Goal: Task Accomplishment & Management: Use online tool/utility

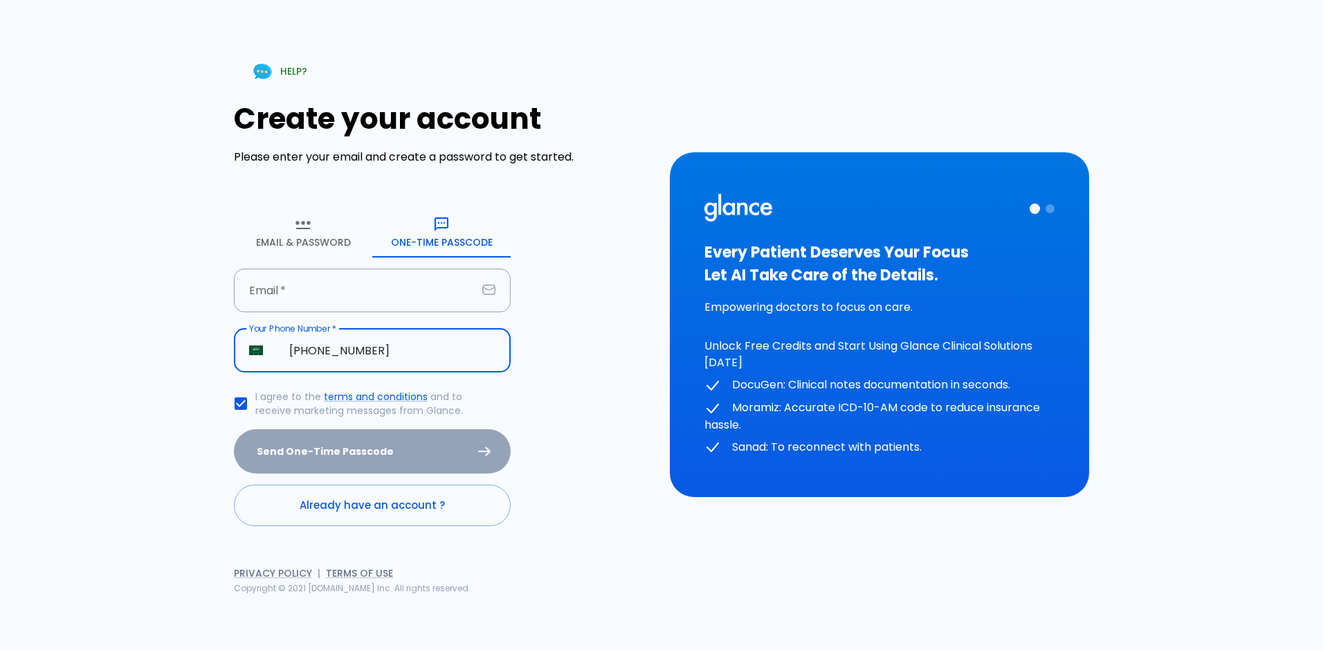
type input "[PHONE_NUMBER]"
drag, startPoint x: 0, startPoint y: 0, endPoint x: 346, endPoint y: 444, distance: 562.6
click at [346, 444] on div "Send One-Time Passcode" at bounding box center [372, 451] width 277 height 45
click at [482, 448] on div "Send One-Time Passcode" at bounding box center [372, 451] width 277 height 45
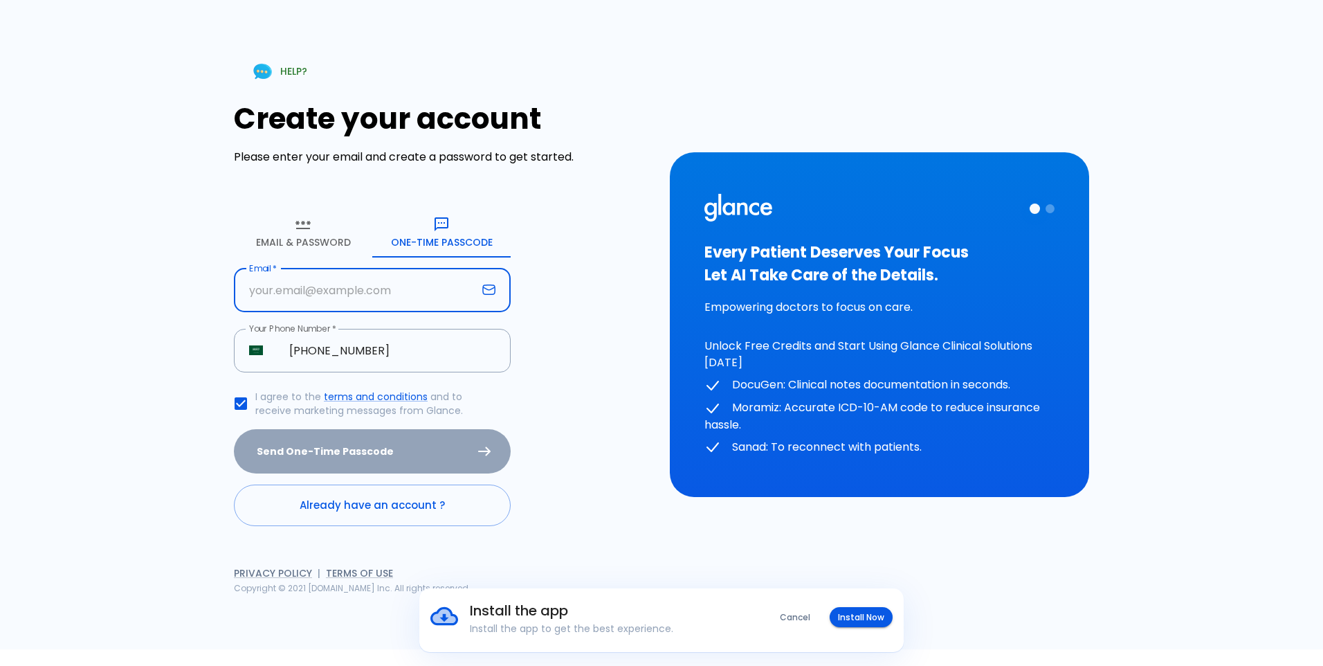
click at [337, 290] on input "text" at bounding box center [355, 291] width 243 height 44
type input "[EMAIL_ADDRESS][DOMAIN_NAME]"
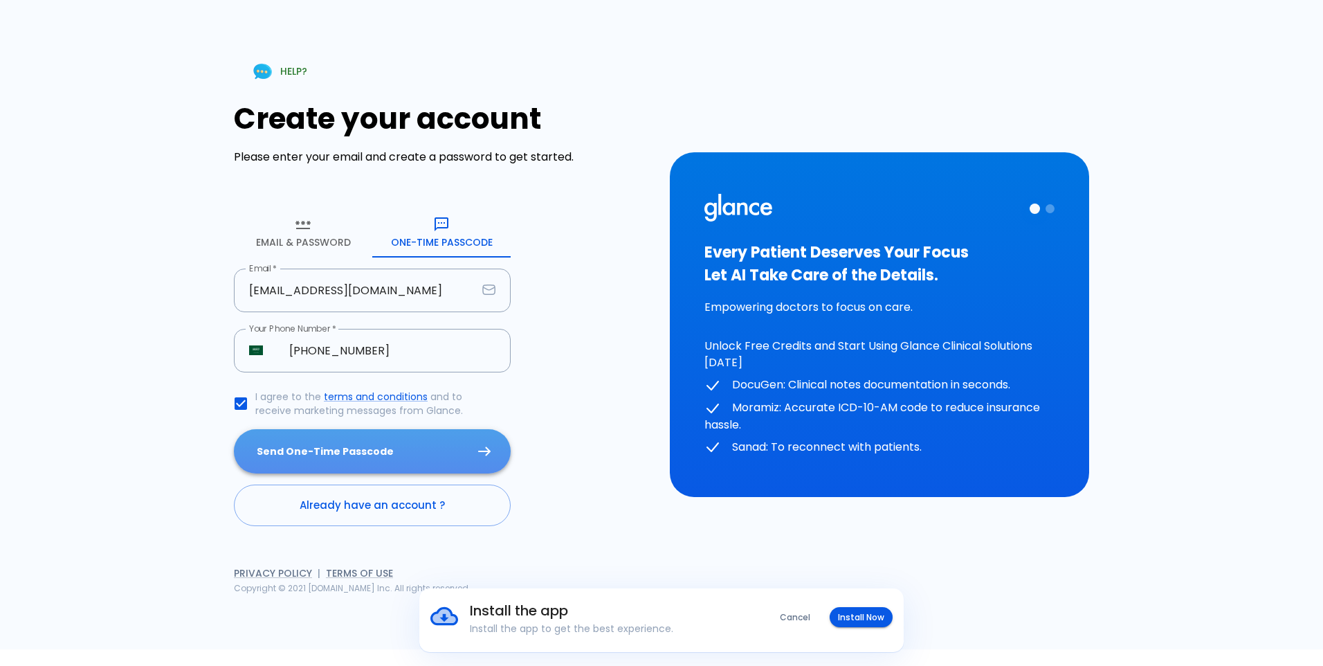
click at [318, 437] on button "Send One-Time Passcode" at bounding box center [372, 451] width 277 height 45
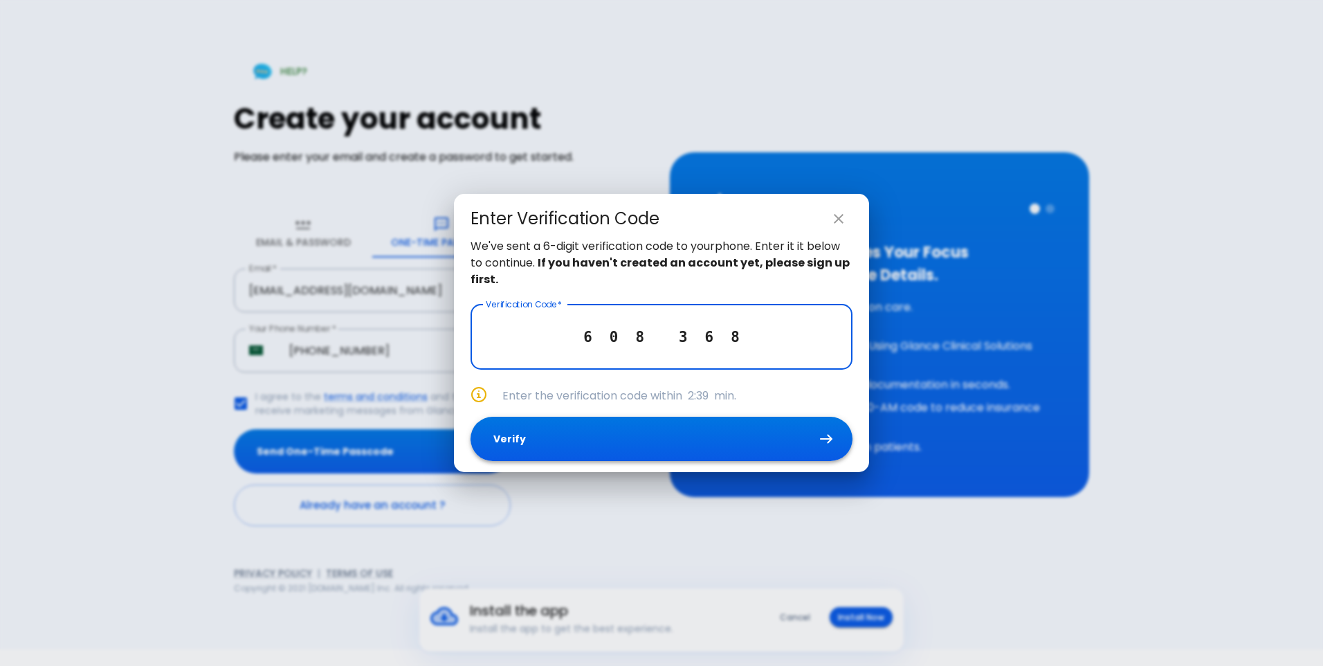
type input "6 0 8 3 6 8"
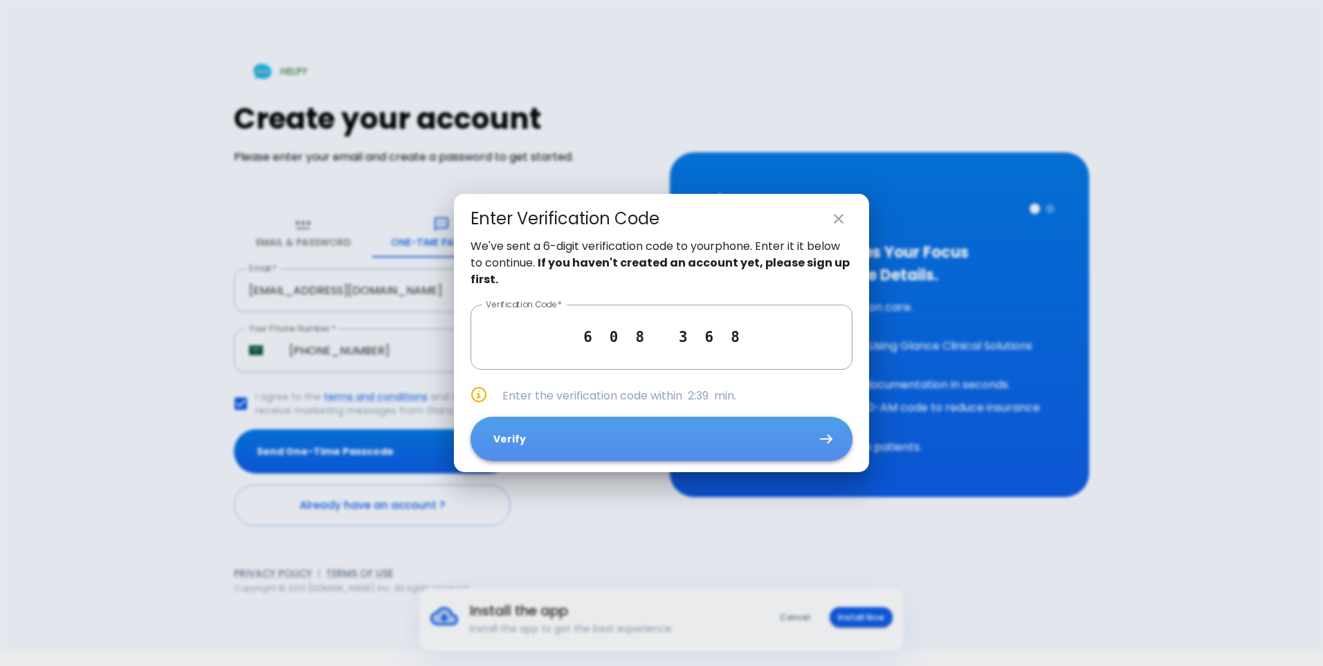
click at [605, 442] on button "Verify" at bounding box center [662, 439] width 382 height 45
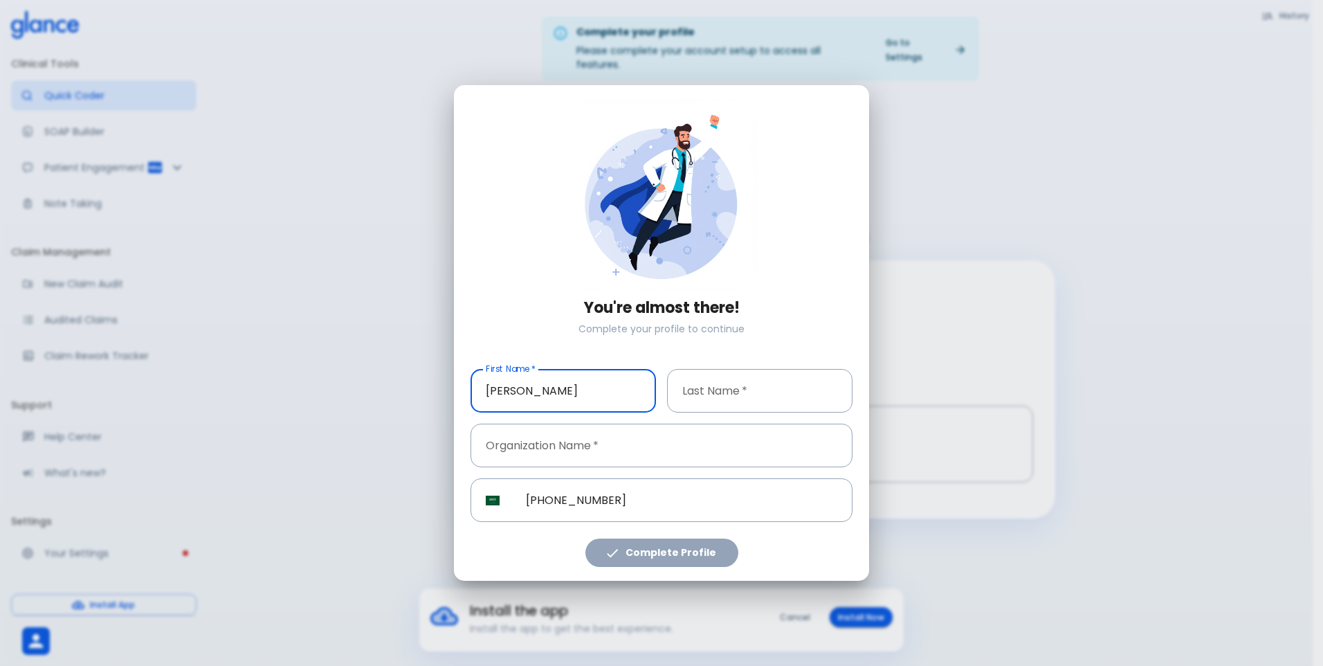
type input "[PERSON_NAME]"
type input "gari"
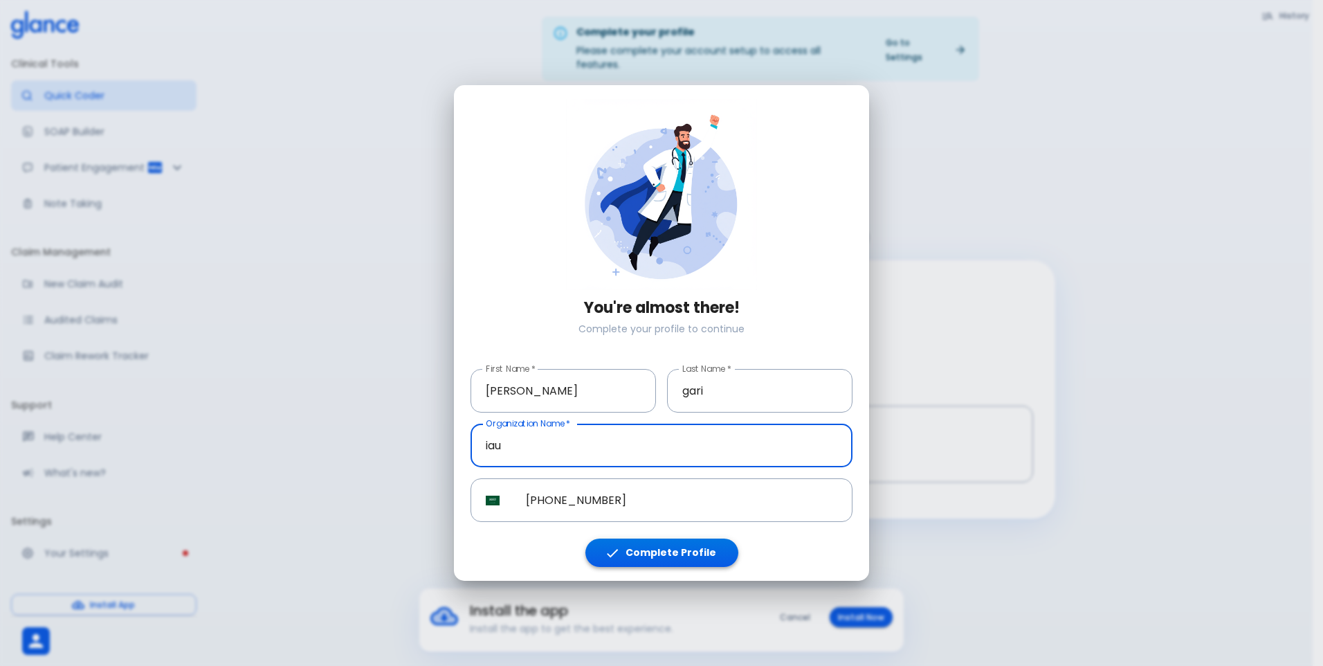
type input "iau"
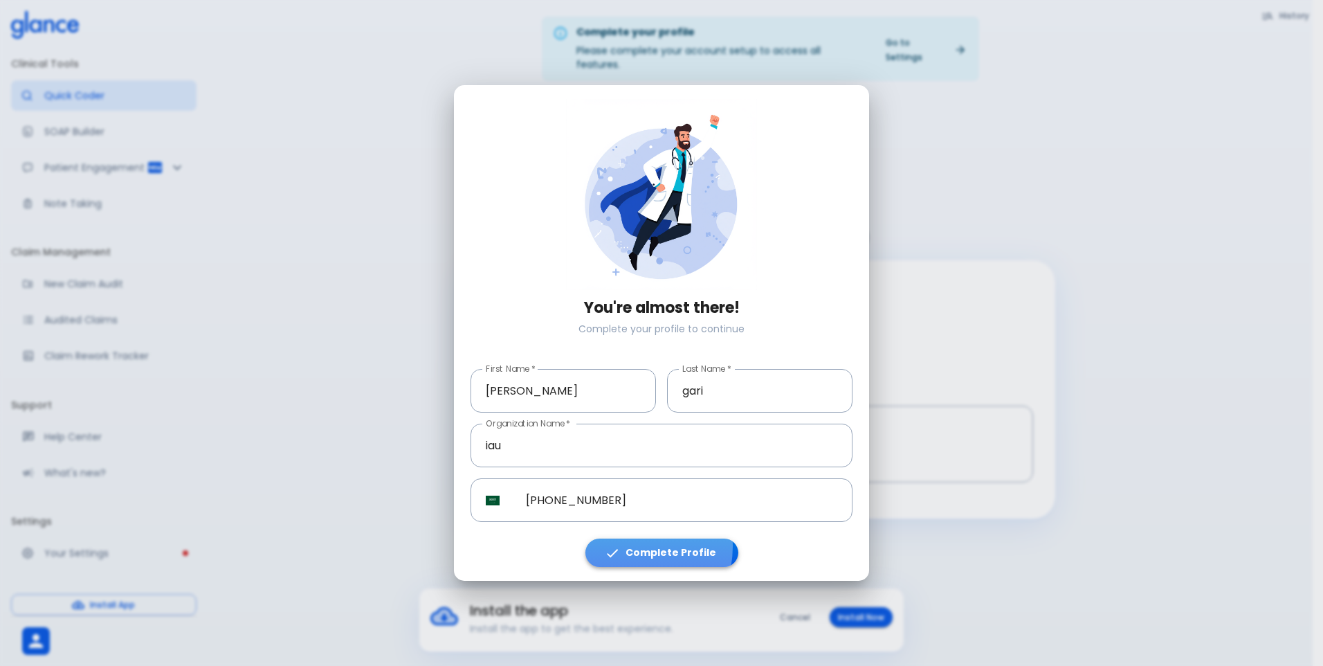
click at [620, 546] on icon "button" at bounding box center [612, 552] width 15 height 15
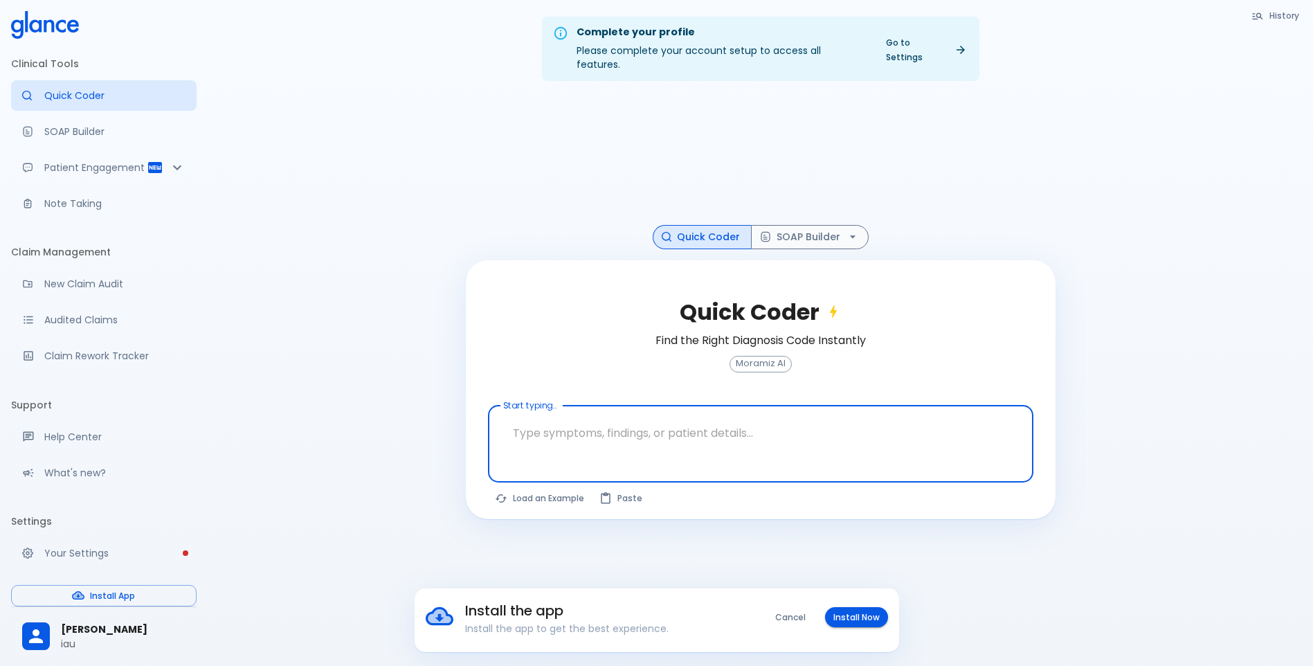
scroll to position [46, 0]
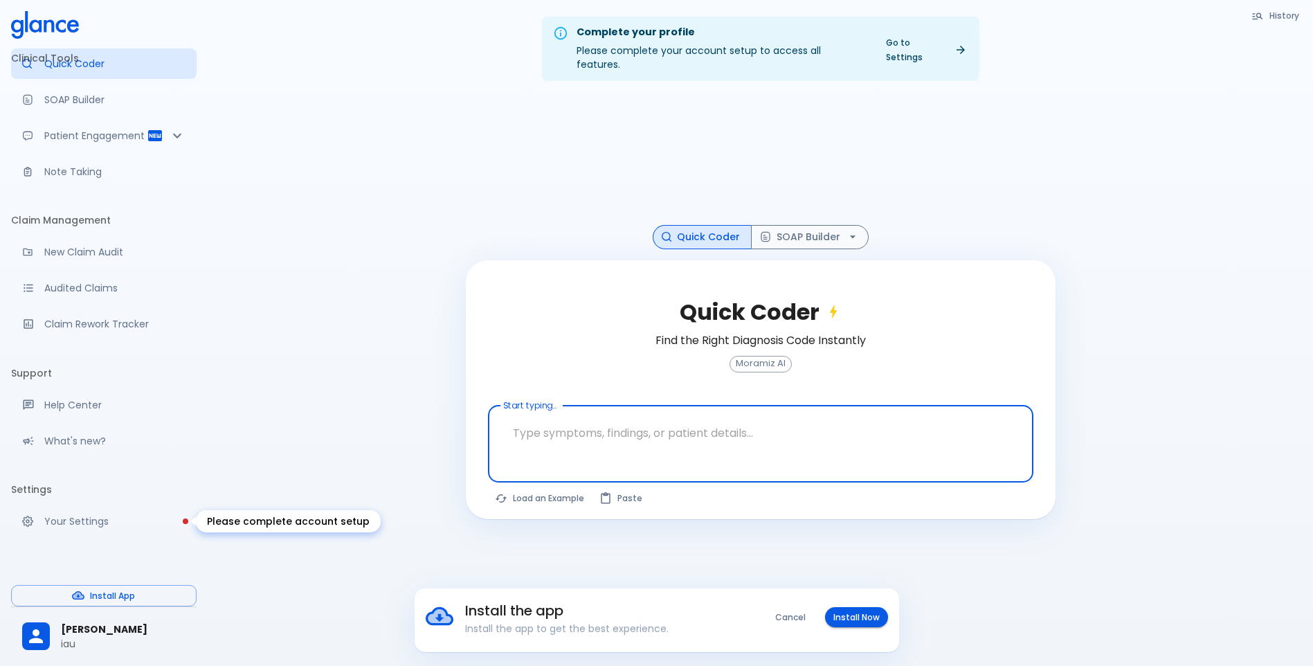
click at [107, 522] on p "Your Settings" at bounding box center [114, 521] width 141 height 14
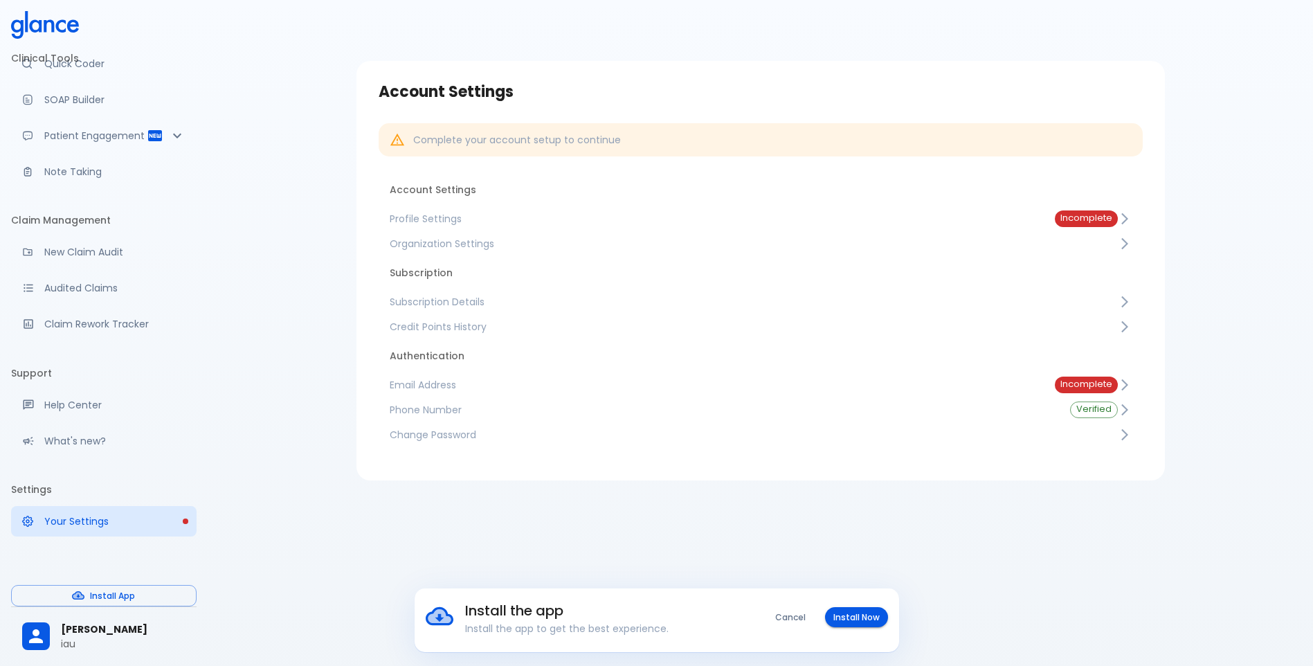
click at [1082, 219] on span "Incomplete" at bounding box center [1086, 218] width 63 height 10
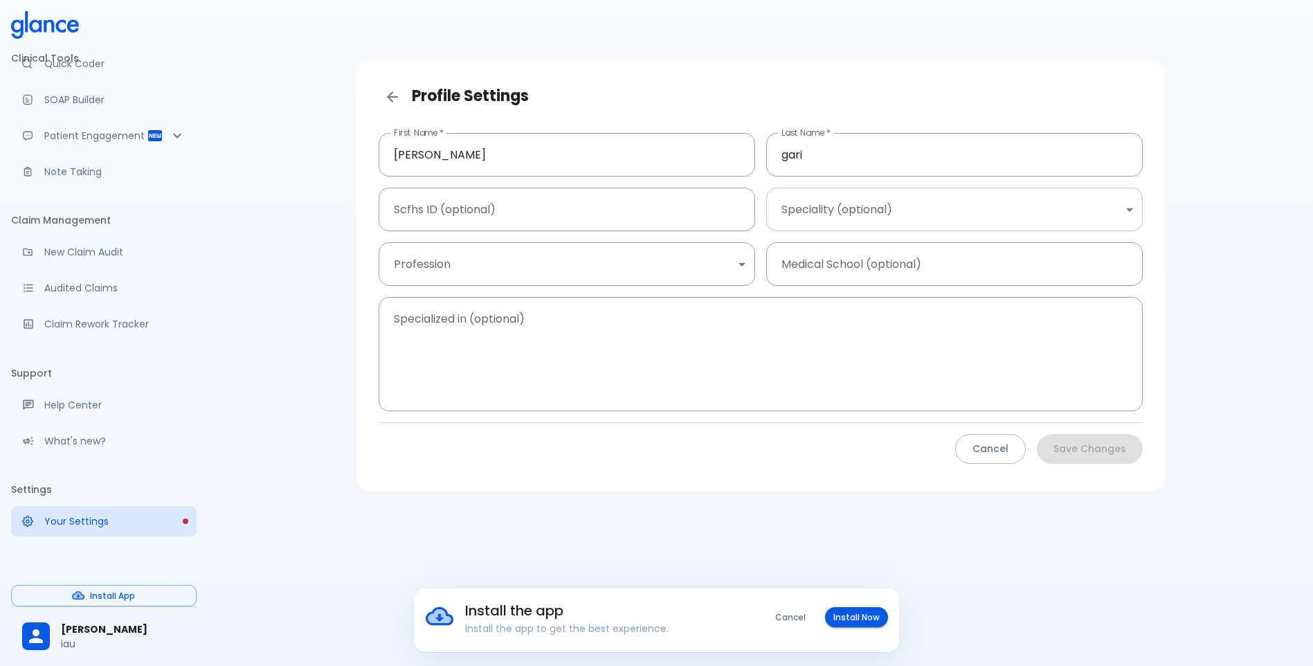
click at [882, 216] on body "Install the app Install the app to get the best experience. Cancel Install Now …" at bounding box center [656, 349] width 1313 height 699
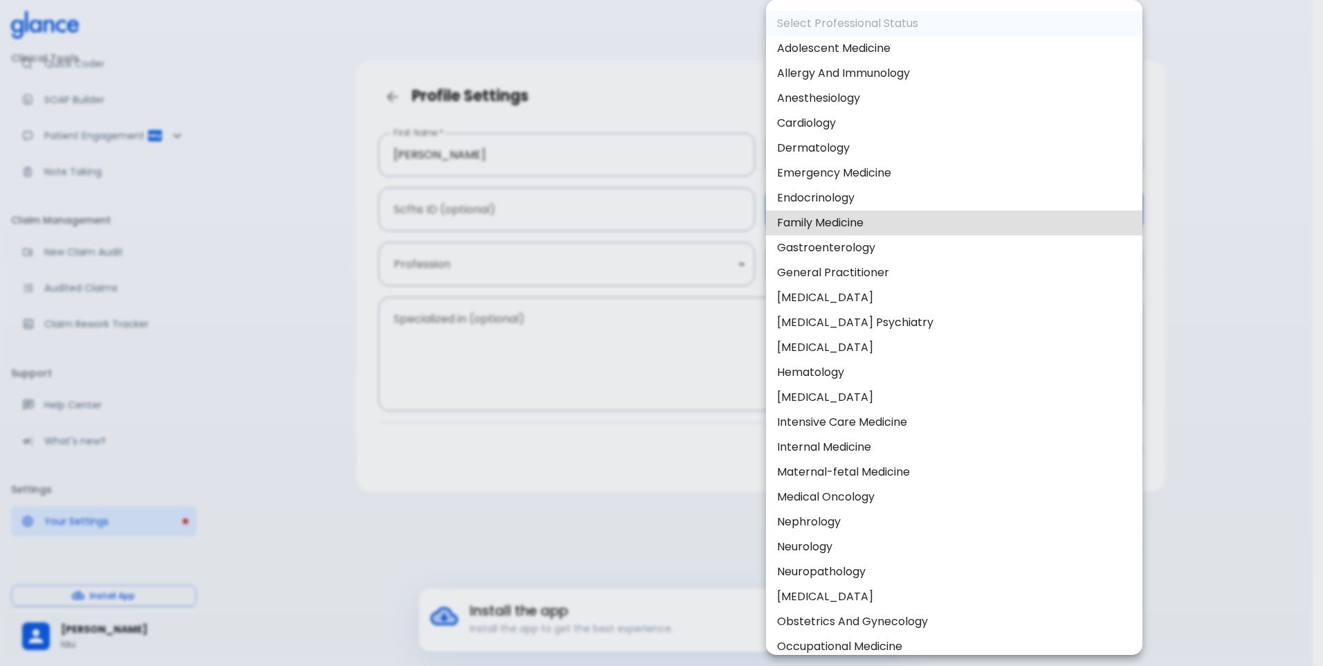
click at [808, 223] on li "Family Medicine" at bounding box center [954, 222] width 376 height 25
type input "Family Medicine"
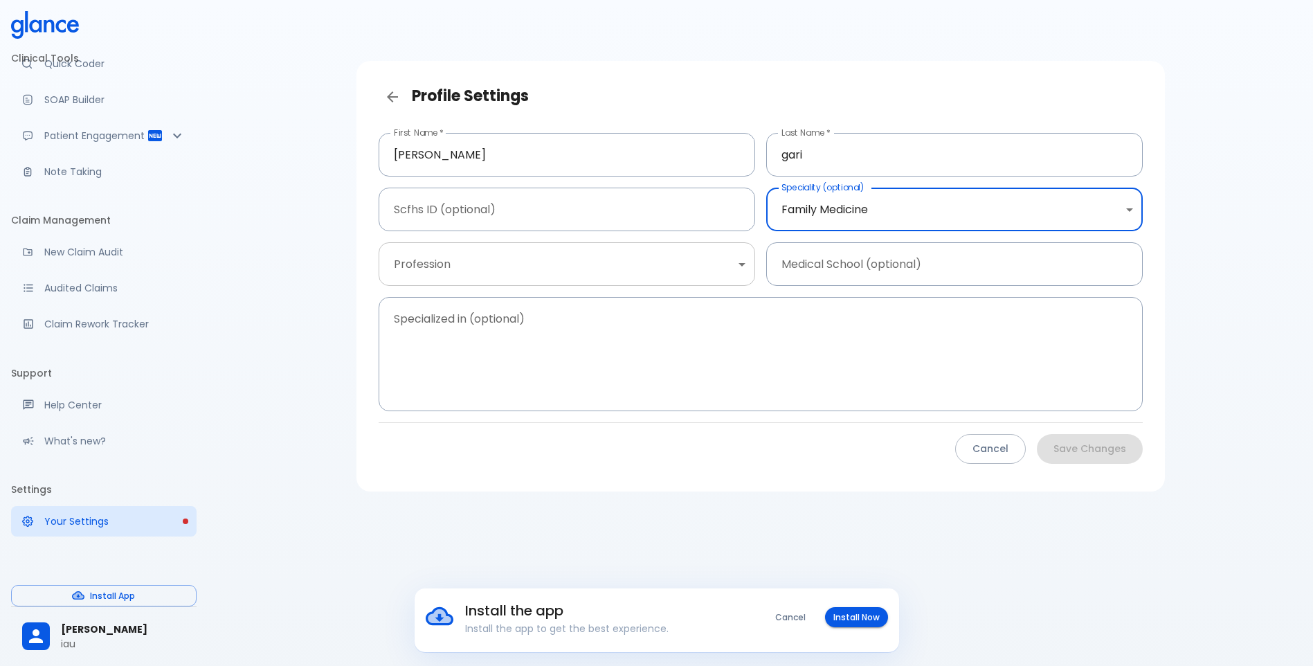
click at [673, 270] on body "Install the app Install the app to get the best experience. Cancel Install Now …" at bounding box center [656, 349] width 1313 height 699
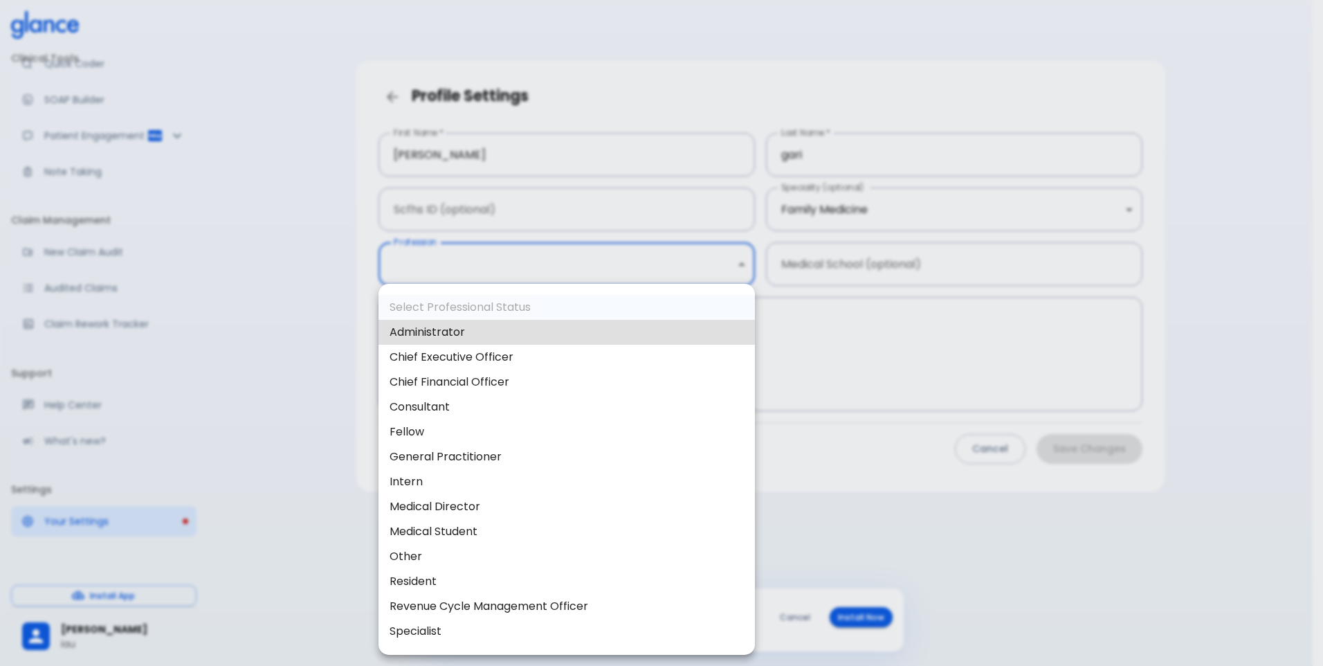
click at [456, 414] on li "Consultant" at bounding box center [567, 406] width 376 height 25
type input "consultant"
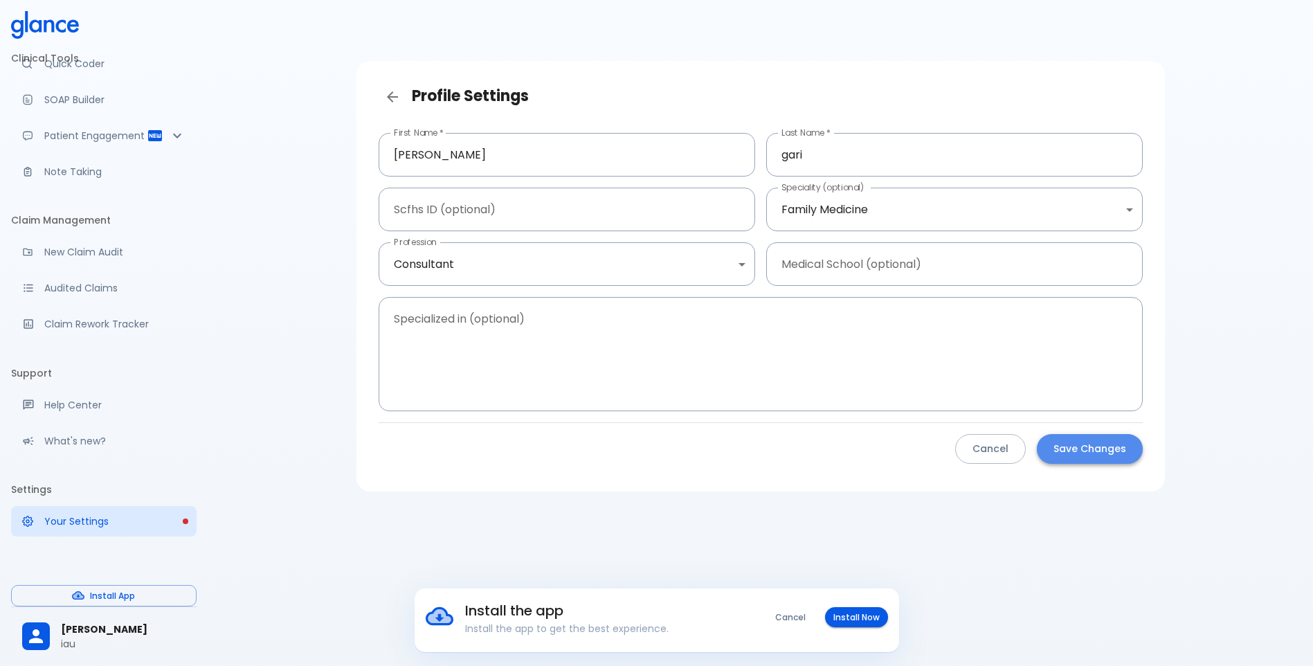
click at [1077, 436] on button "Save Changes" at bounding box center [1090, 449] width 106 height 30
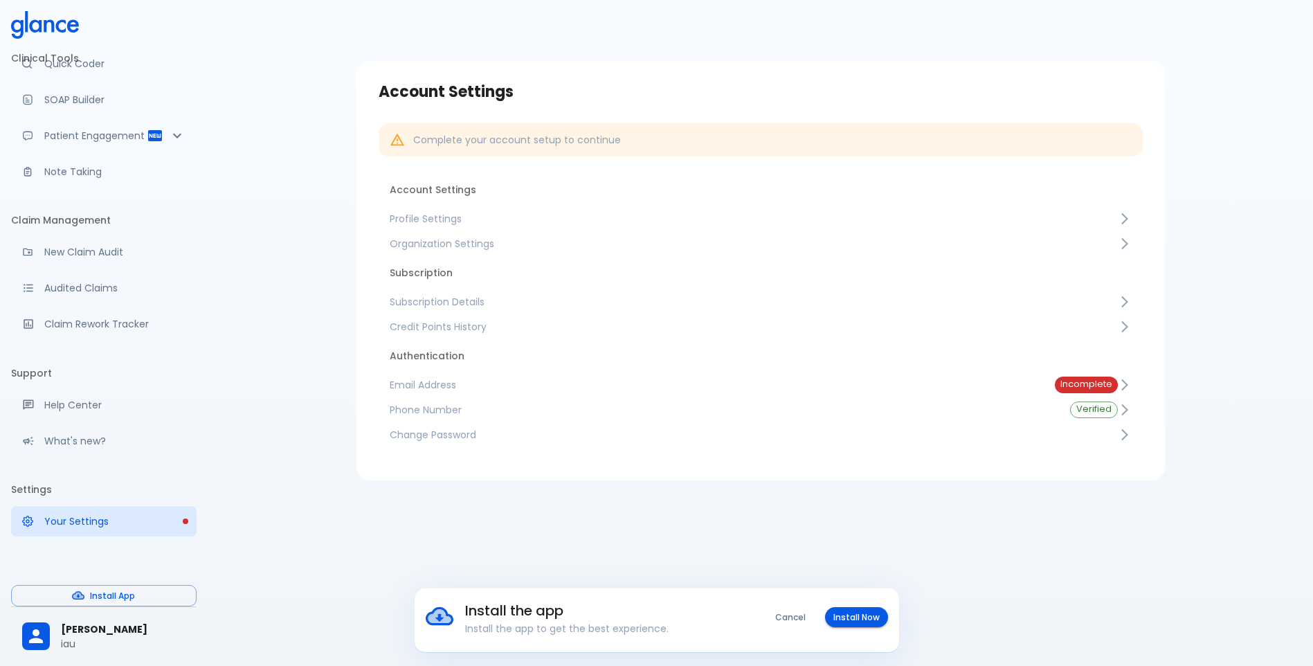
click at [938, 388] on span "Email Address" at bounding box center [711, 385] width 643 height 14
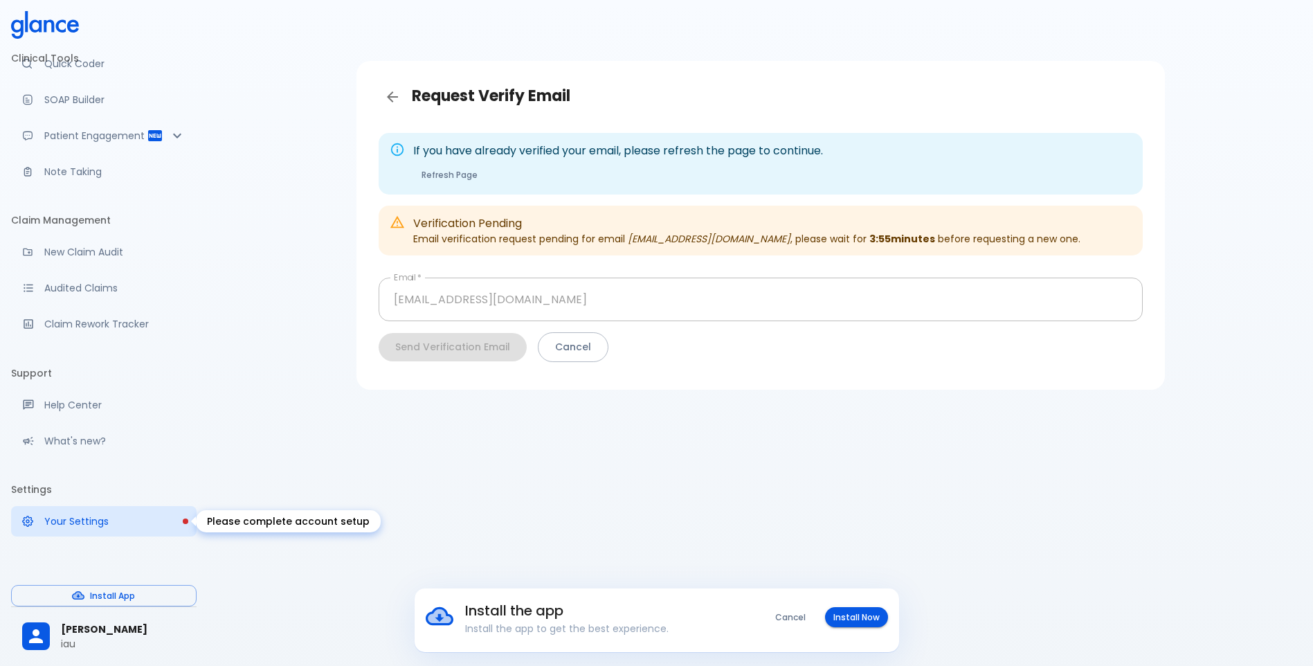
click at [85, 515] on p "Your Settings" at bounding box center [114, 521] width 141 height 14
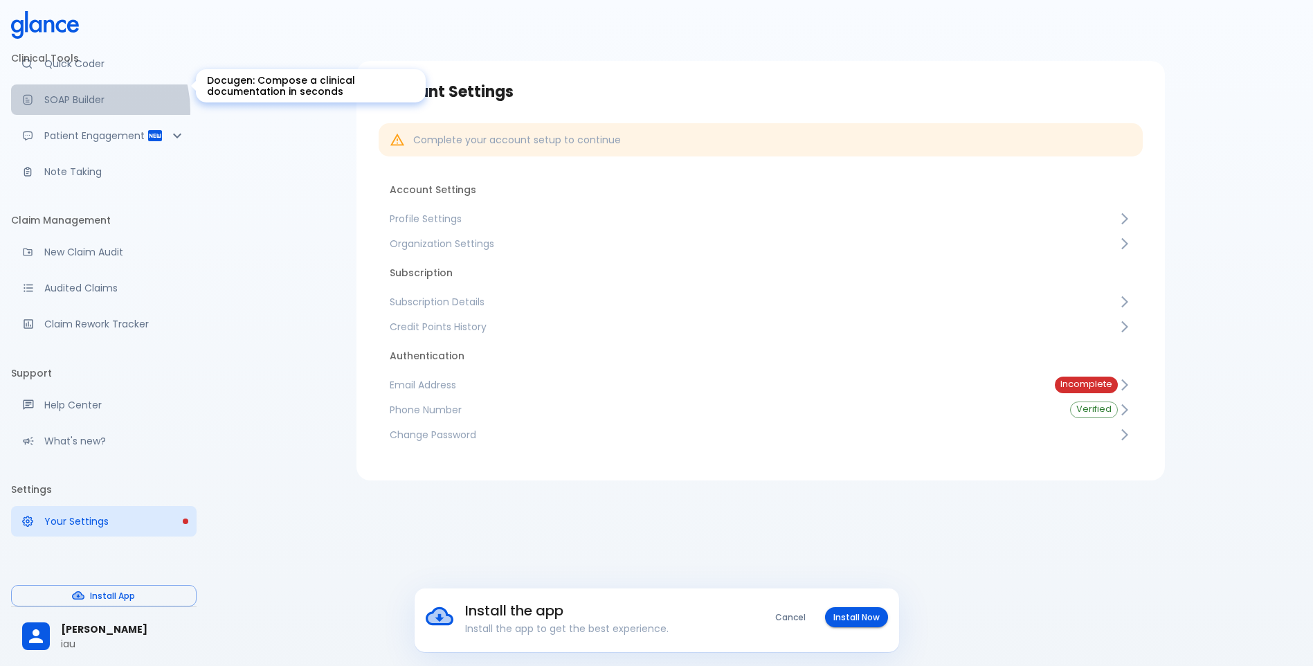
click at [79, 96] on link "SOAP Builder" at bounding box center [103, 99] width 185 height 30
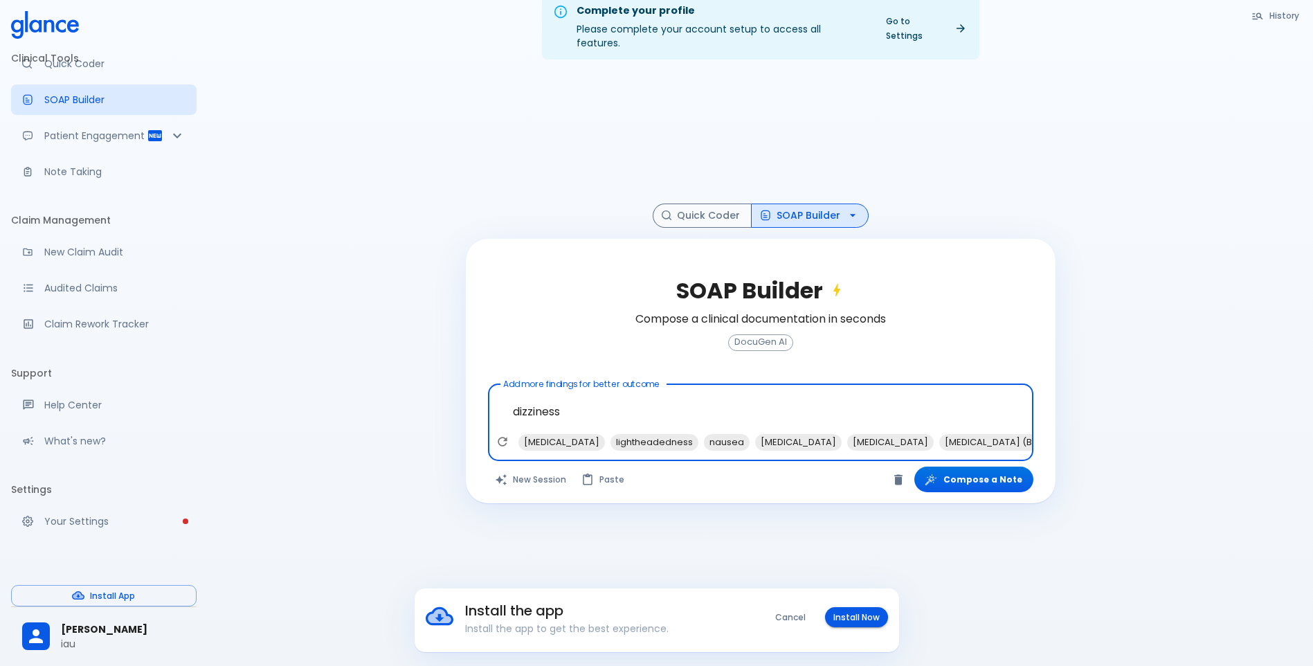
scroll to position [33, 0]
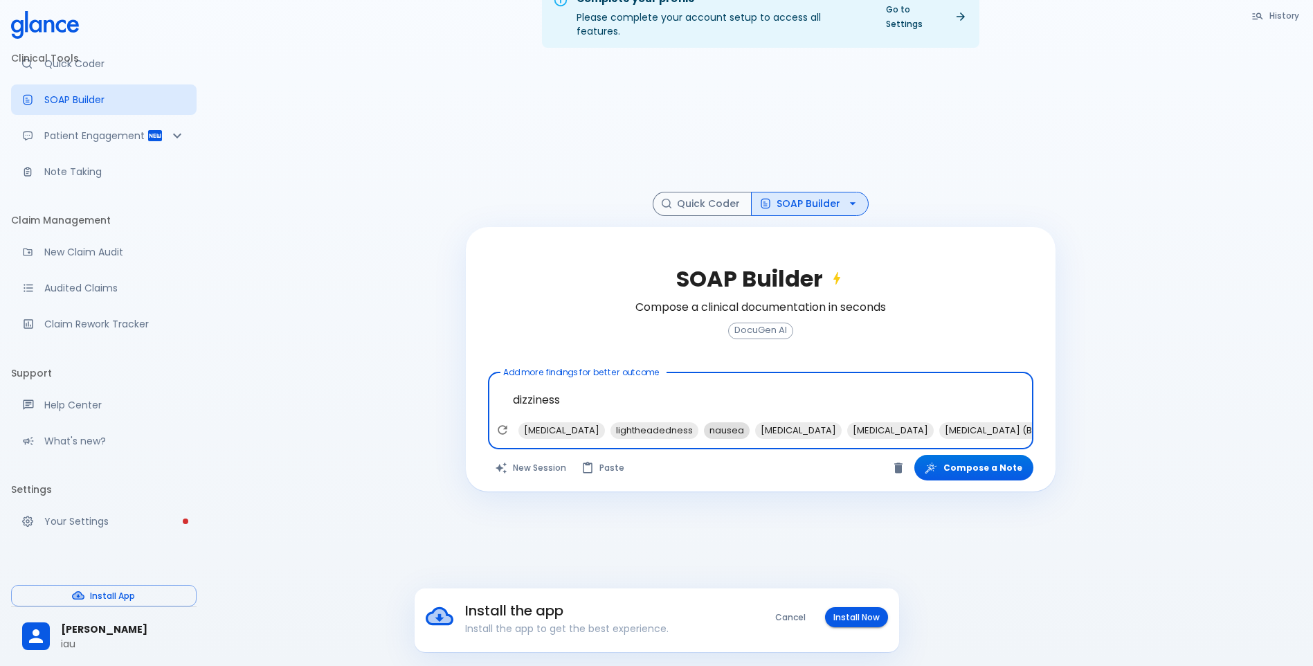
click at [704, 422] on span "nausea" at bounding box center [727, 430] width 46 height 16
type textarea "dizziness, nausea"
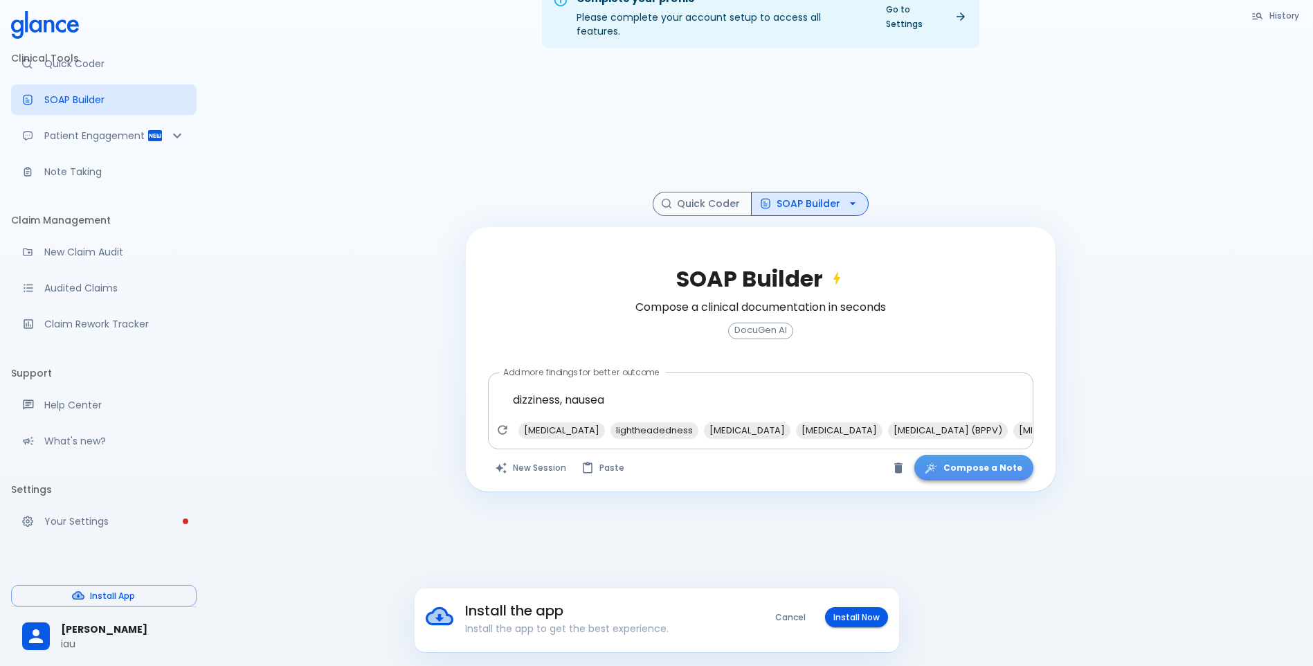
click at [1012, 459] on button "Compose a Note" at bounding box center [973, 468] width 119 height 26
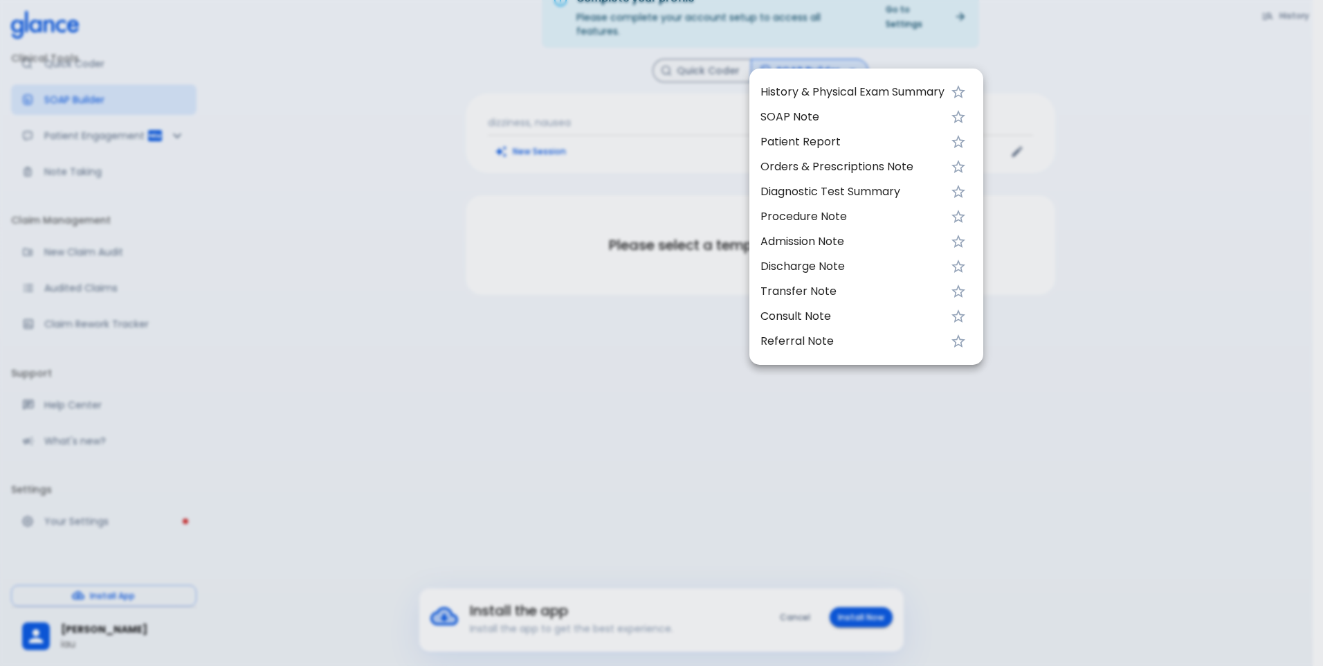
click at [797, 106] on li "SOAP Note" at bounding box center [866, 116] width 234 height 25
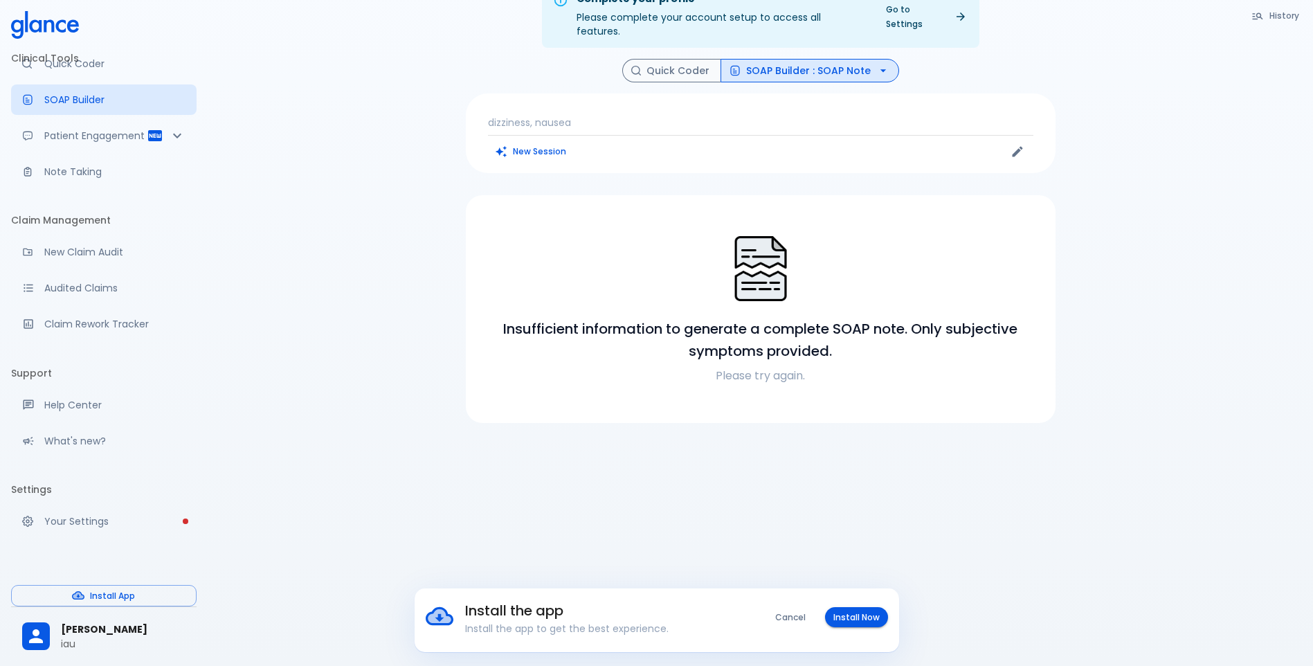
click at [771, 376] on div "Insufficient information to generate a complete SOAP note. Only subjective symp…" at bounding box center [760, 309] width 556 height 194
click at [774, 367] on p "Please try again." at bounding box center [760, 375] width 556 height 17
click at [792, 367] on p "Please try again." at bounding box center [760, 375] width 556 height 17
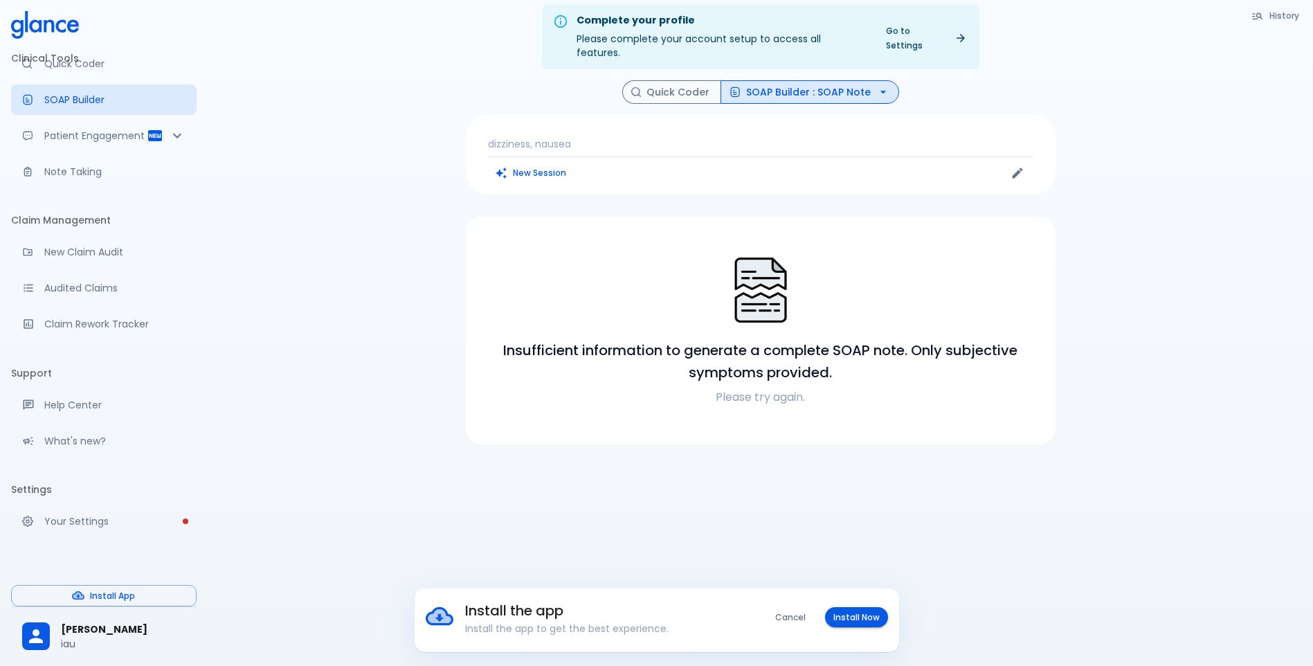
scroll to position [0, 0]
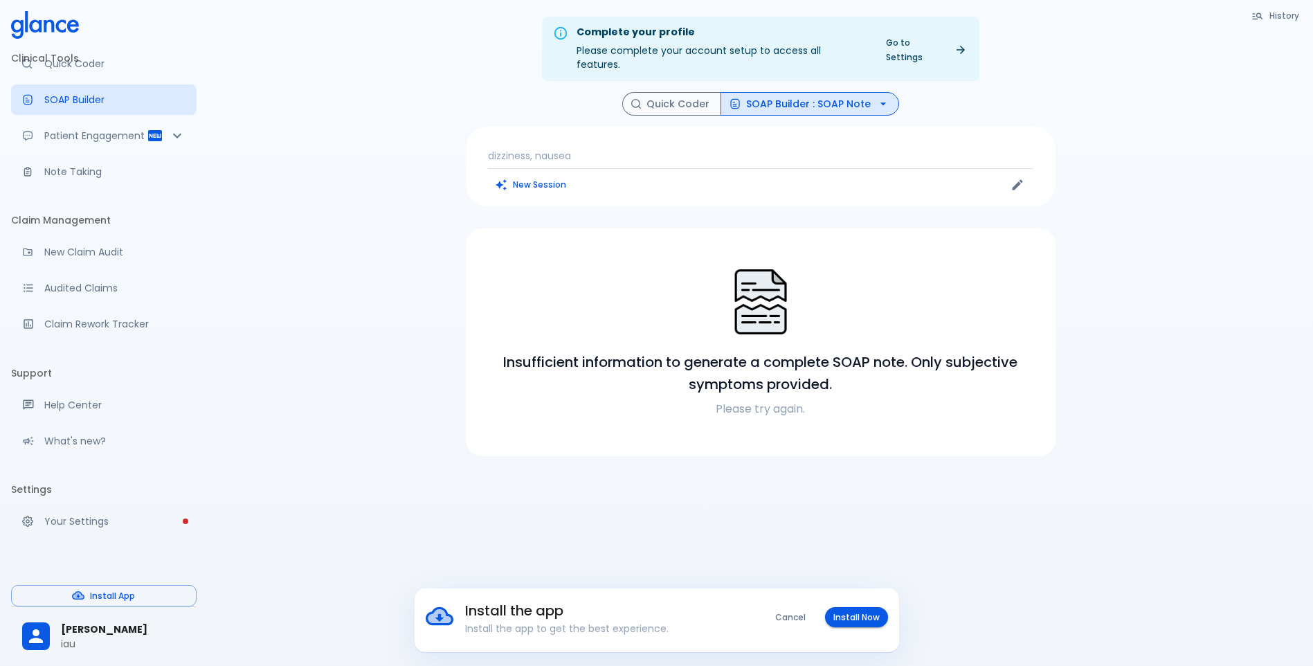
click at [691, 149] on p "dizziness, nausea" at bounding box center [760, 156] width 545 height 14
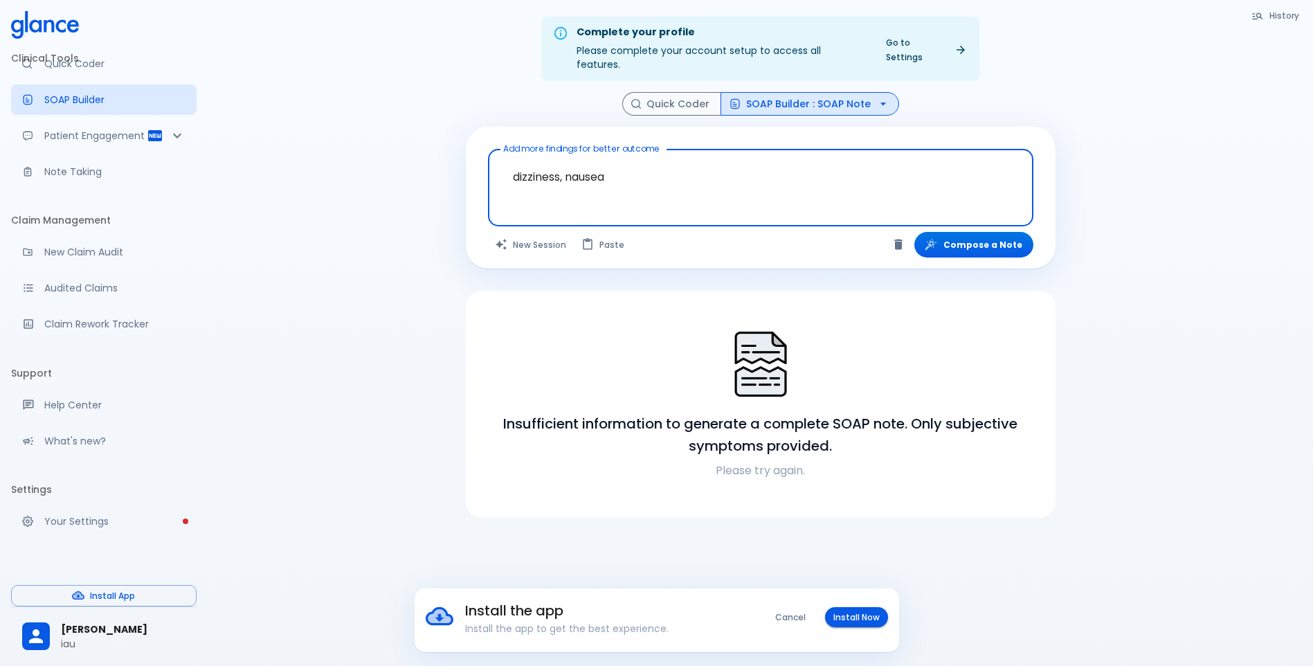
click at [793, 169] on textarea "dizziness, nausea" at bounding box center [761, 177] width 526 height 44
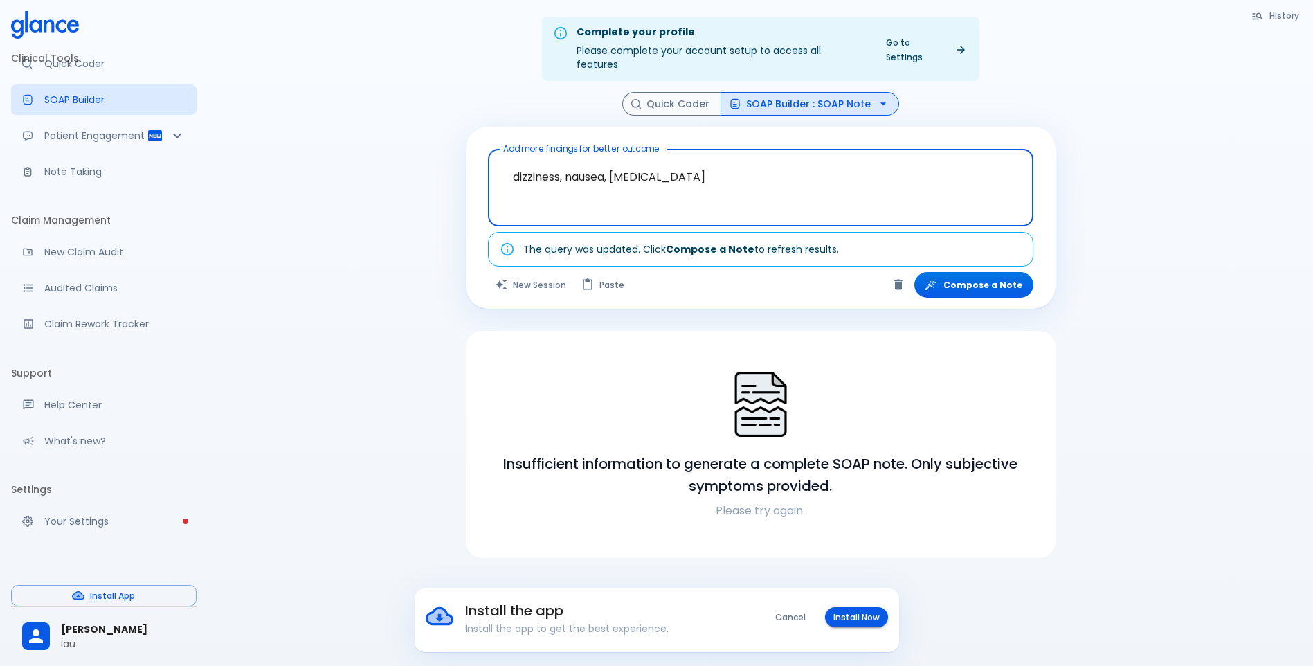
type textarea "dizziness, nausea, [MEDICAL_DATA]"
click at [961, 279] on button "Compose a Note" at bounding box center [973, 285] width 119 height 26
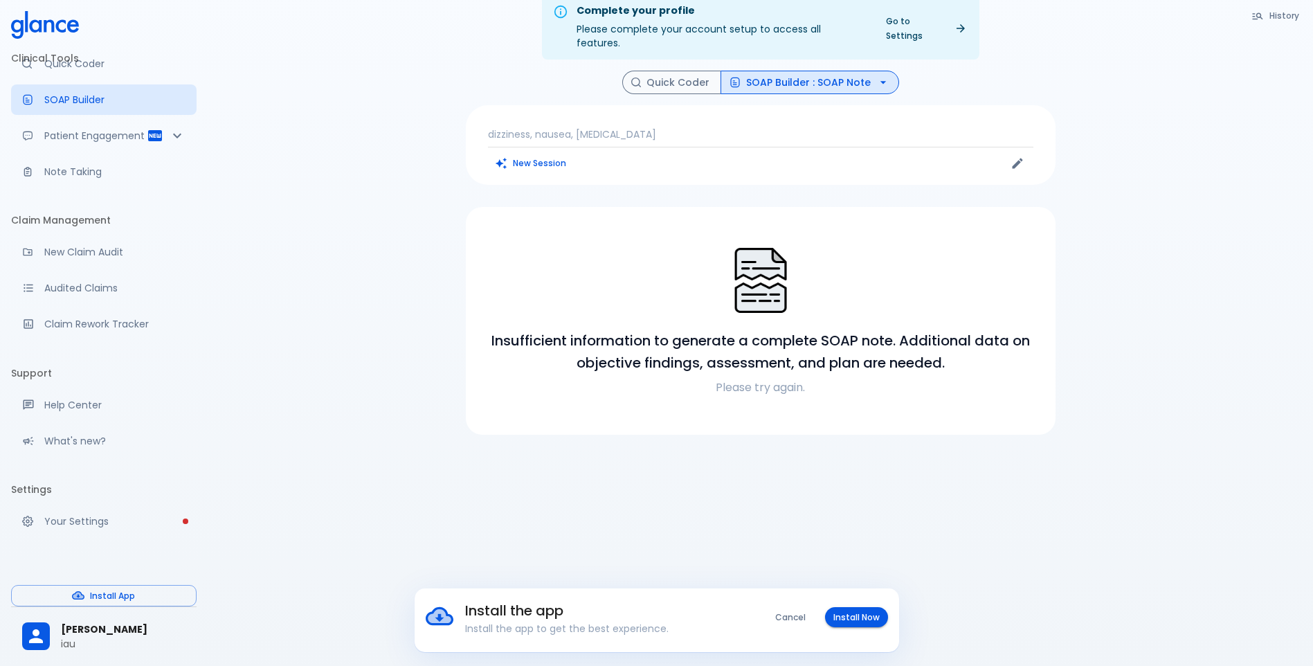
scroll to position [33, 0]
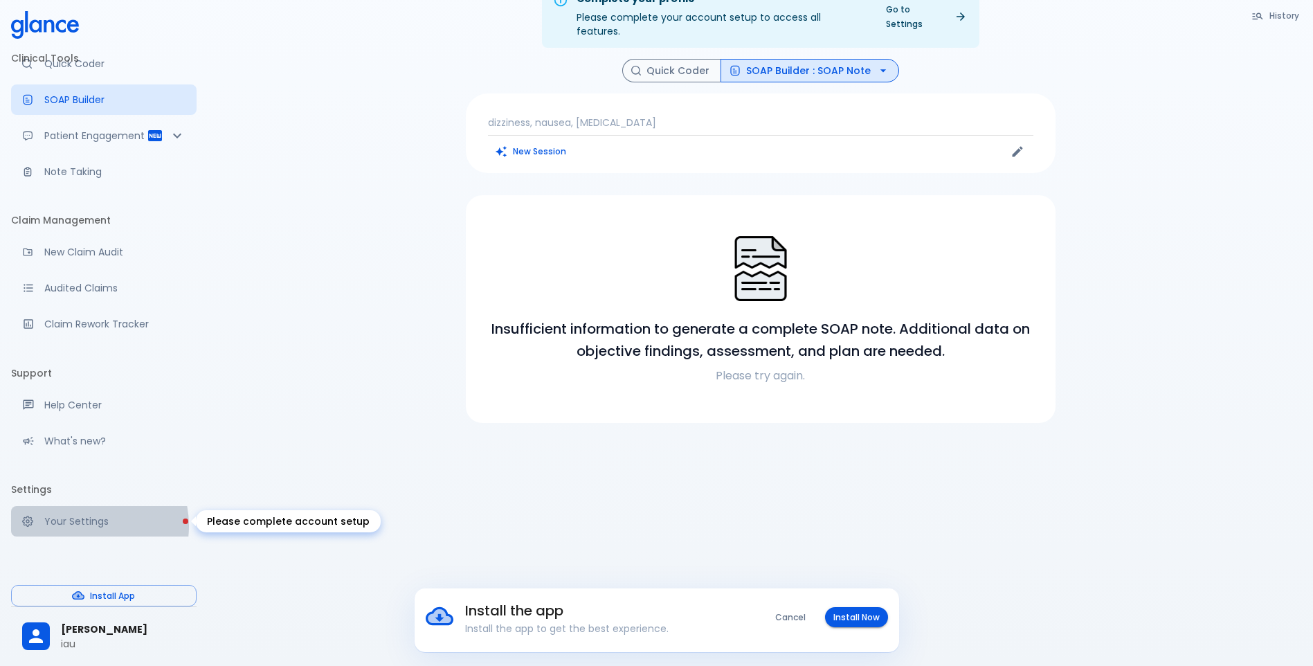
click at [82, 526] on p "Your Settings" at bounding box center [114, 521] width 141 height 14
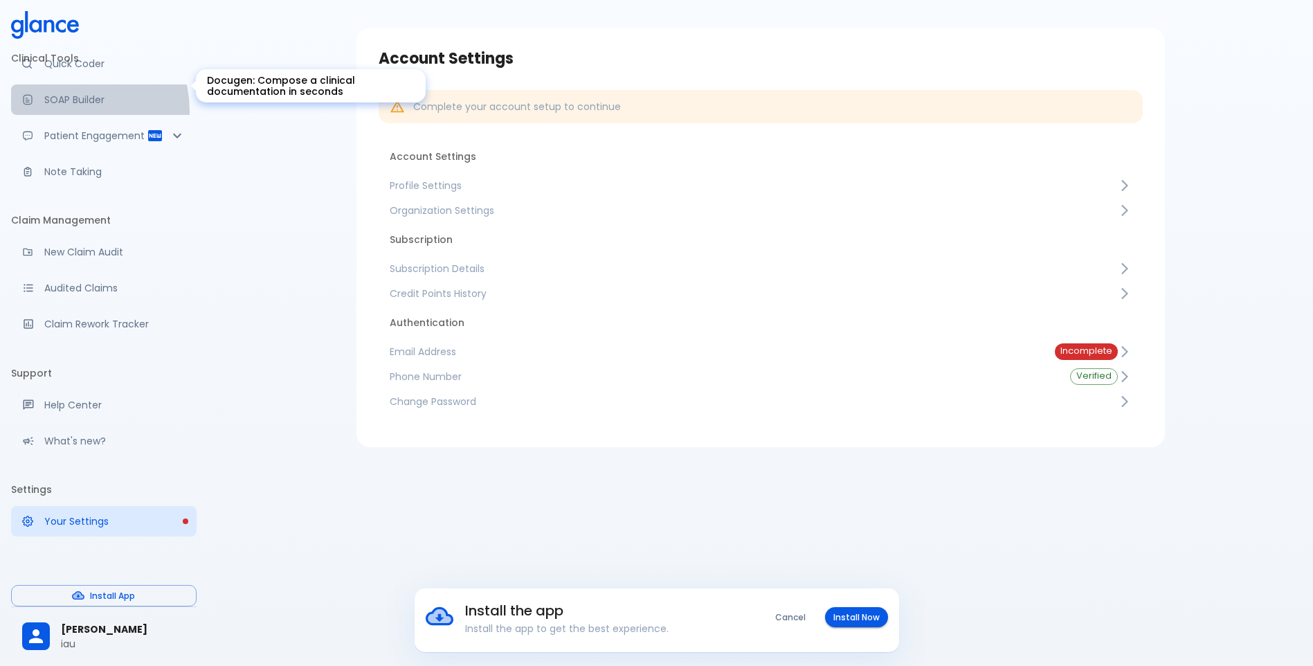
click at [70, 97] on link "SOAP Builder" at bounding box center [103, 99] width 185 height 30
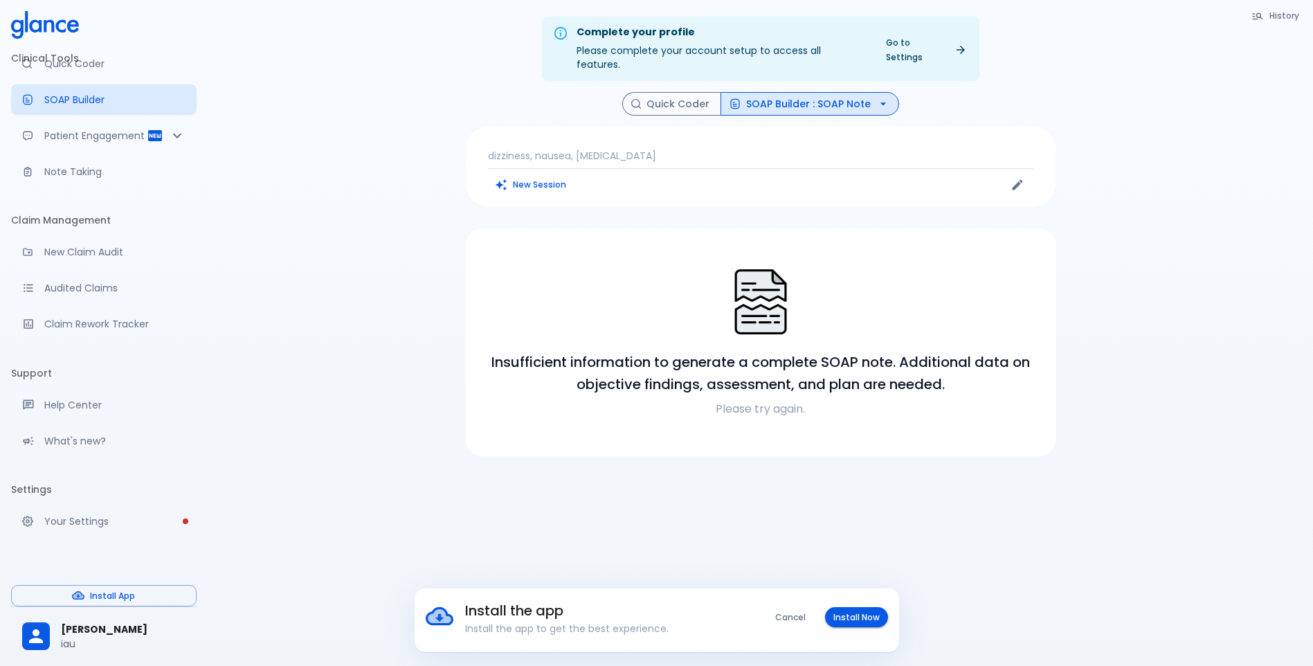
click at [780, 318] on img at bounding box center [760, 301] width 69 height 69
click at [671, 149] on p "dizziness, nausea, [MEDICAL_DATA]" at bounding box center [760, 156] width 545 height 14
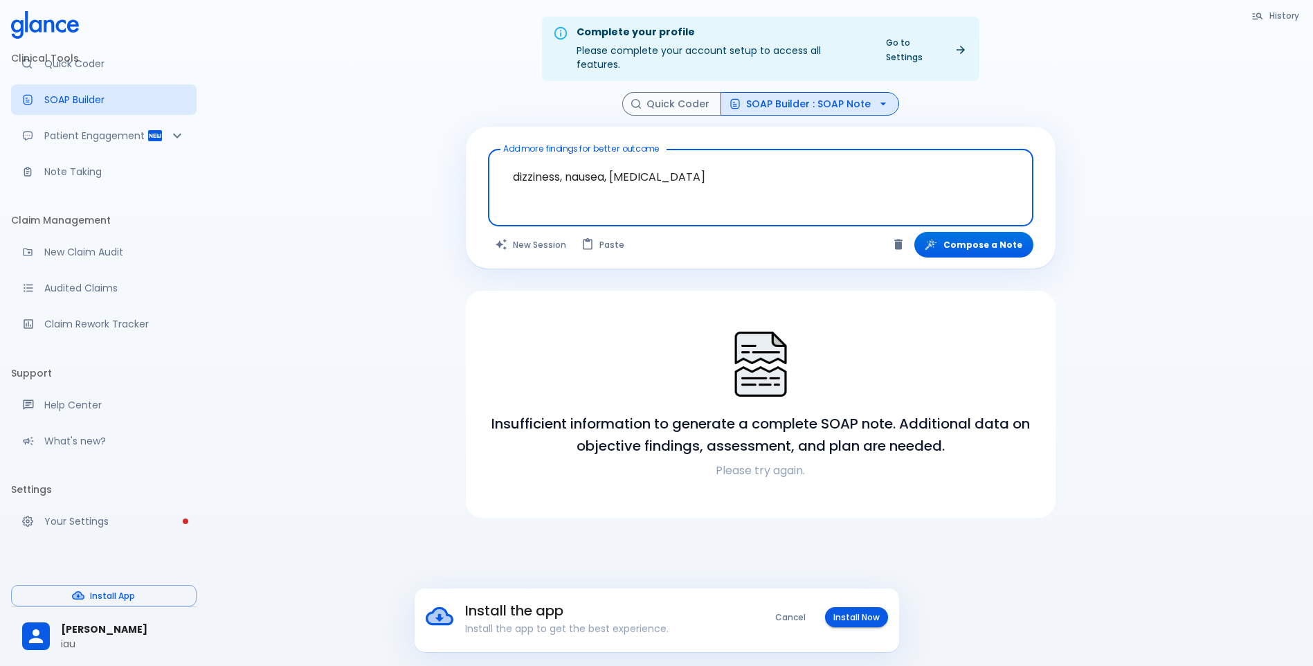
drag, startPoint x: 703, startPoint y: 161, endPoint x: 3, endPoint y: 165, distance: 699.6
click at [16, 162] on div "Clinical Tools Quick Coder SOAP Builder Patient Engagement Note Taking Claim Ma…" at bounding box center [656, 349] width 1313 height 699
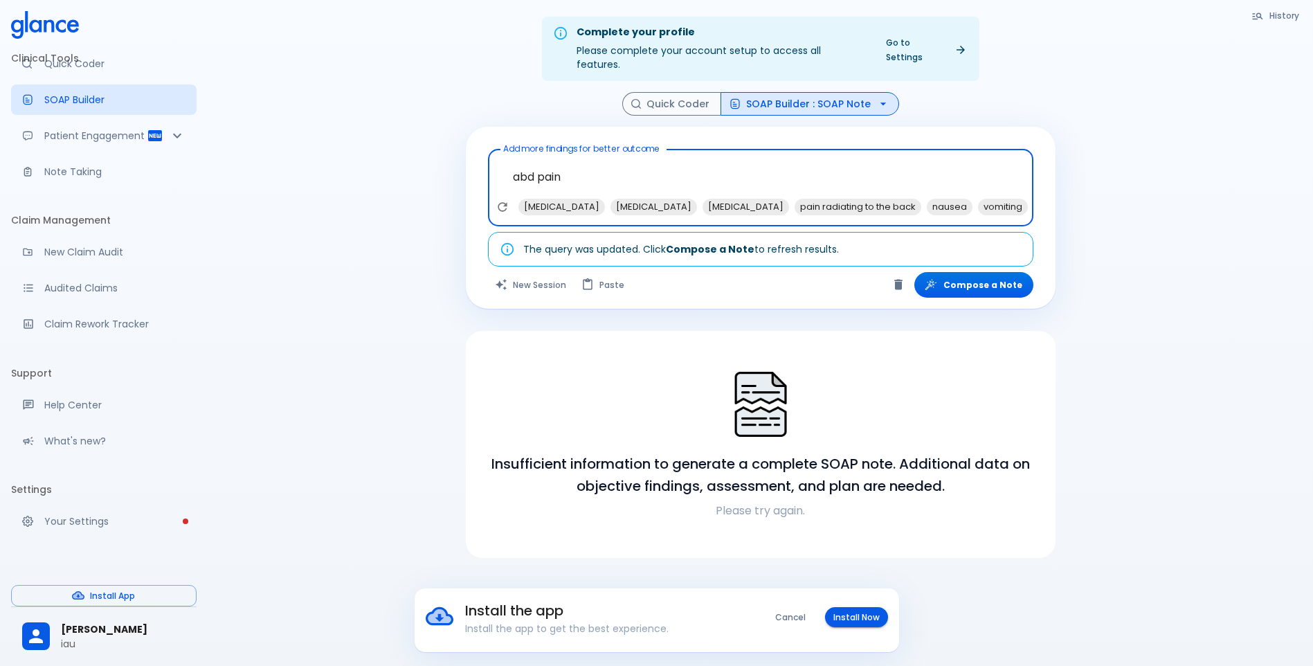
click at [394, 226] on div "Complete your profile Please complete your account setup to access all features…" at bounding box center [760, 349] width 1105 height 699
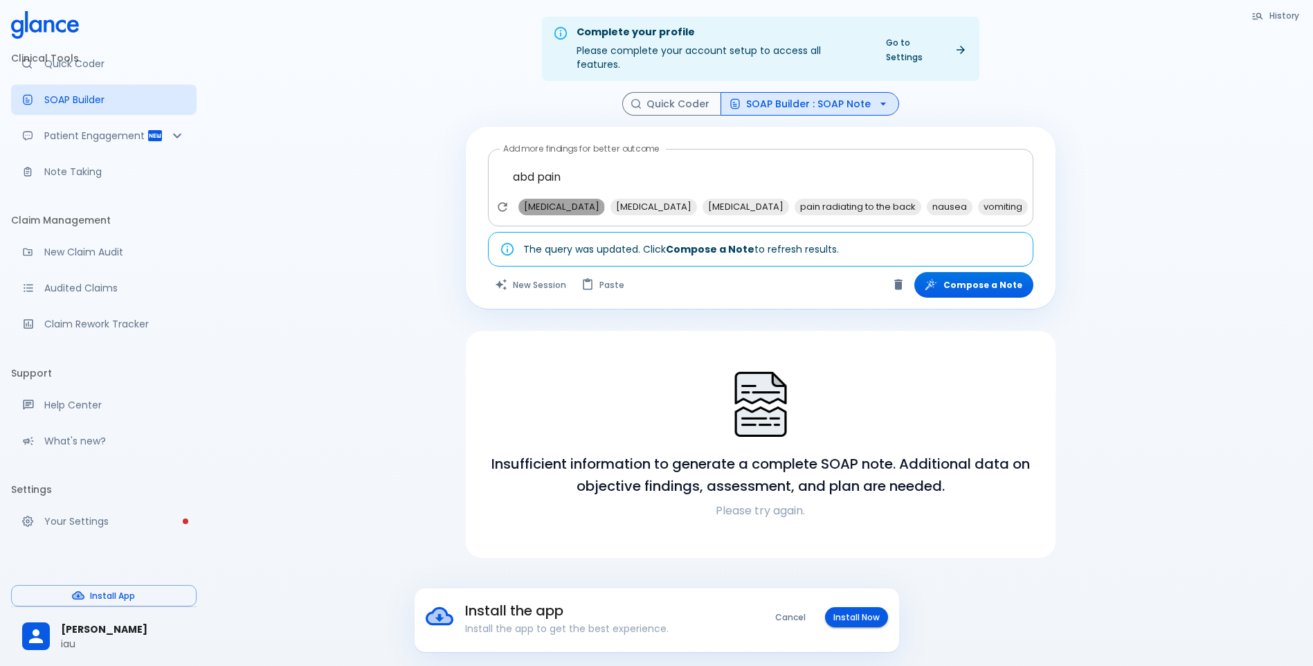
click at [557, 199] on span "[MEDICAL_DATA]" at bounding box center [561, 207] width 87 height 16
click at [835, 199] on span "nausea" at bounding box center [858, 207] width 46 height 16
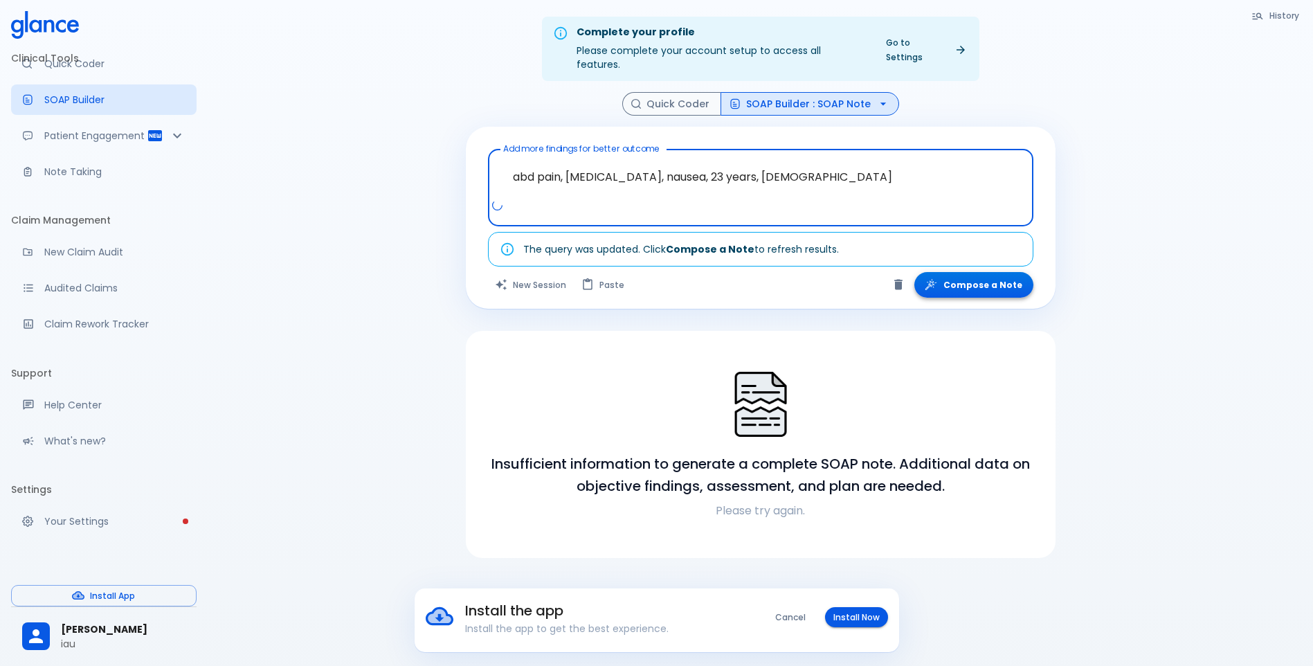
type textarea "abd pain, [MEDICAL_DATA], nausea, 23 years, [DEMOGRAPHIC_DATA]"
click at [929, 274] on button "Compose a Note" at bounding box center [973, 285] width 119 height 26
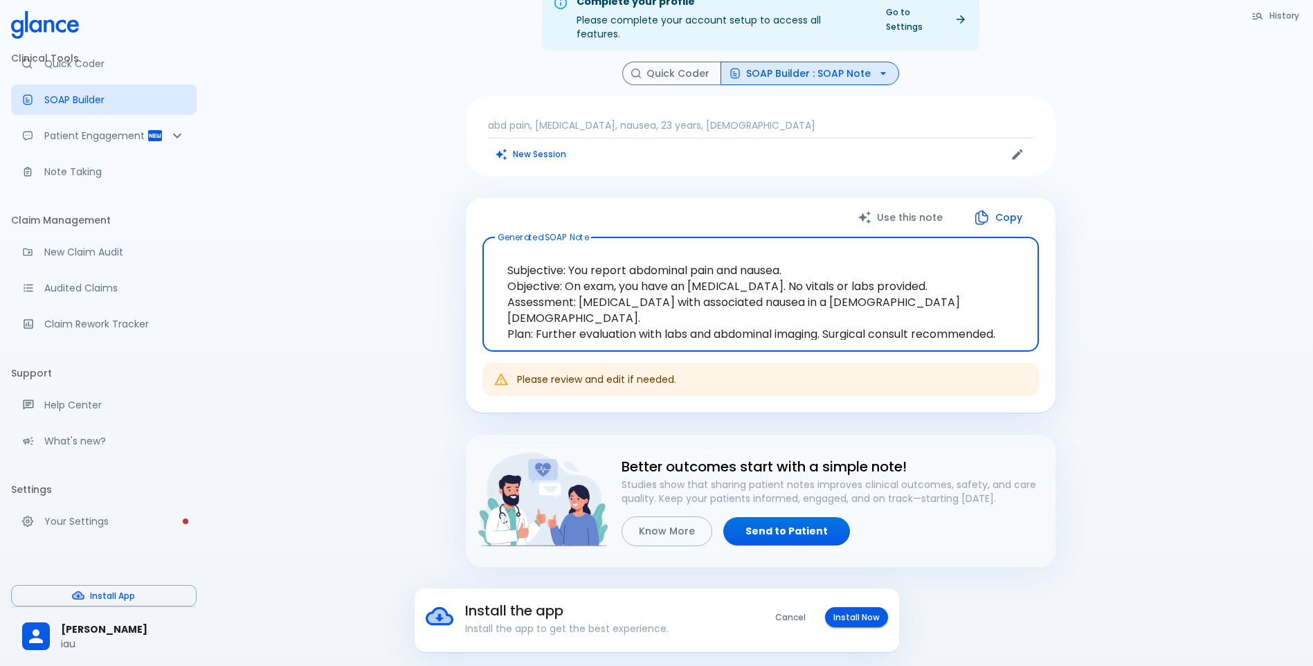
scroll to position [45, 0]
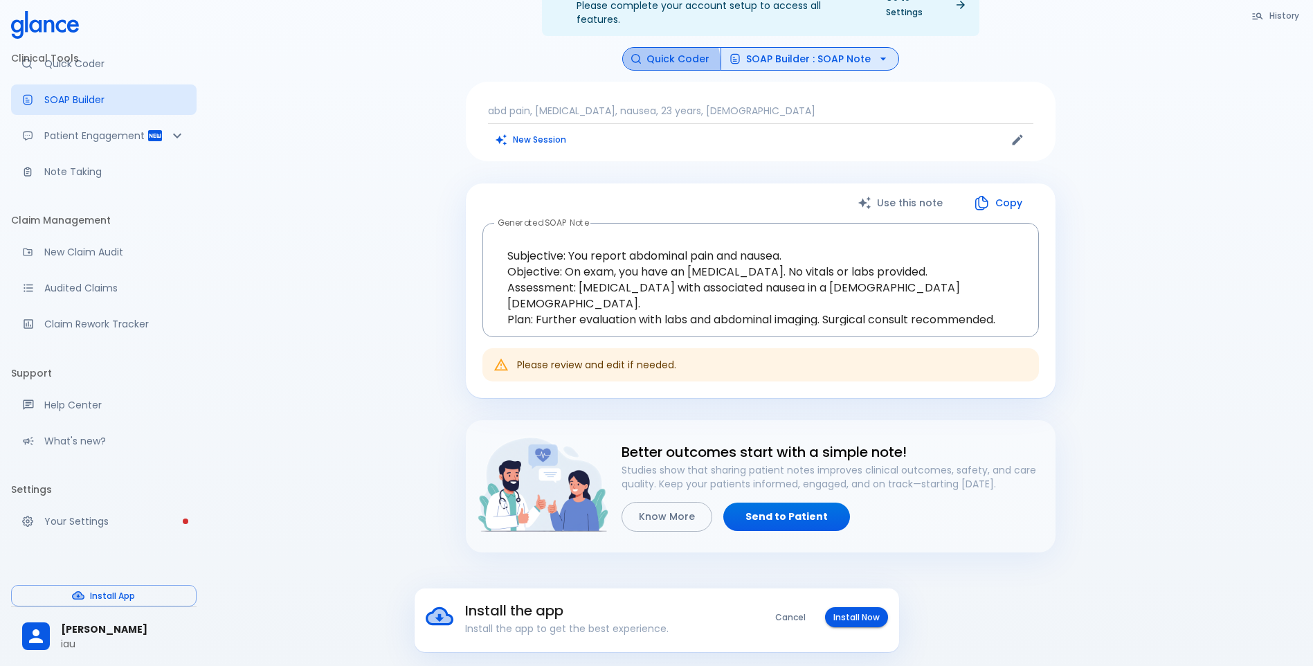
click at [663, 49] on button "Quick Coder" at bounding box center [671, 59] width 99 height 24
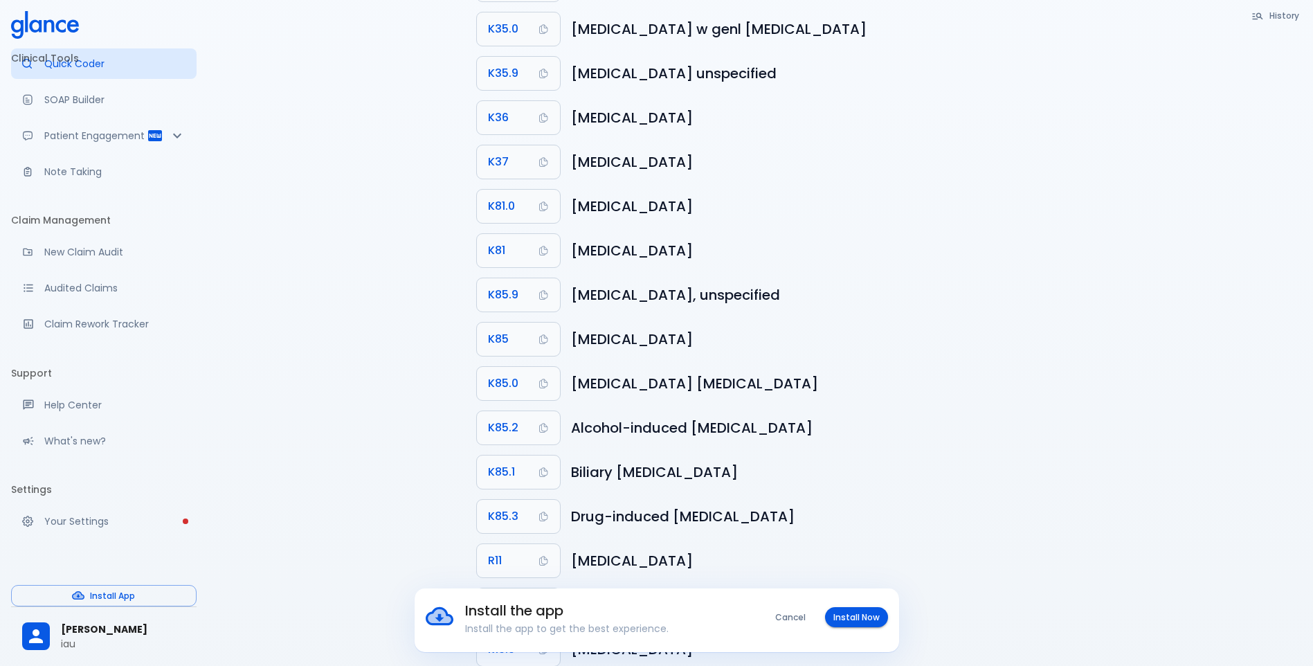
scroll to position [329, 0]
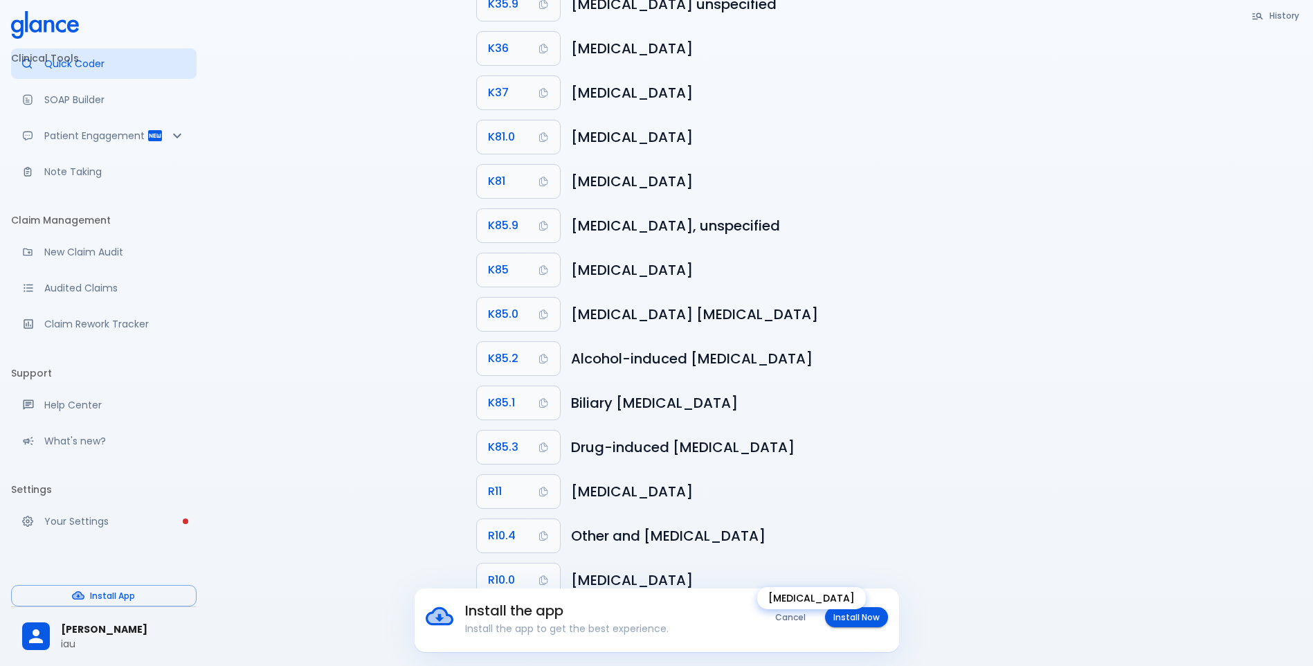
click at [626, 569] on h6 "[MEDICAL_DATA]" at bounding box center [807, 580] width 473 height 22
click at [522, 570] on button "R10.0" at bounding box center [518, 579] width 83 height 33
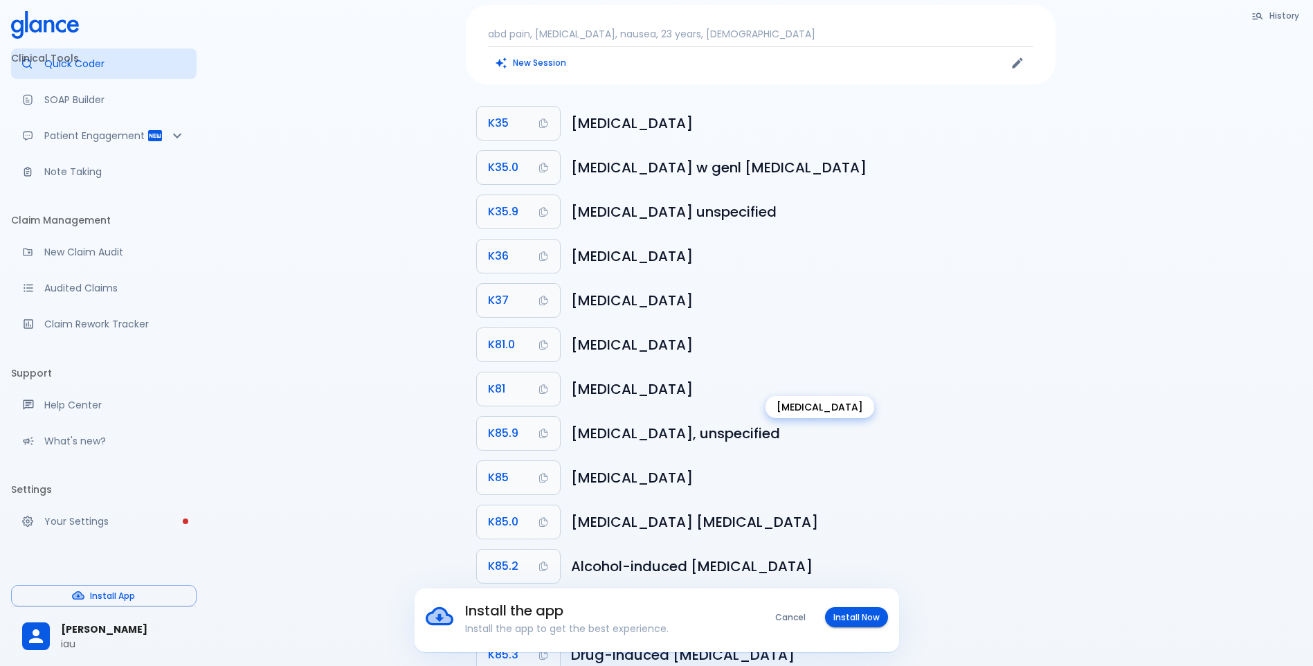
scroll to position [0, 0]
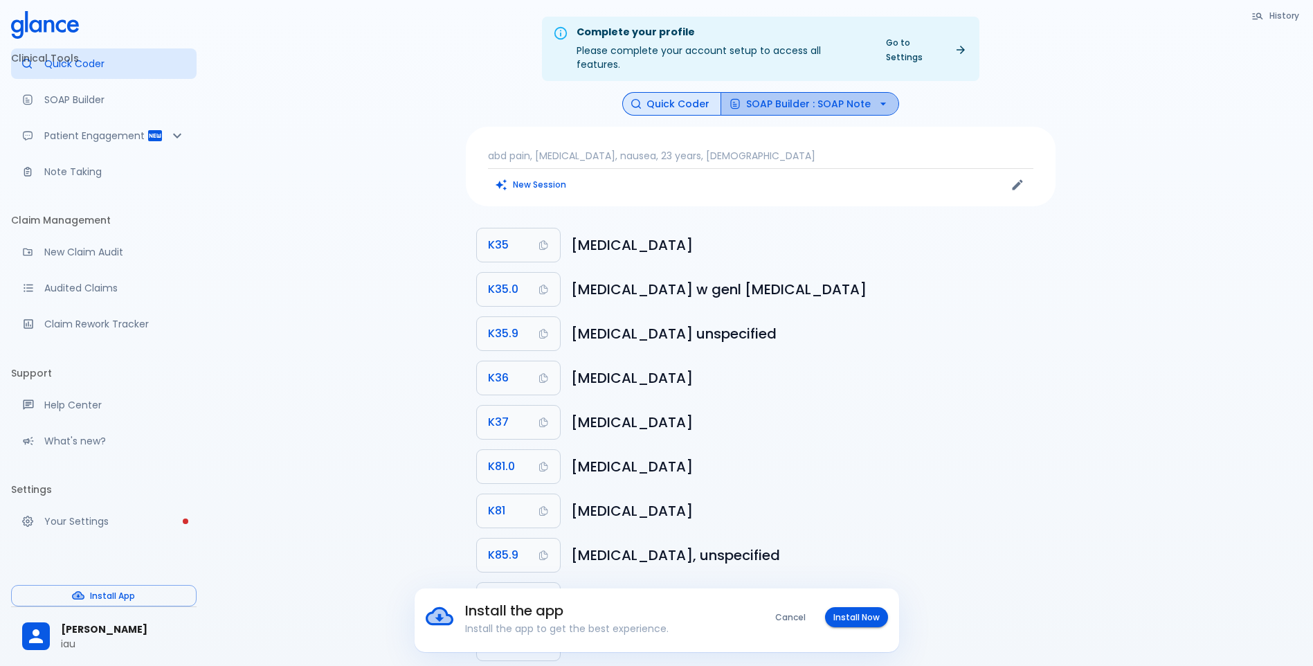
click at [843, 92] on button "SOAP Builder : SOAP Note" at bounding box center [809, 104] width 179 height 24
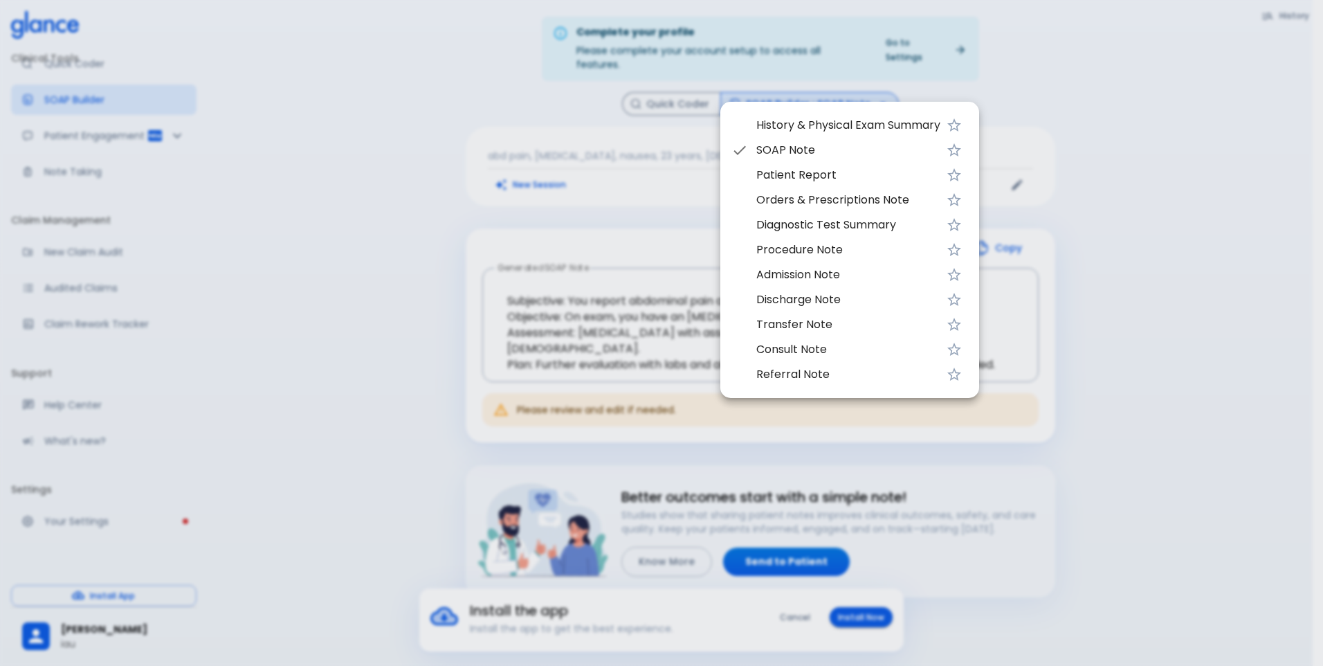
click at [479, 134] on div at bounding box center [661, 333] width 1323 height 666
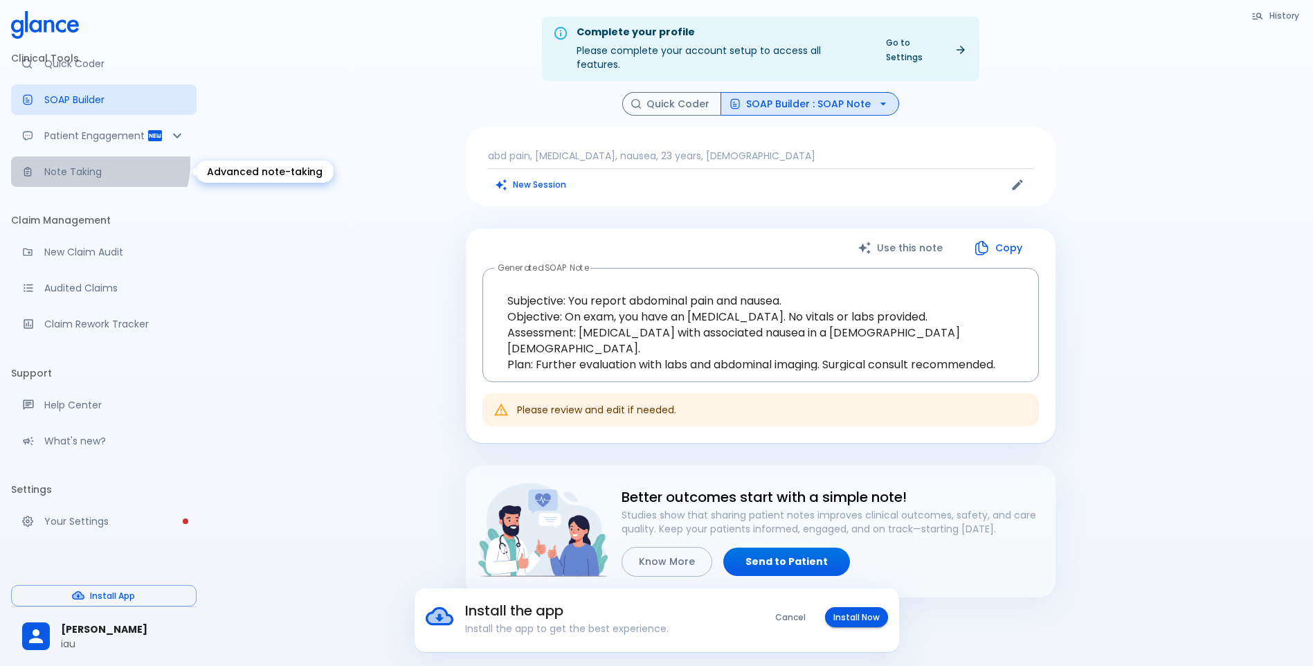
click at [93, 163] on link "Note Taking" at bounding box center [103, 171] width 185 height 30
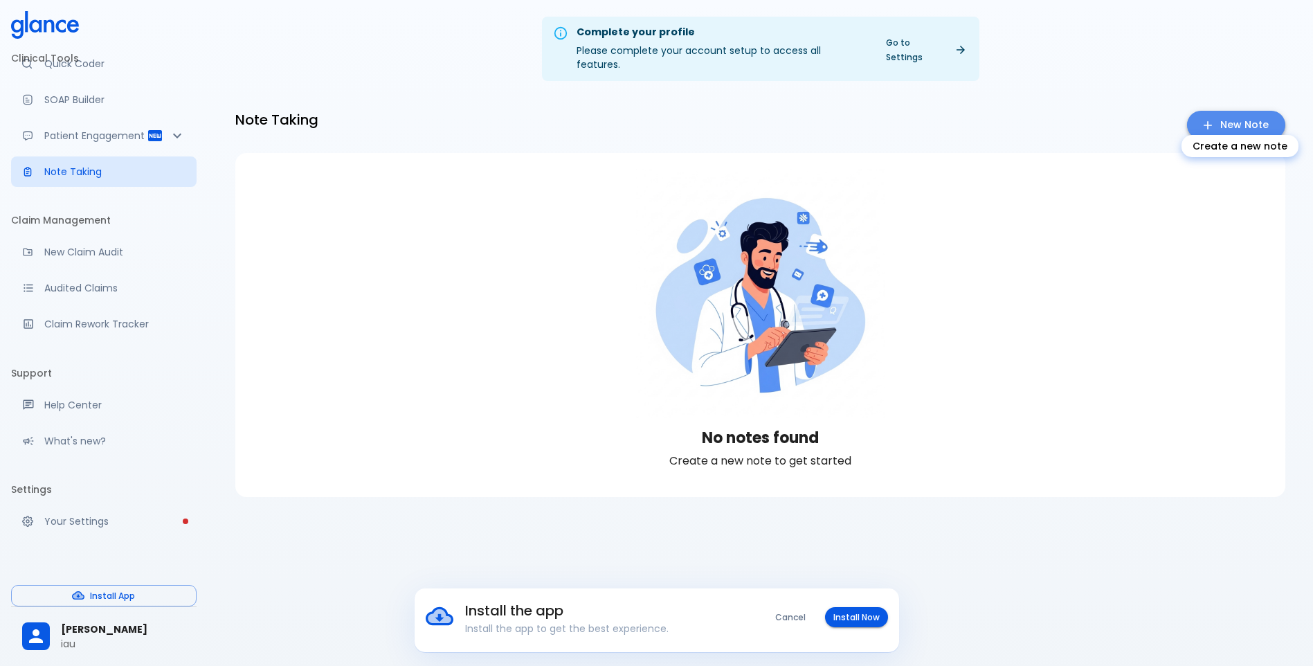
click at [1241, 112] on link "New Note" at bounding box center [1236, 125] width 98 height 28
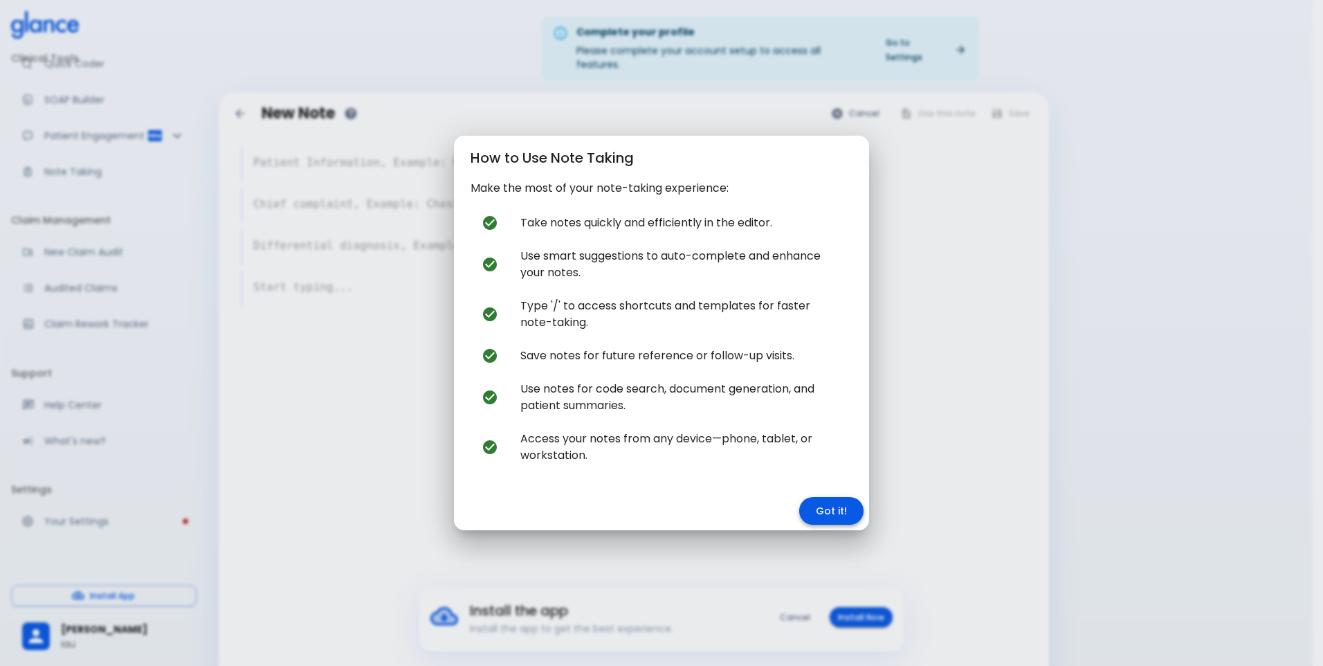
click at [823, 501] on button "Got it!" at bounding box center [831, 511] width 64 height 28
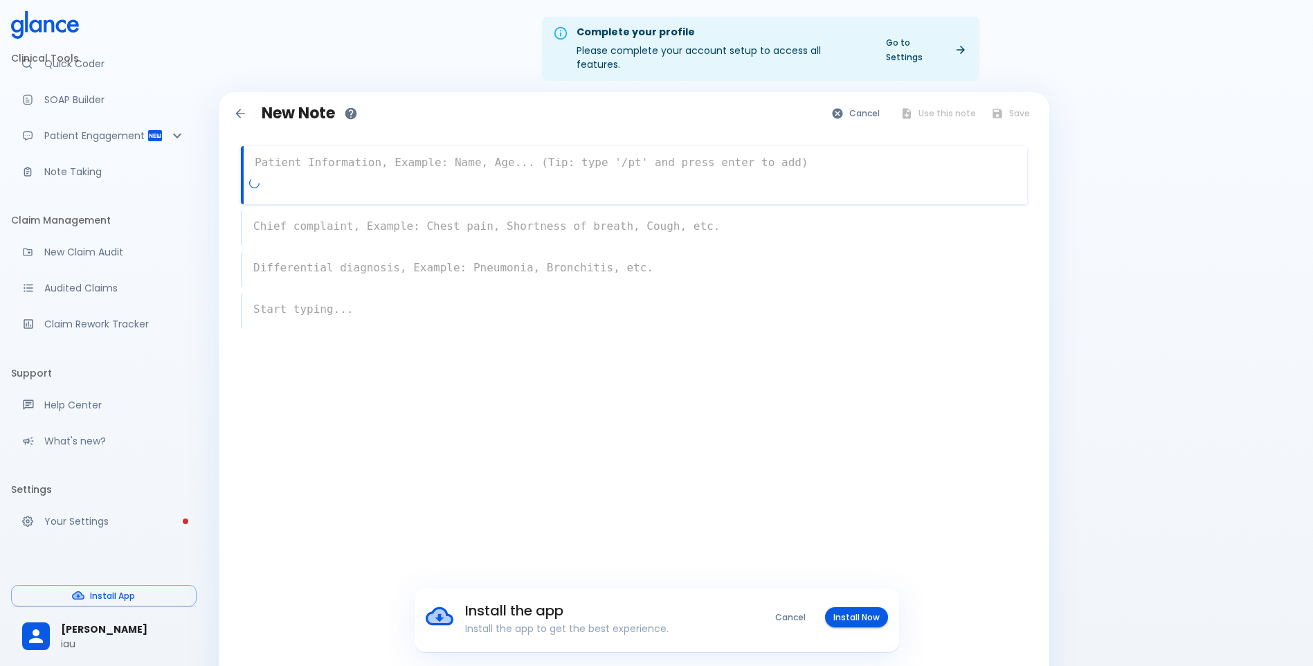
click at [415, 149] on textarea at bounding box center [635, 163] width 783 height 28
type textarea "22 [DEMOGRAPHIC_DATA]"
click at [627, 214] on div "x" at bounding box center [634, 228] width 786 height 36
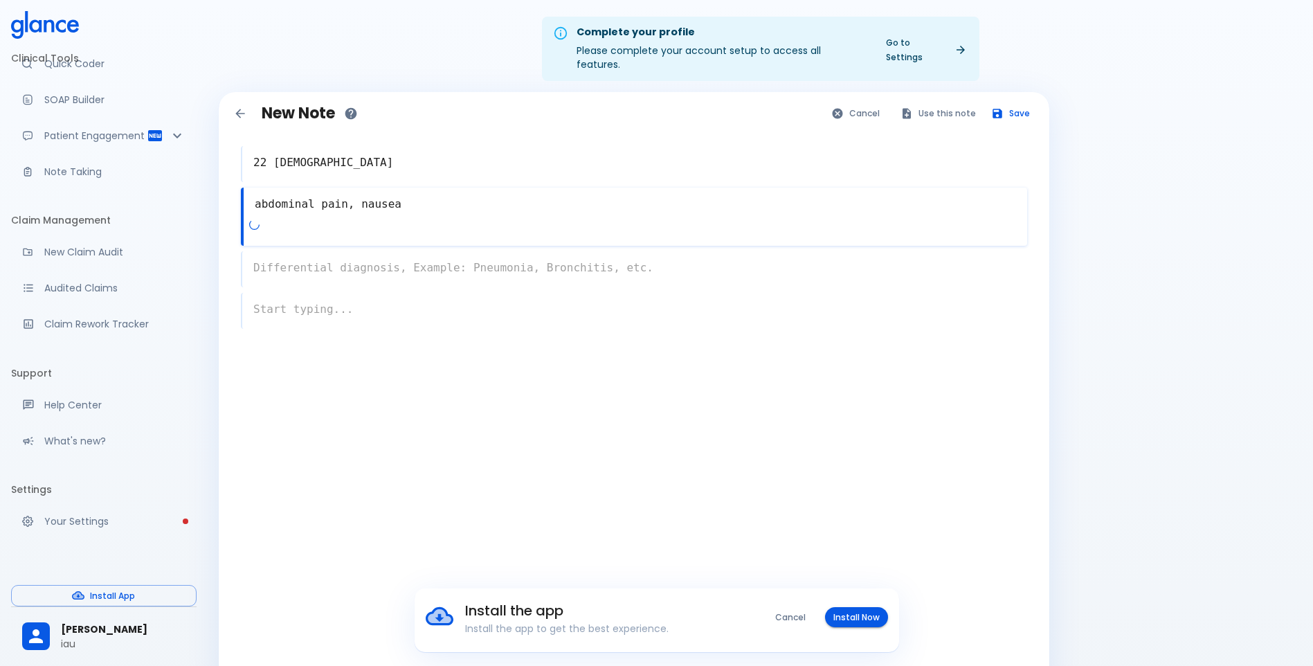
type textarea "abdominal pain, nausea"
click at [452, 262] on div "x" at bounding box center [634, 258] width 786 height 58
click at [335, 233] on textarea "[MEDICAL_DATA], pud, [MEDICAL_DATA]" at bounding box center [635, 246] width 783 height 28
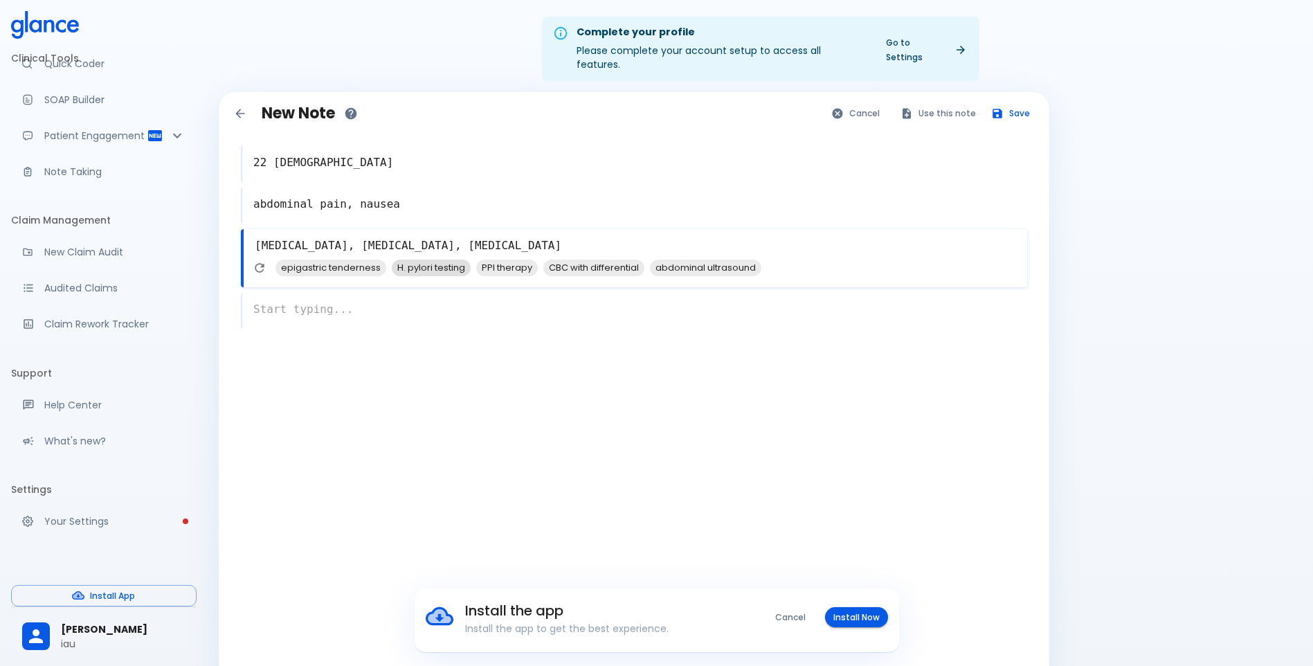
click at [431, 260] on span "H. pylori testing" at bounding box center [431, 268] width 79 height 16
type textarea "[MEDICAL_DATA], [MEDICAL_DATA], H. pylori testing, [MEDICAL_DATA]"
click at [628, 309] on div "x" at bounding box center [634, 311] width 786 height 36
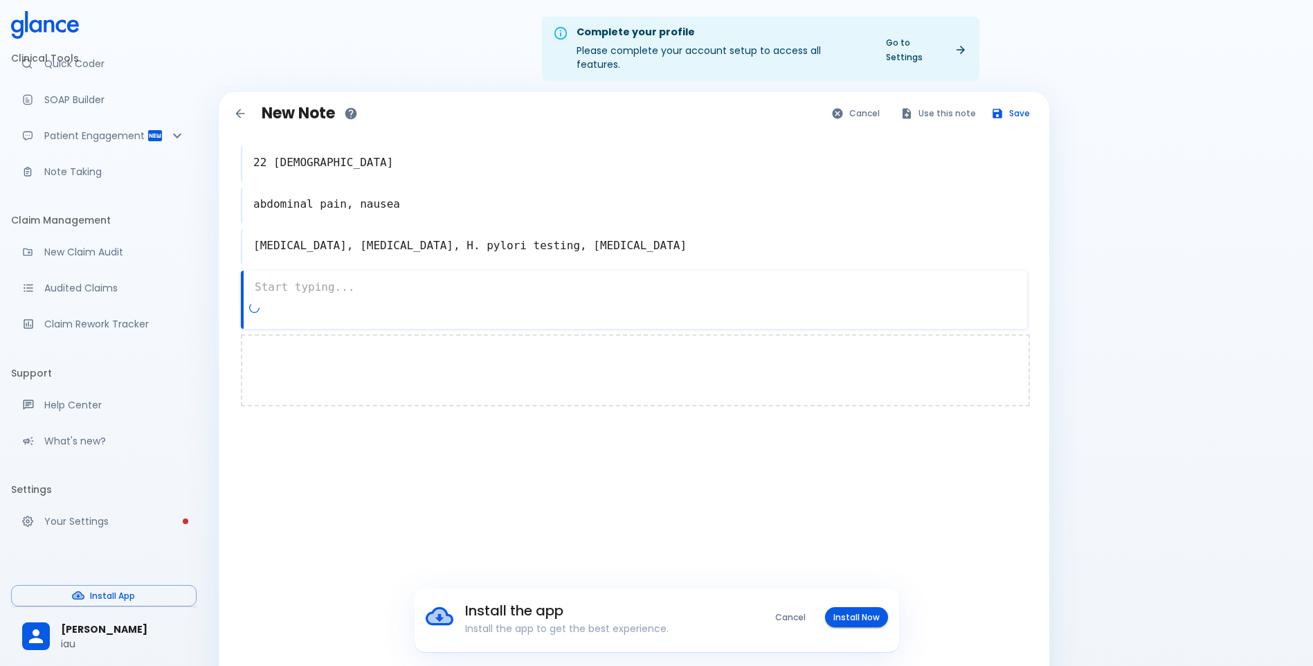
click at [614, 356] on div at bounding box center [635, 370] width 789 height 72
click at [432, 273] on textarea at bounding box center [634, 287] width 785 height 28
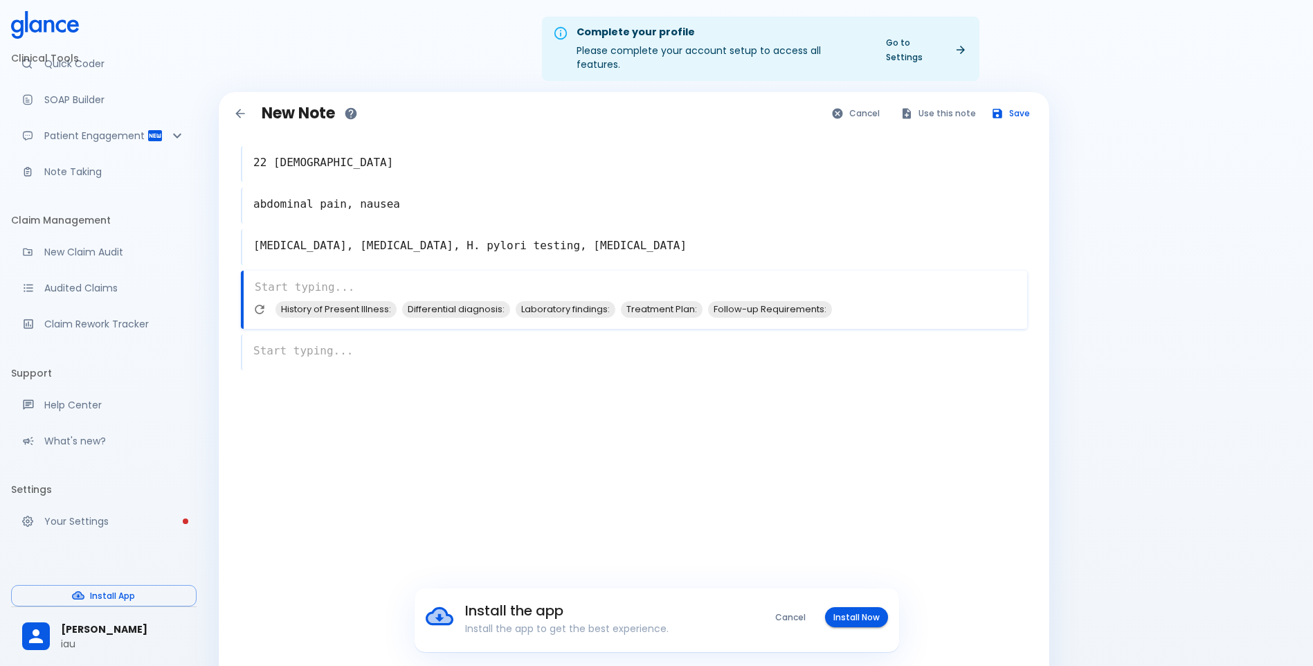
click at [887, 495] on div "New Note Cancel Use this note Save 22 [DEMOGRAPHIC_DATA] x abdominal pain, naus…" at bounding box center [634, 391] width 830 height 599
click at [524, 301] on span "Laboratory findings:" at bounding box center [564, 309] width 100 height 16
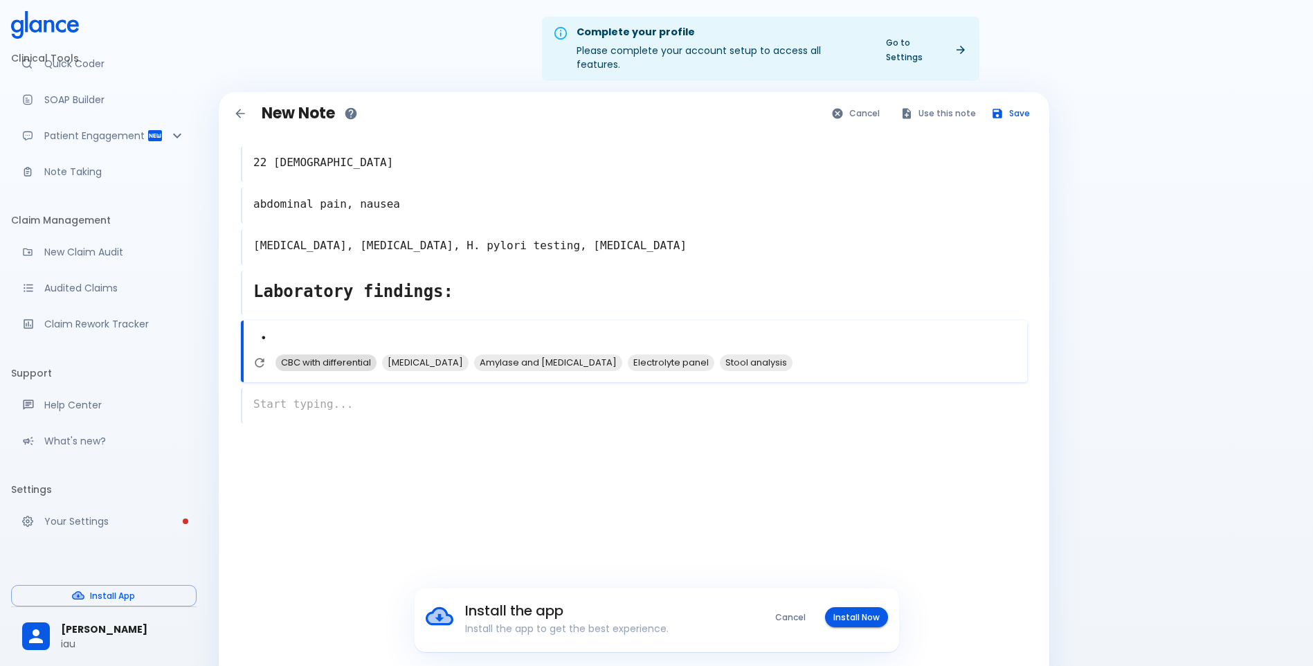
click at [343, 354] on span "CBC with differential" at bounding box center [325, 362] width 101 height 16
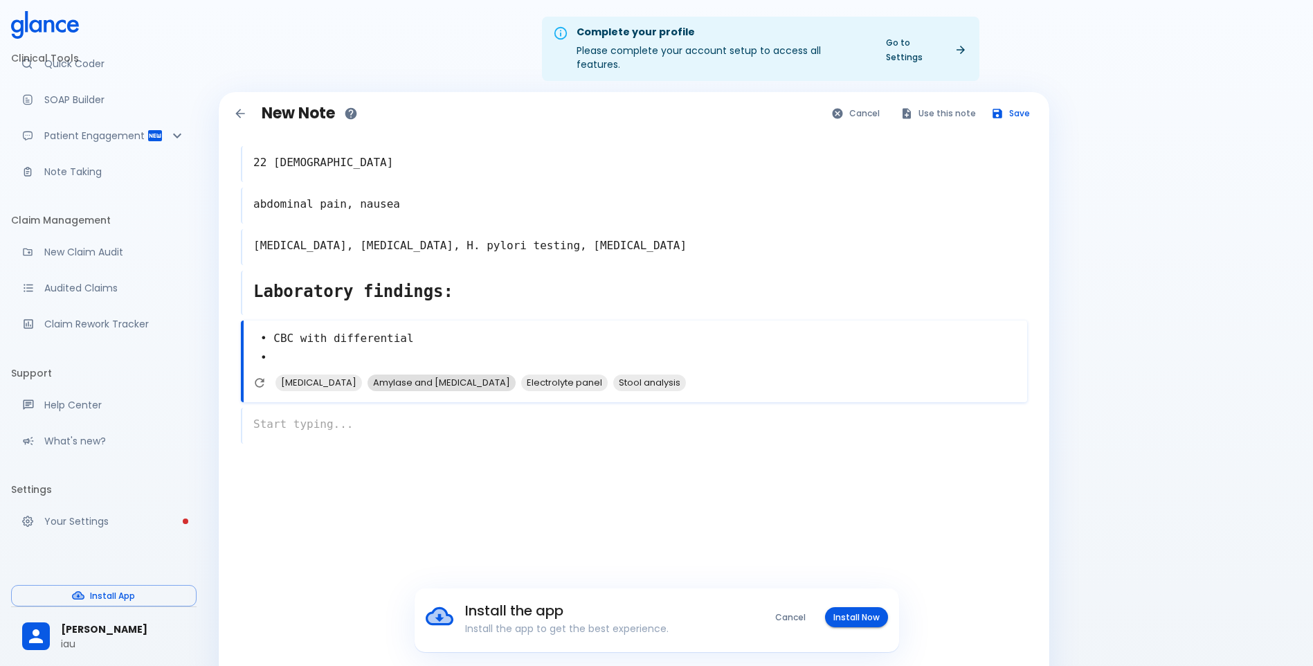
click at [414, 374] on span "Amylase and [MEDICAL_DATA]" at bounding box center [441, 382] width 148 height 16
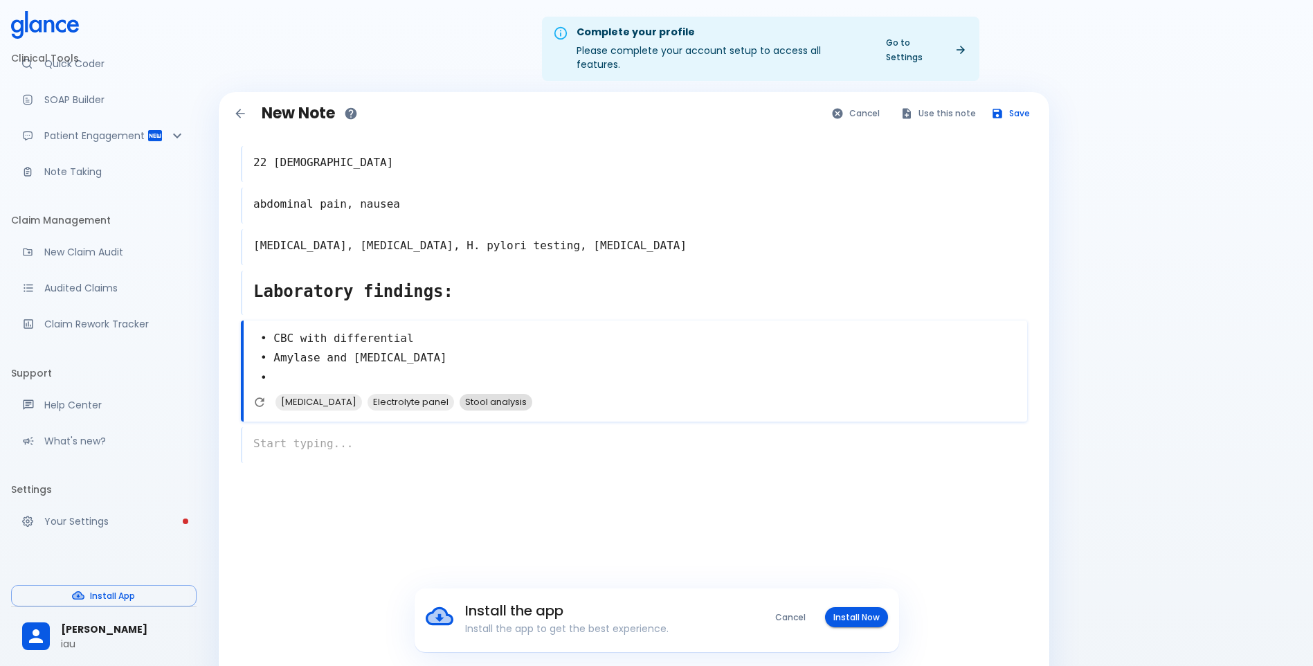
click at [482, 394] on span "Stool analysis" at bounding box center [496, 402] width 73 height 16
click at [334, 414] on span "[MEDICAL_DATA]" at bounding box center [318, 422] width 87 height 16
click at [257, 435] on icon "Refresh suggestions" at bounding box center [258, 442] width 14 height 14
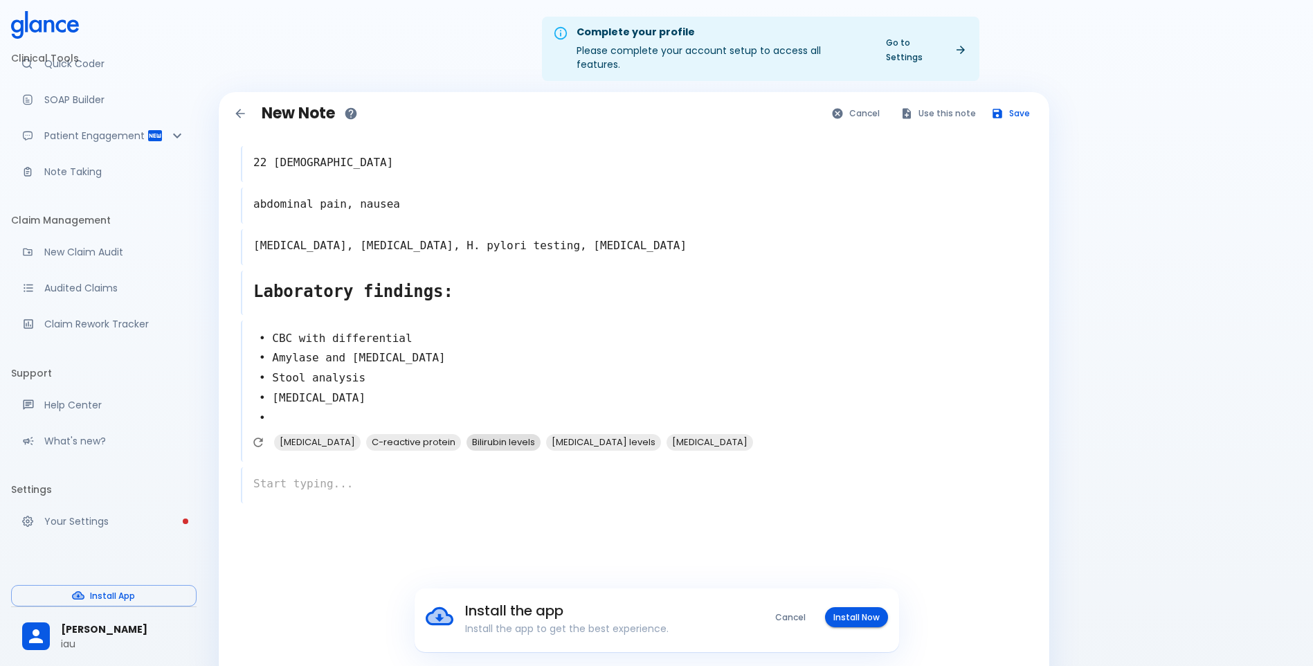
click at [518, 434] on span "Bilirubin levels" at bounding box center [503, 442] width 74 height 16
type textarea "• CBC with differential • Amylase and [MEDICAL_DATA] • Stool analysis • [MEDICA…"
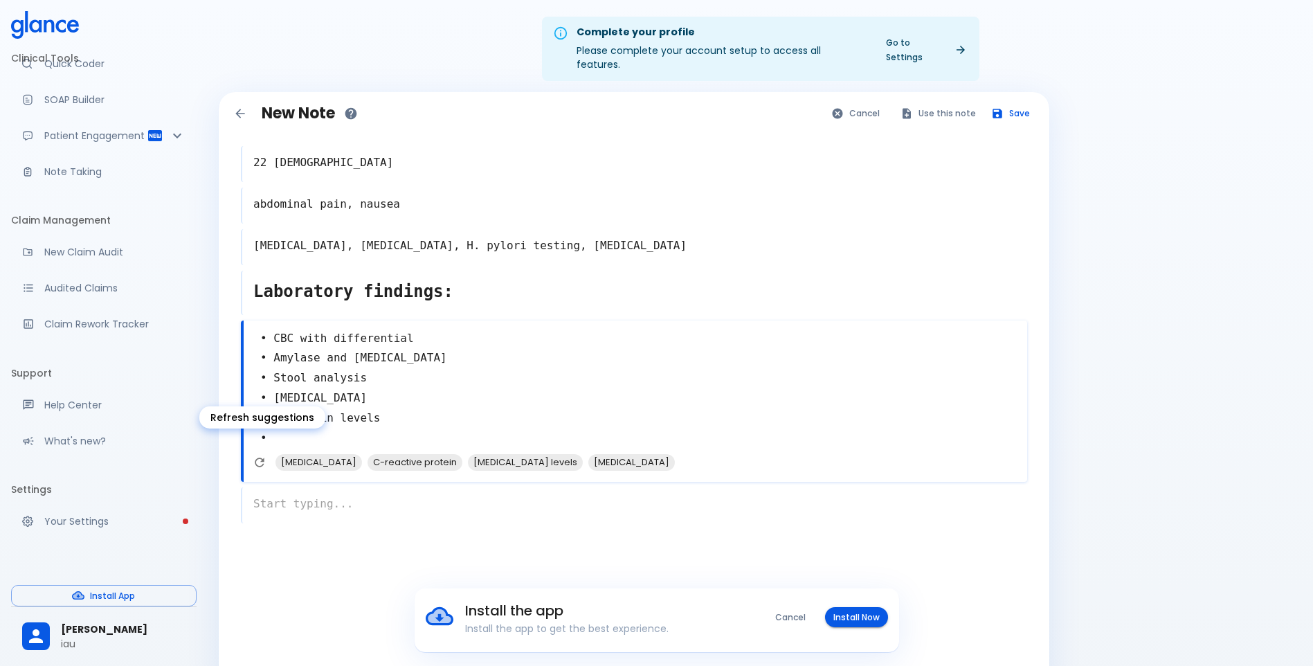
click at [255, 456] on button "Refresh suggestions" at bounding box center [259, 462] width 21 height 21
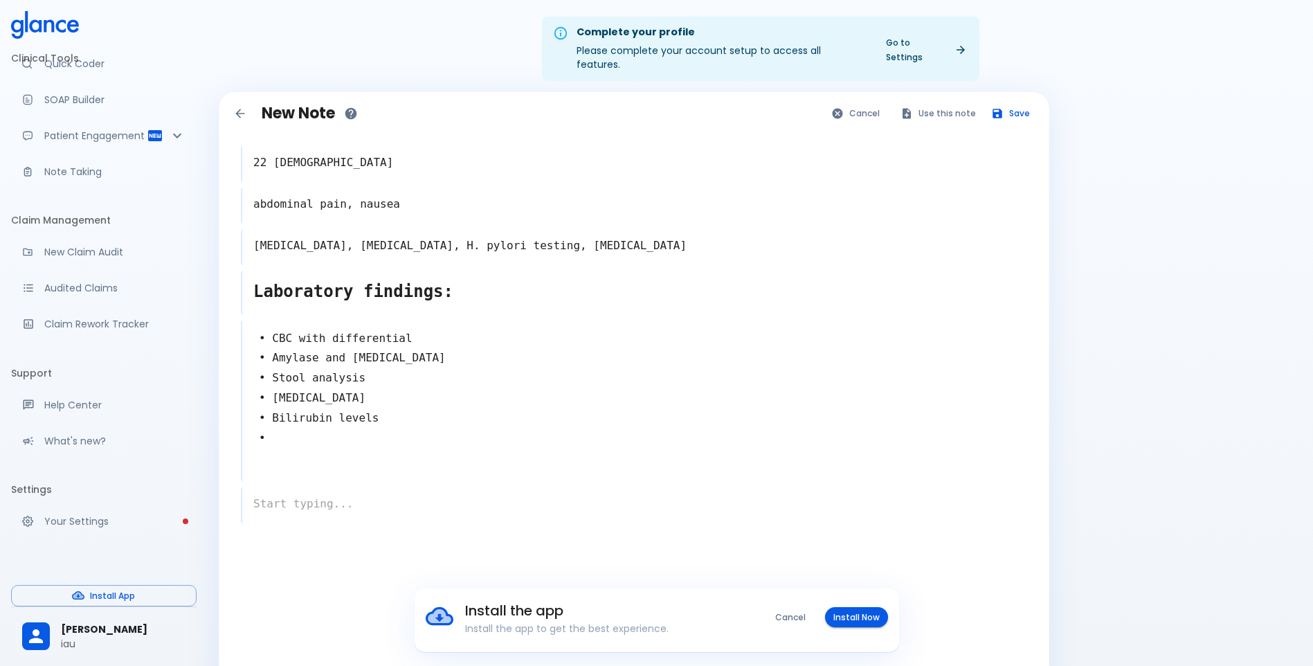
click at [361, 487] on div "x" at bounding box center [634, 505] width 786 height 36
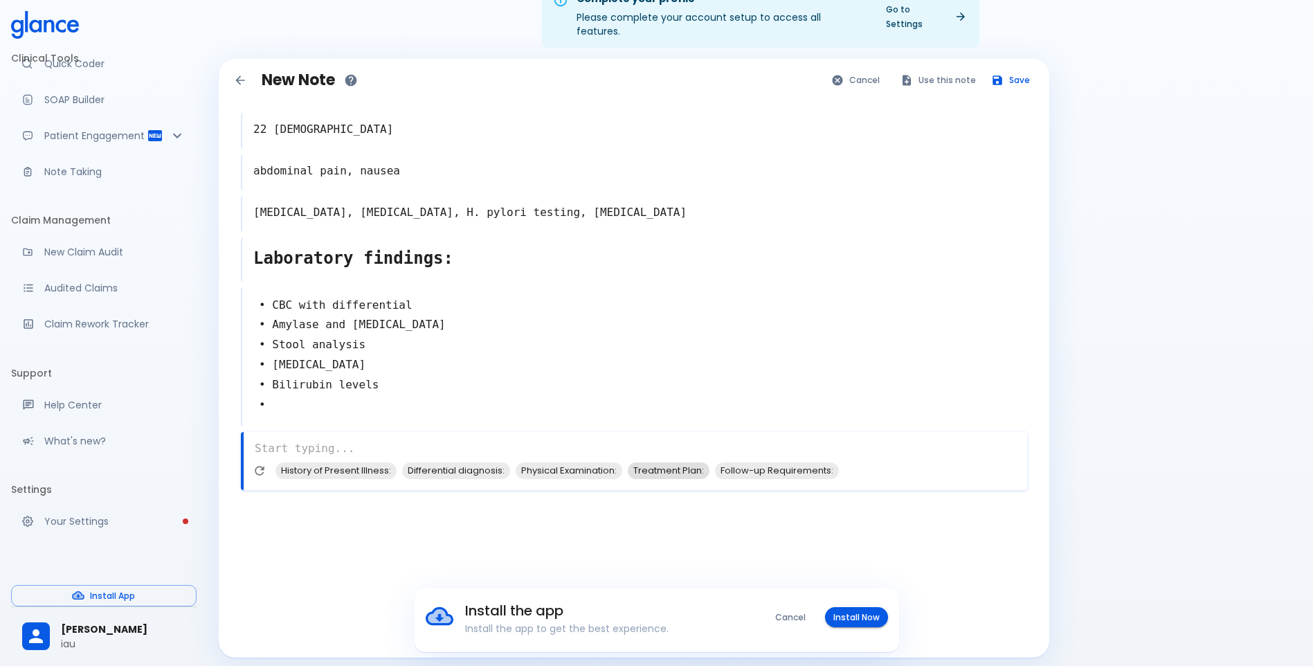
click at [673, 462] on span "Treatment Plan:" at bounding box center [669, 470] width 82 height 16
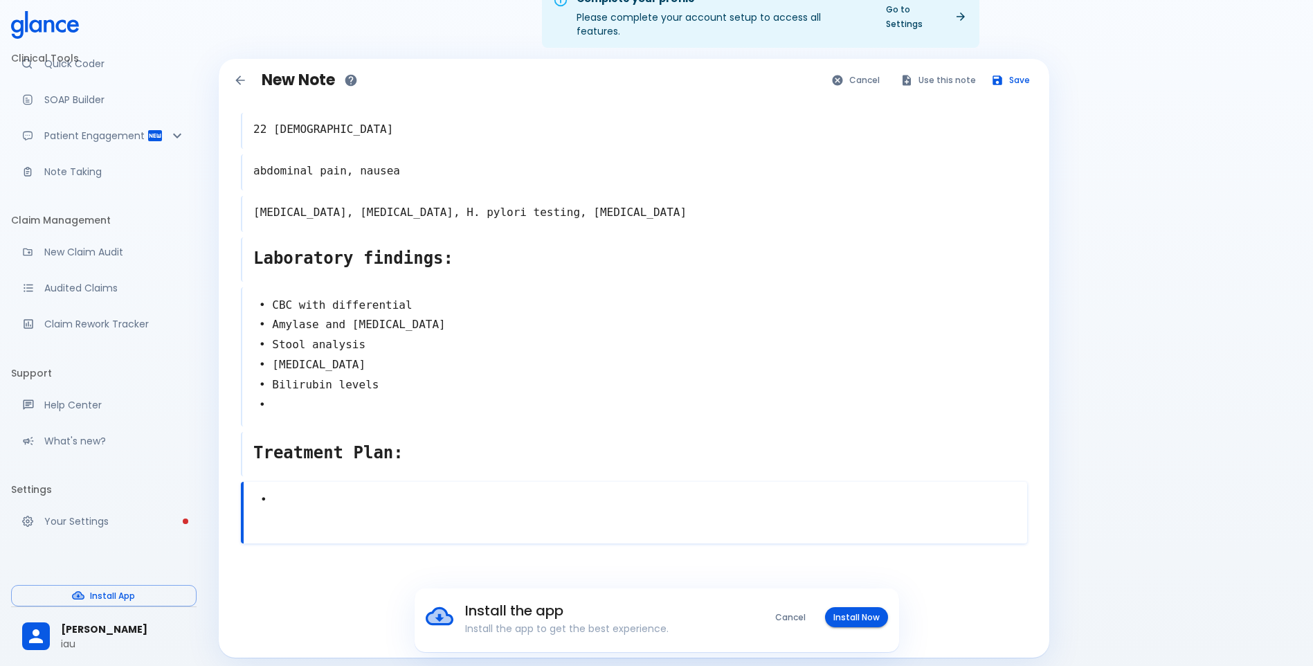
click at [399, 484] on textarea "•" at bounding box center [635, 499] width 783 height 31
click at [251, 515] on icon at bounding box center [254, 522] width 14 height 14
click at [340, 491] on textarea "• hydration" at bounding box center [635, 499] width 783 height 31
click at [549, 549] on div at bounding box center [635, 585] width 789 height 72
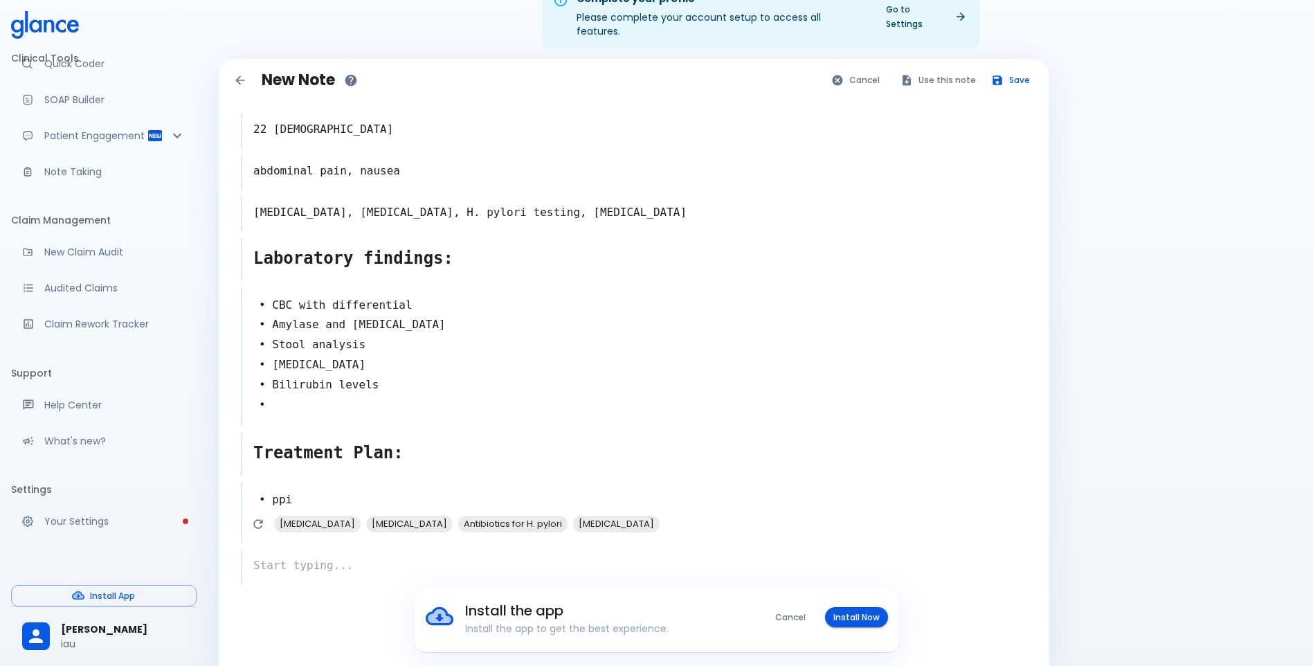
click at [500, 526] on div "[MEDICAL_DATA] [MEDICAL_DATA] Antibiotics for H. pylori [MEDICAL_DATA]" at bounding box center [637, 528] width 779 height 25
click at [289, 516] on span "[MEDICAL_DATA]" at bounding box center [317, 524] width 87 height 16
click at [257, 517] on icon "Refresh suggestions" at bounding box center [258, 524] width 14 height 14
click at [283, 484] on textarea "• ppi [MEDICAL_DATA]" at bounding box center [635, 499] width 783 height 31
click at [677, 516] on span "Lifestyle modifications" at bounding box center [729, 524] width 110 height 16
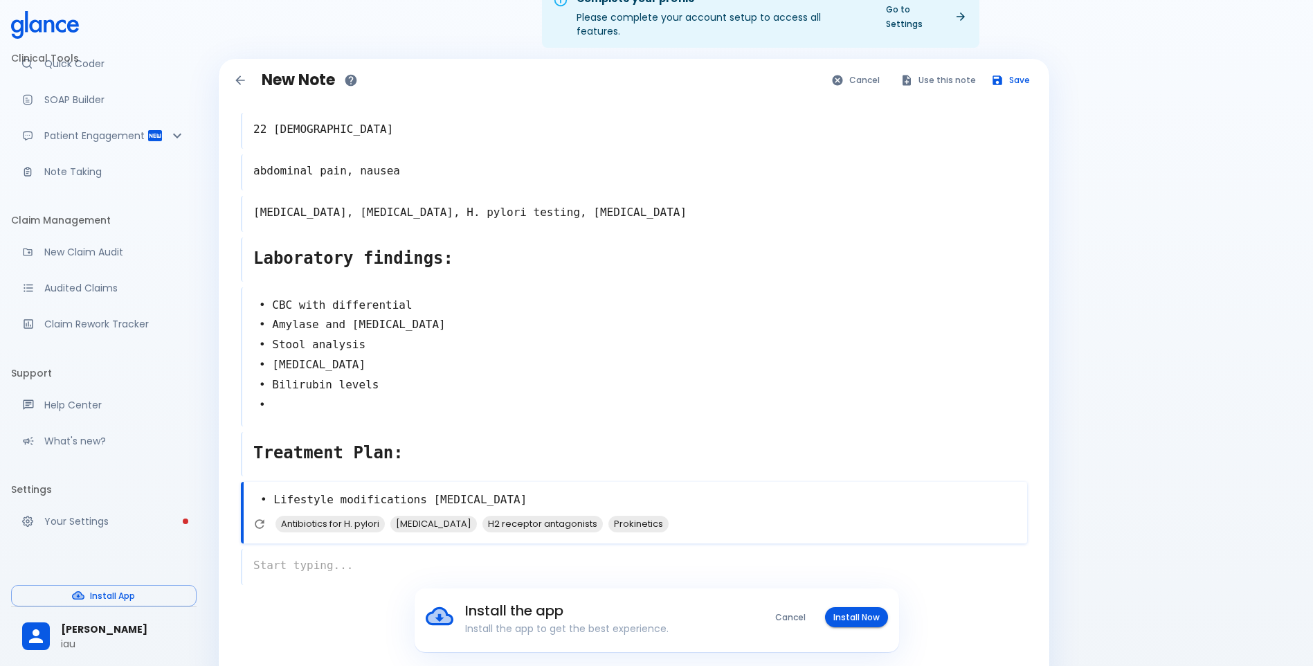
click at [584, 492] on textarea "• Lifestyle modifications [MEDICAL_DATA]" at bounding box center [635, 499] width 783 height 31
click at [255, 517] on icon "Refresh suggestions" at bounding box center [260, 524] width 14 height 14
click at [361, 516] on span "[MEDICAL_DATA]" at bounding box center [317, 524] width 87 height 16
type textarea "• Lifestyle modifications [MEDICAL_DATA], [MEDICAL_DATA]"
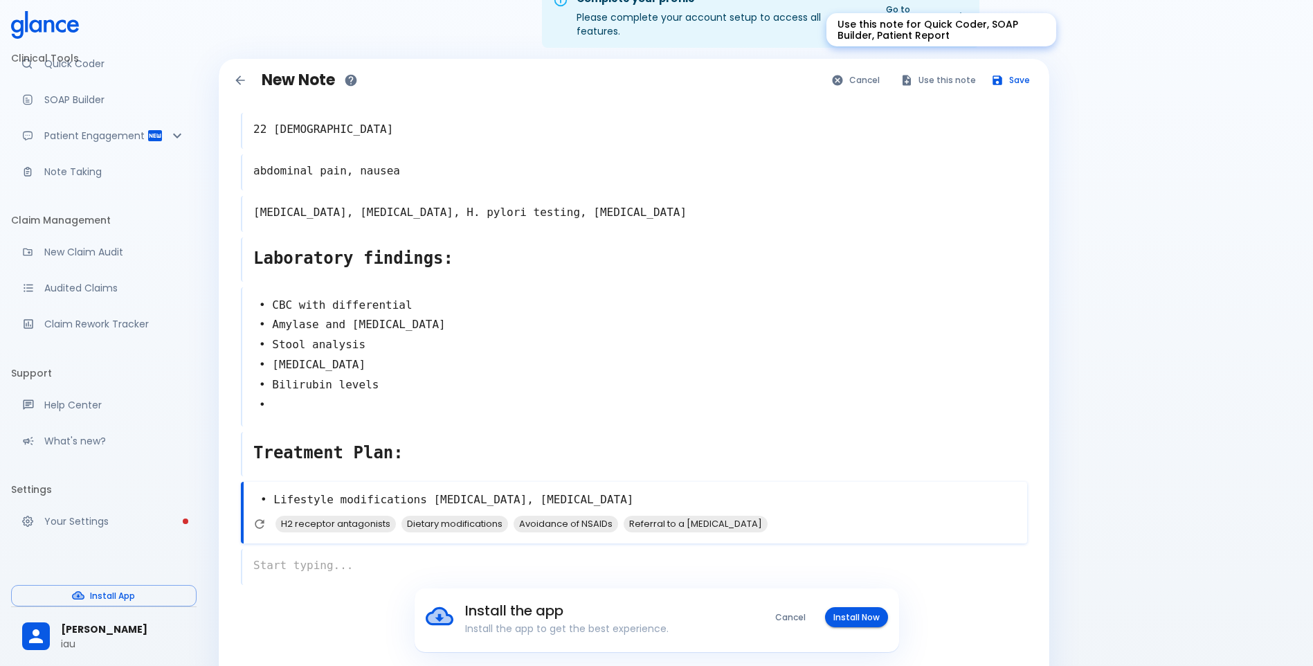
click at [922, 70] on button "Use this note" at bounding box center [938, 80] width 91 height 20
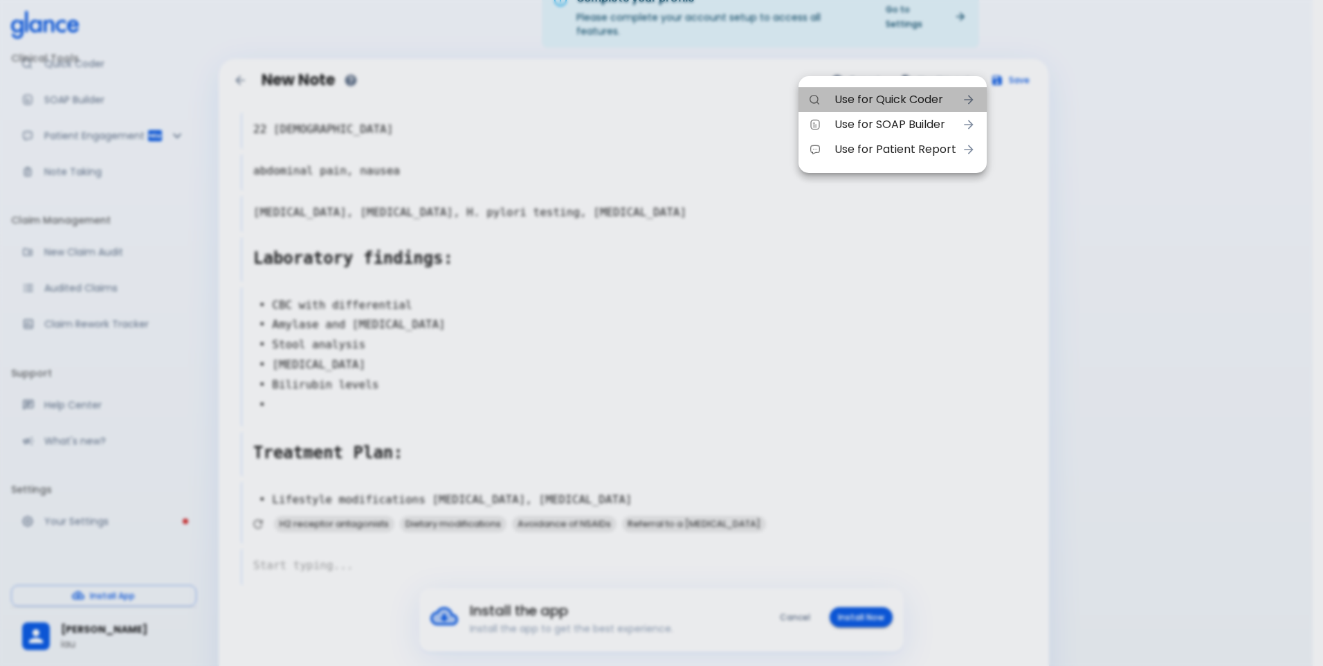
click at [916, 95] on span "Use for Quick Coder" at bounding box center [896, 99] width 122 height 17
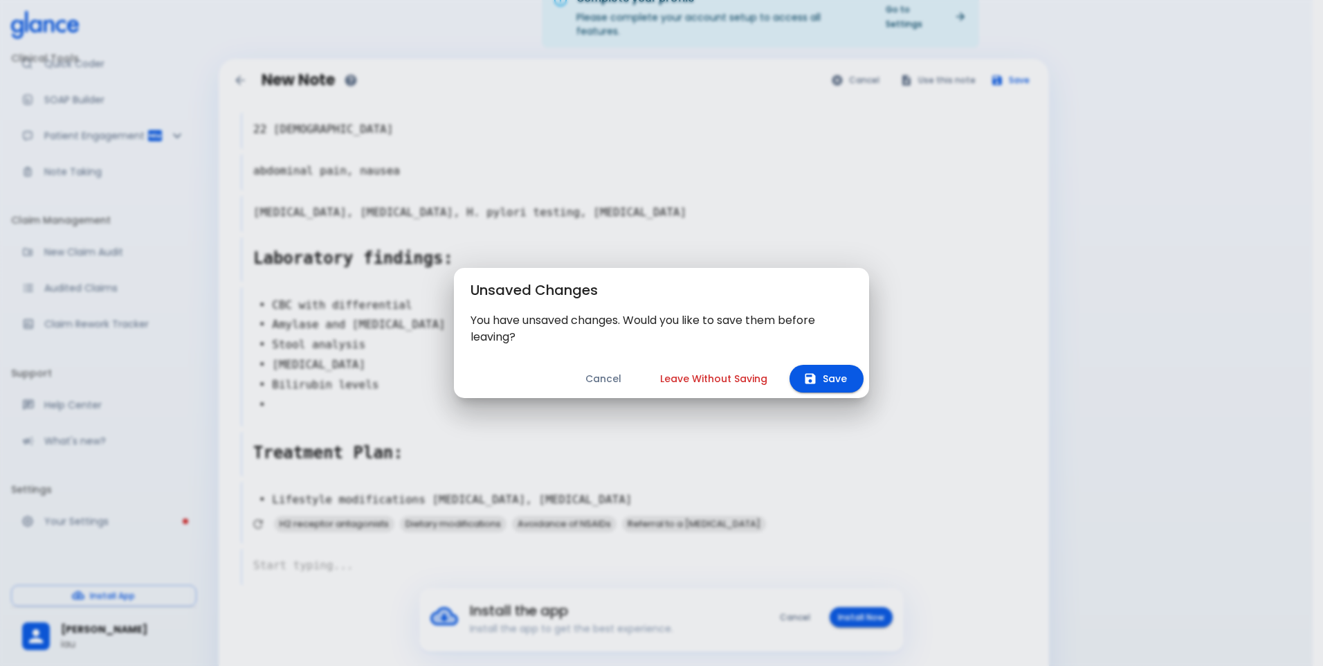
click at [611, 373] on button "Cancel" at bounding box center [603, 379] width 69 height 28
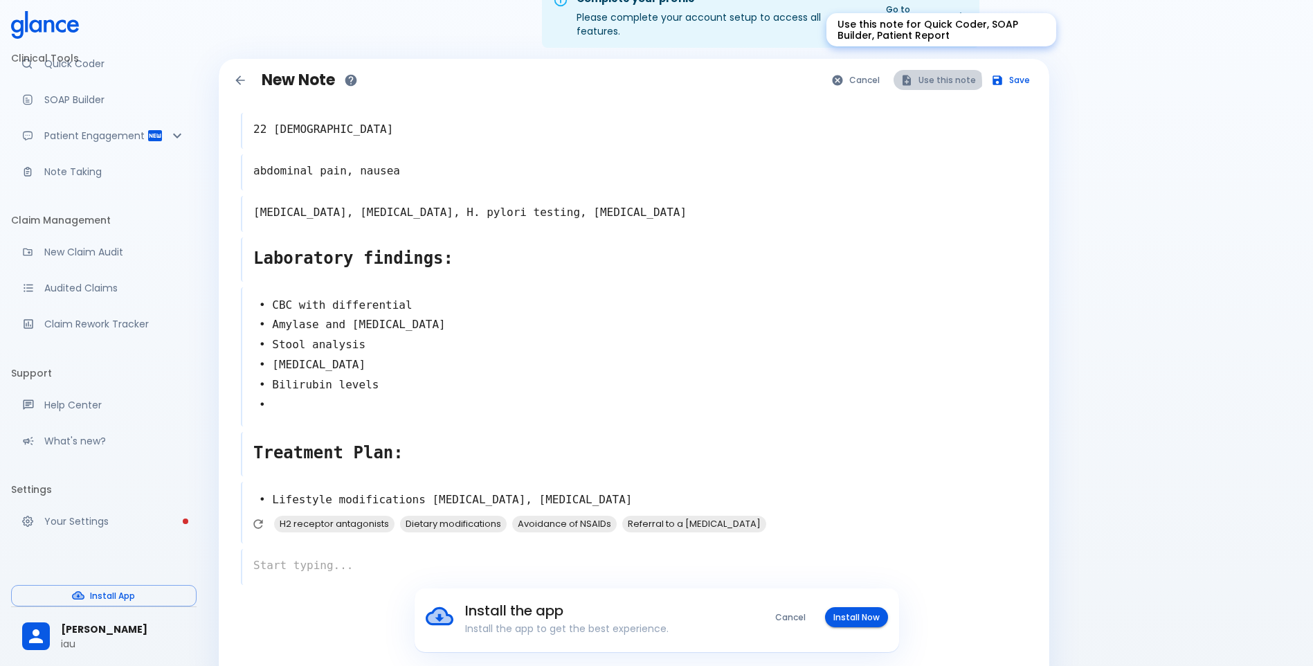
click at [931, 70] on button "Use this note" at bounding box center [938, 80] width 91 height 20
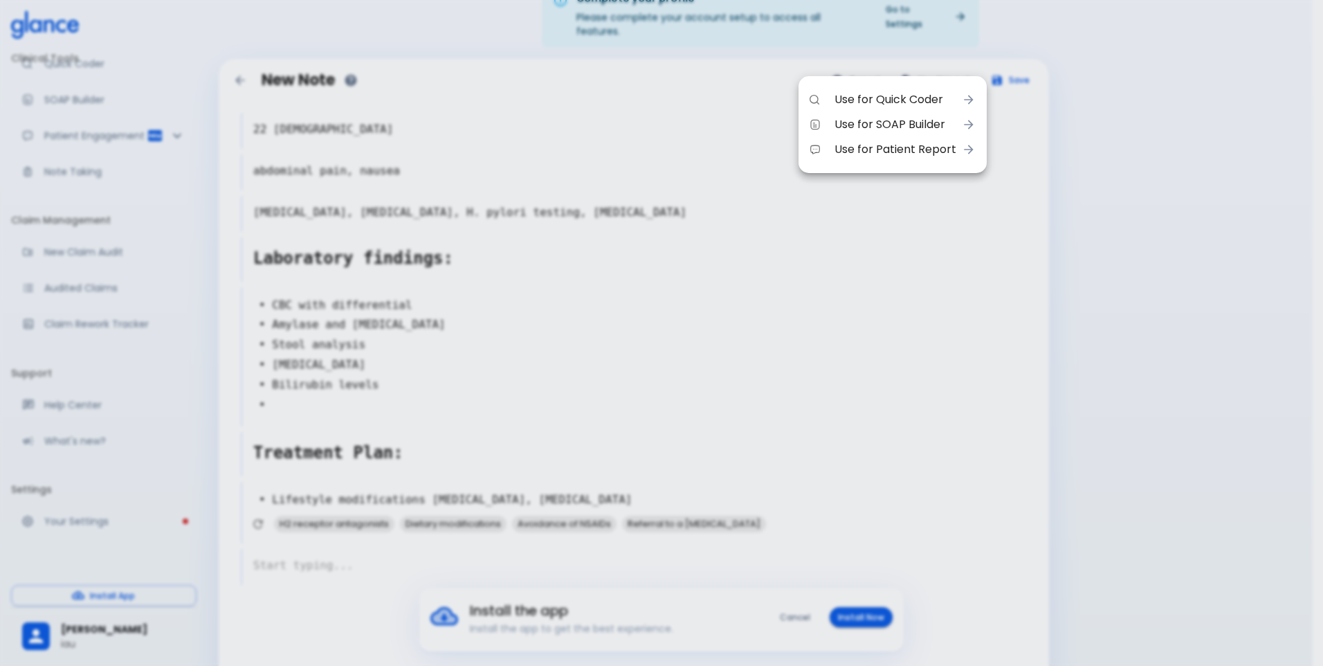
click at [962, 125] on icon at bounding box center [969, 125] width 14 height 14
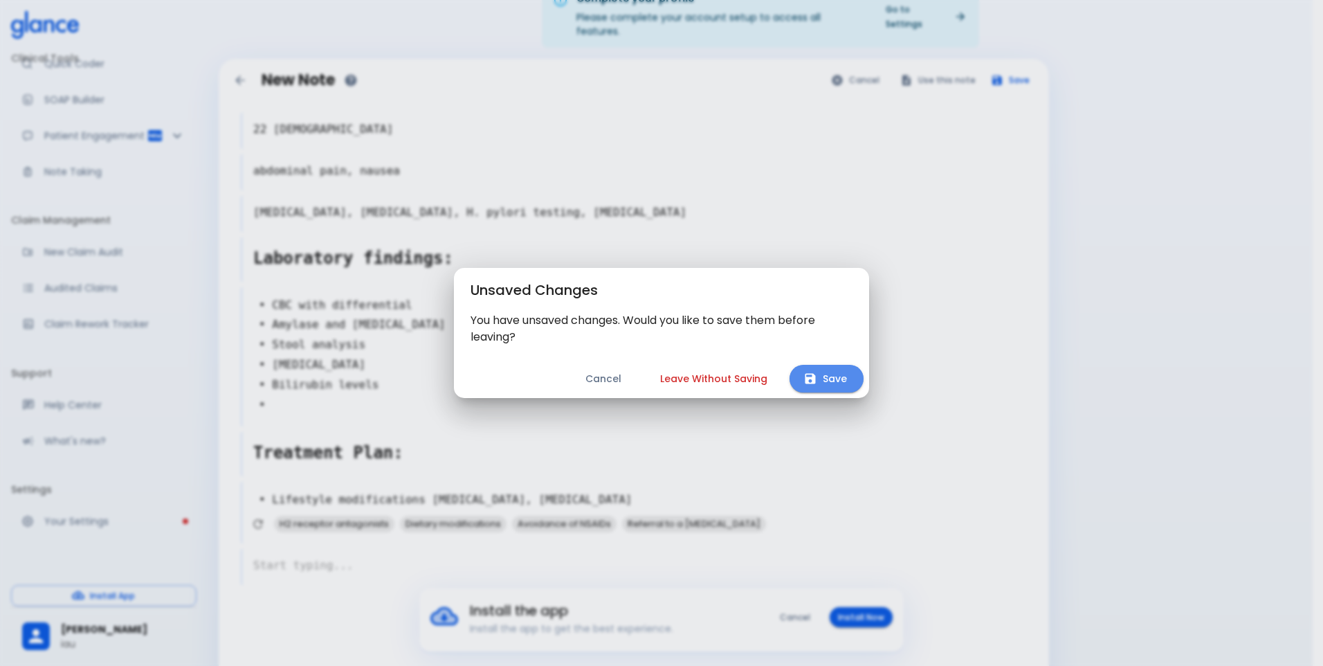
click at [806, 382] on icon "button" at bounding box center [811, 379] width 10 height 10
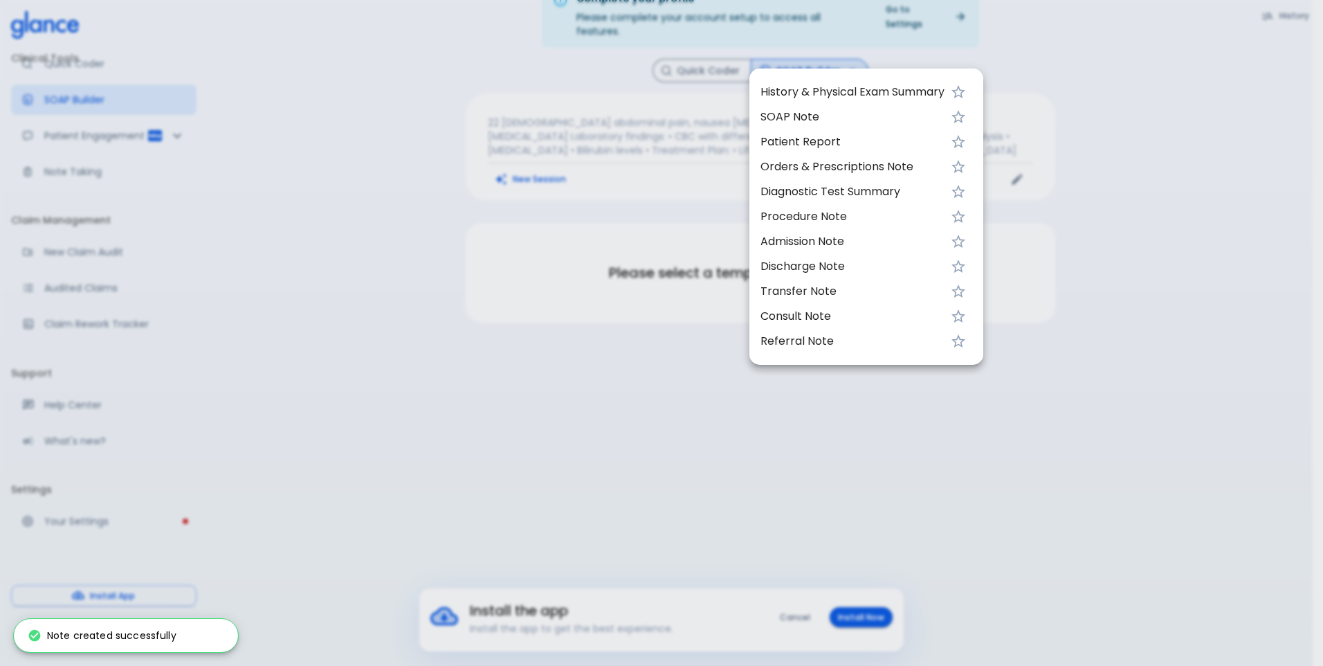
click at [565, 269] on div at bounding box center [661, 333] width 1323 height 666
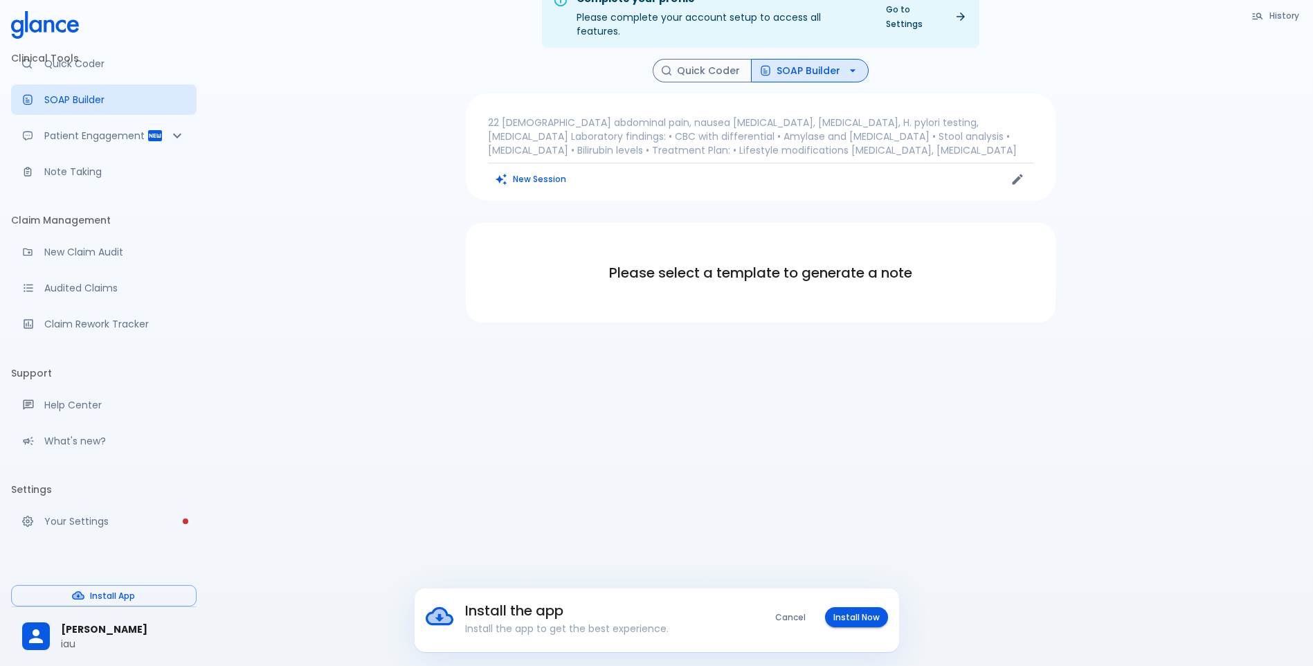
click at [788, 262] on h6 "Please select a template to generate a note" at bounding box center [760, 273] width 556 height 22
click at [850, 64] on icon "button" at bounding box center [853, 71] width 14 height 14
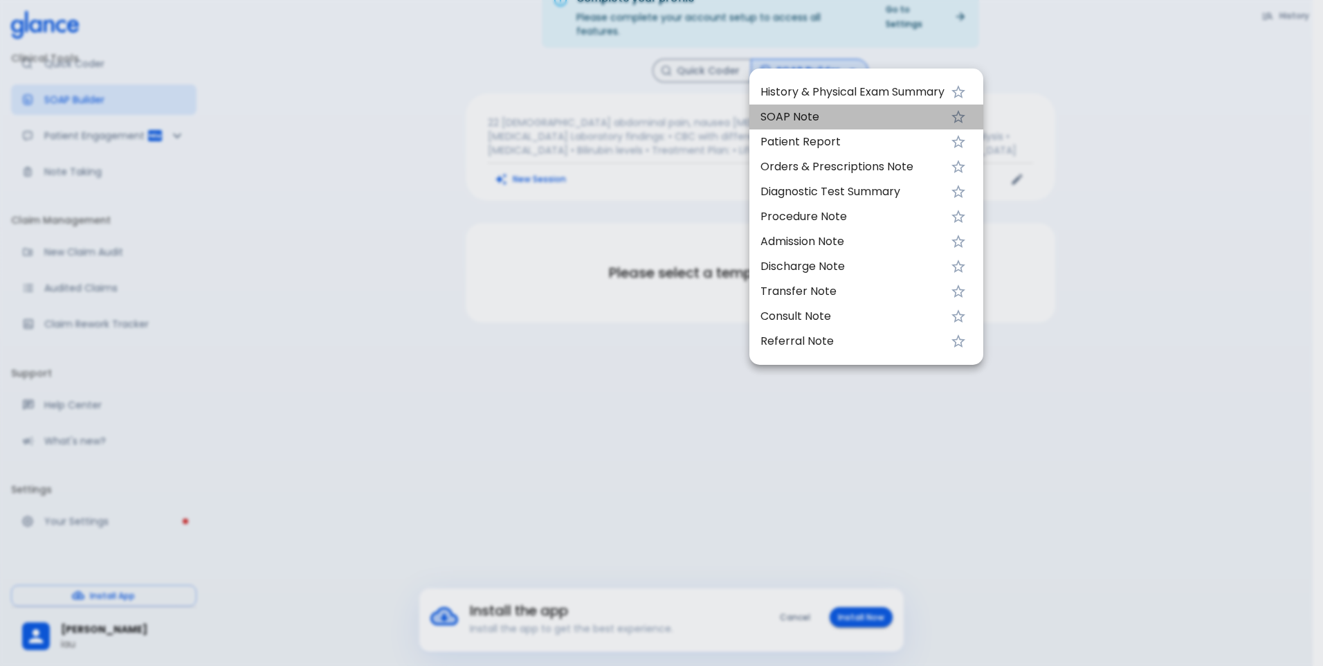
click at [832, 113] on span "SOAP Note" at bounding box center [853, 117] width 184 height 17
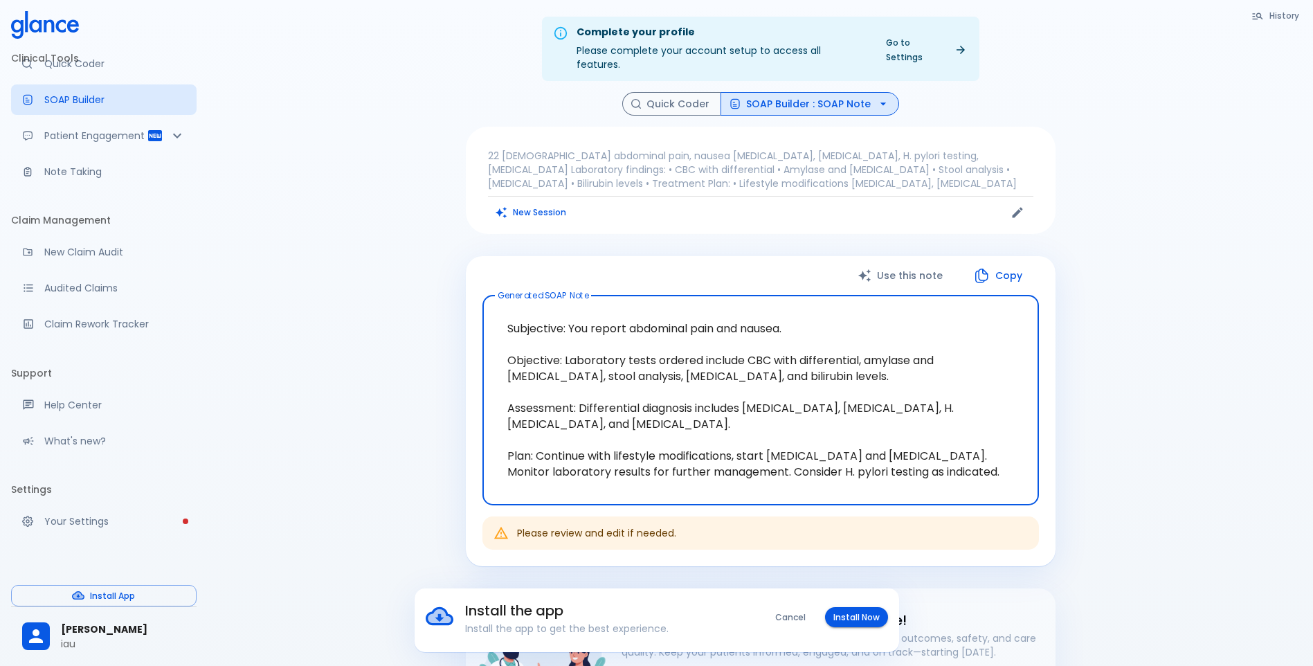
click at [76, 517] on p "Your Settings" at bounding box center [114, 521] width 141 height 14
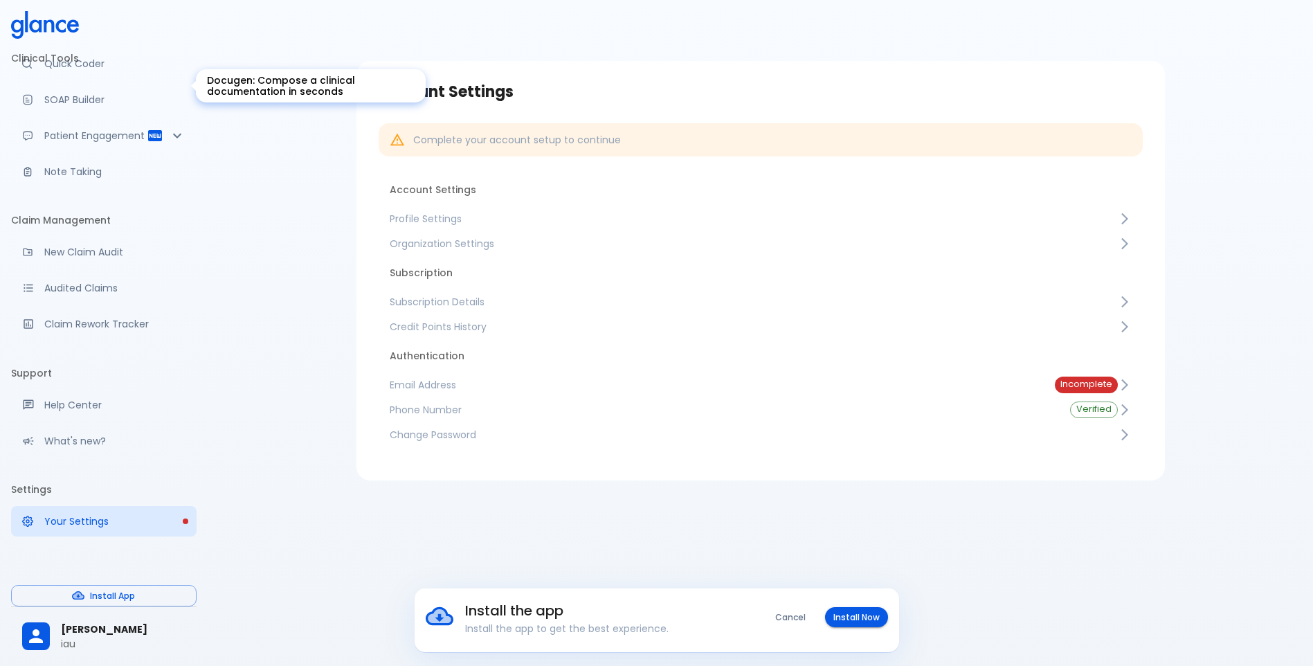
click at [66, 93] on p "SOAP Builder" at bounding box center [114, 100] width 141 height 14
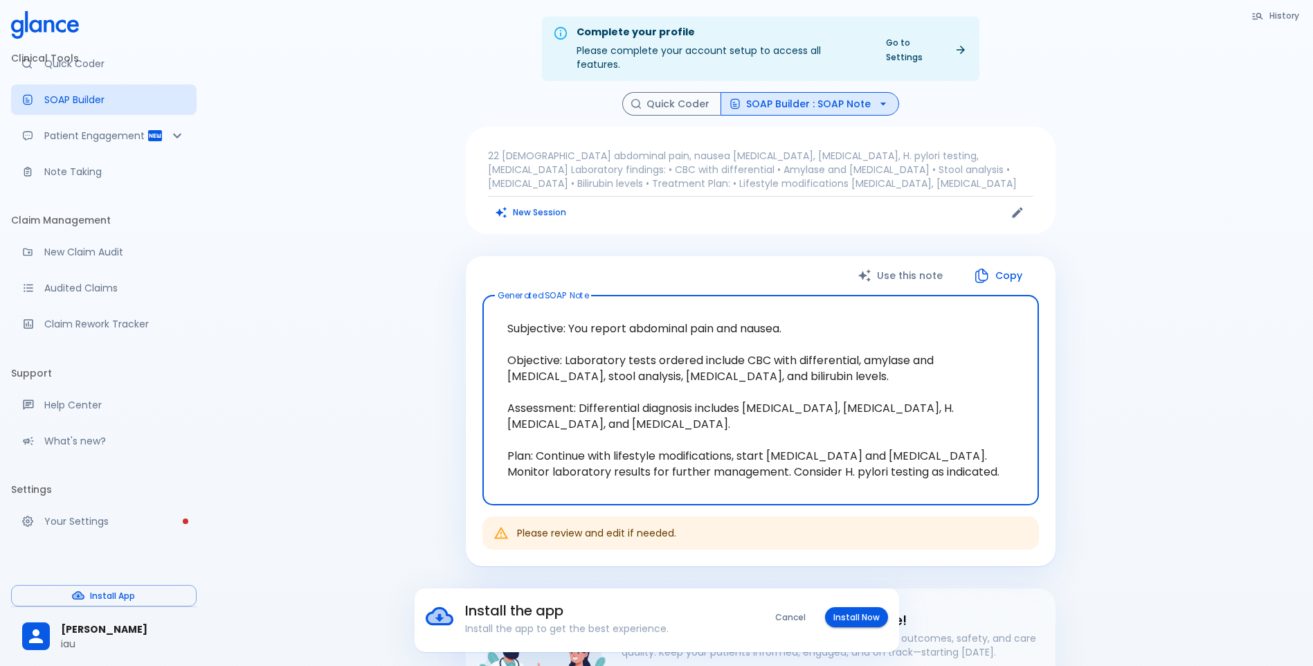
click at [23, 24] on icon at bounding box center [17, 28] width 12 height 19
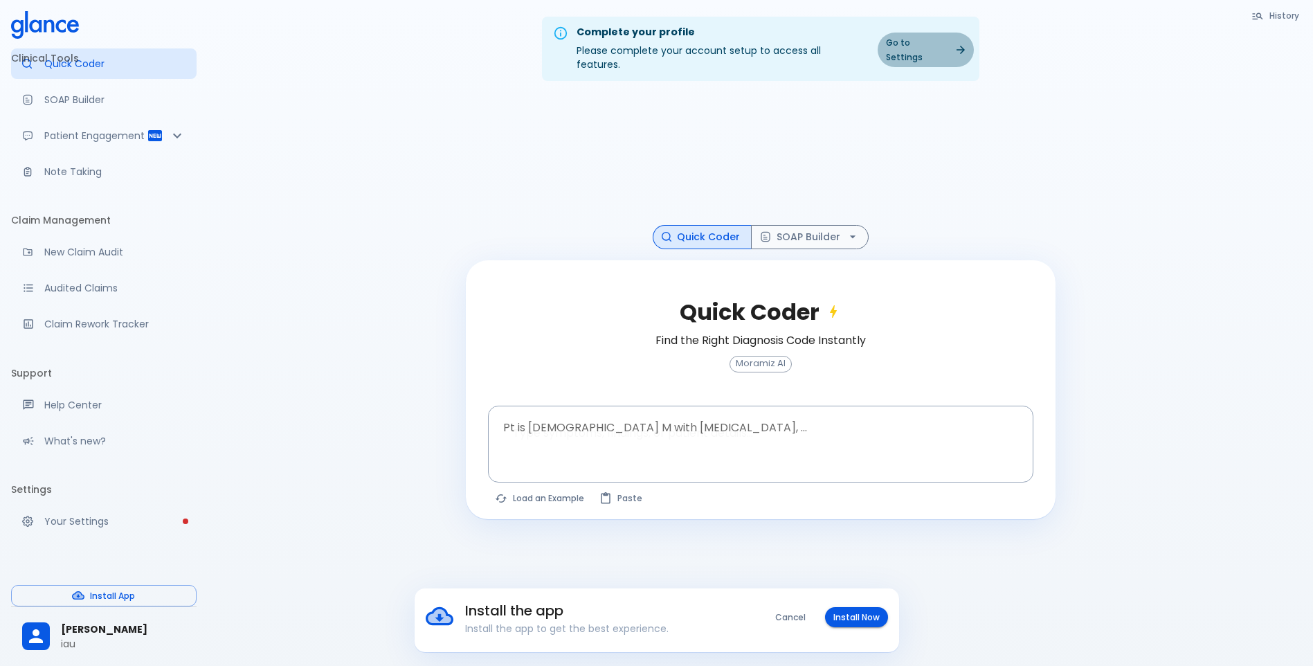
click at [954, 46] on icon at bounding box center [960, 50] width 12 height 12
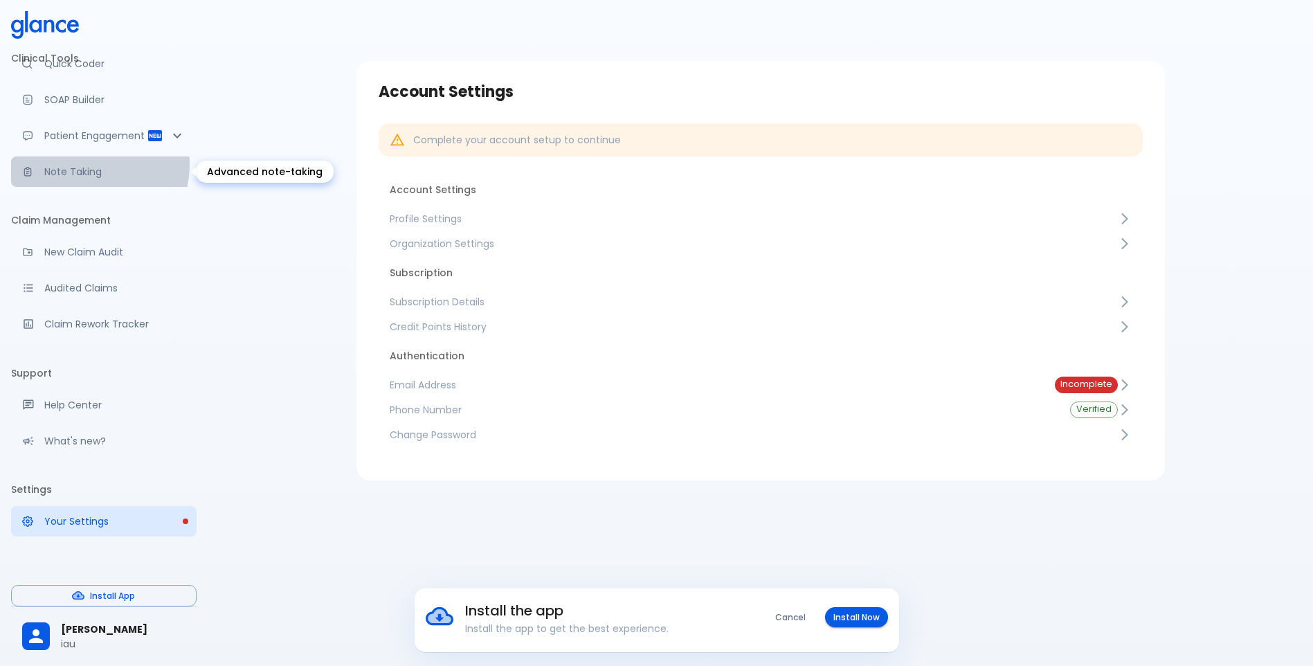
click at [78, 163] on link "Note Taking" at bounding box center [103, 171] width 185 height 30
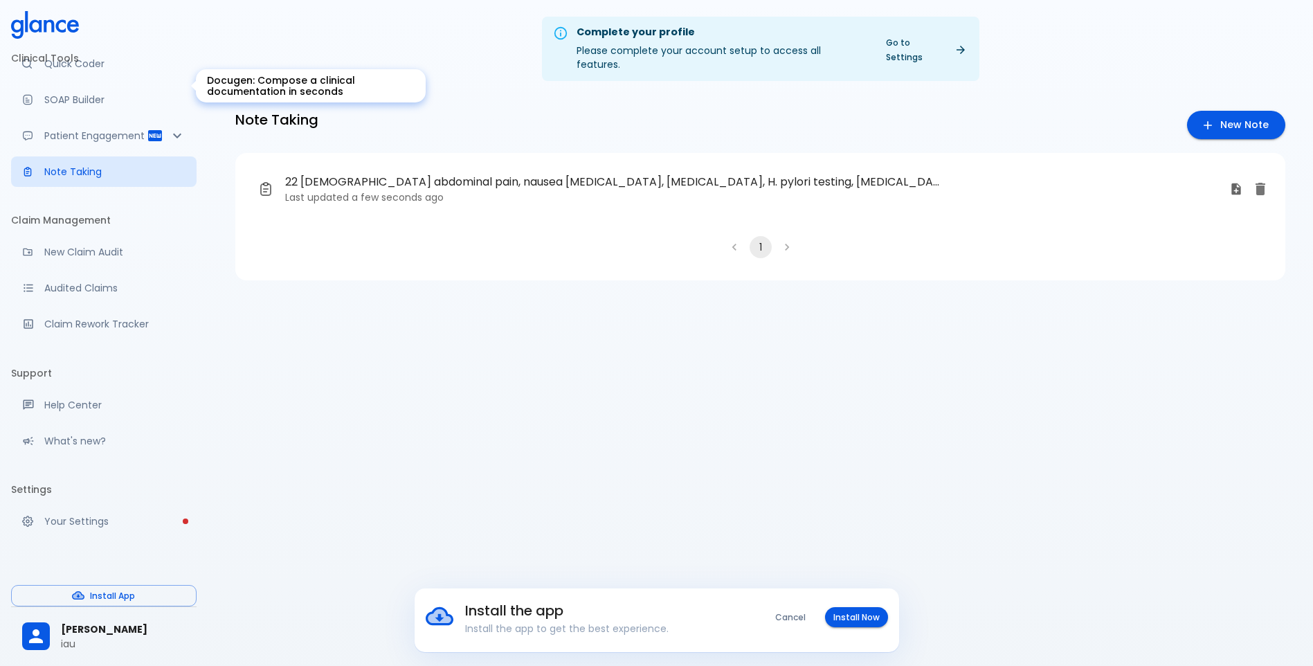
click at [72, 84] on link "SOAP Builder" at bounding box center [103, 99] width 185 height 30
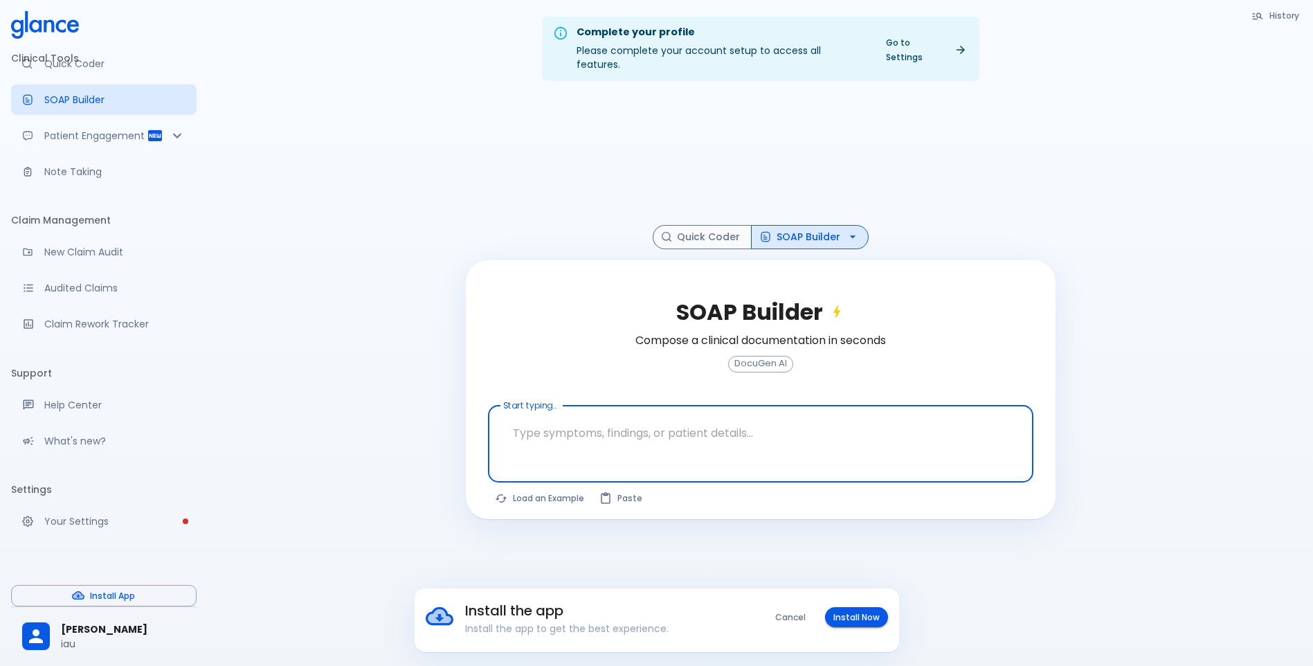
click at [46, 633] on icon at bounding box center [36, 636] width 21 height 21
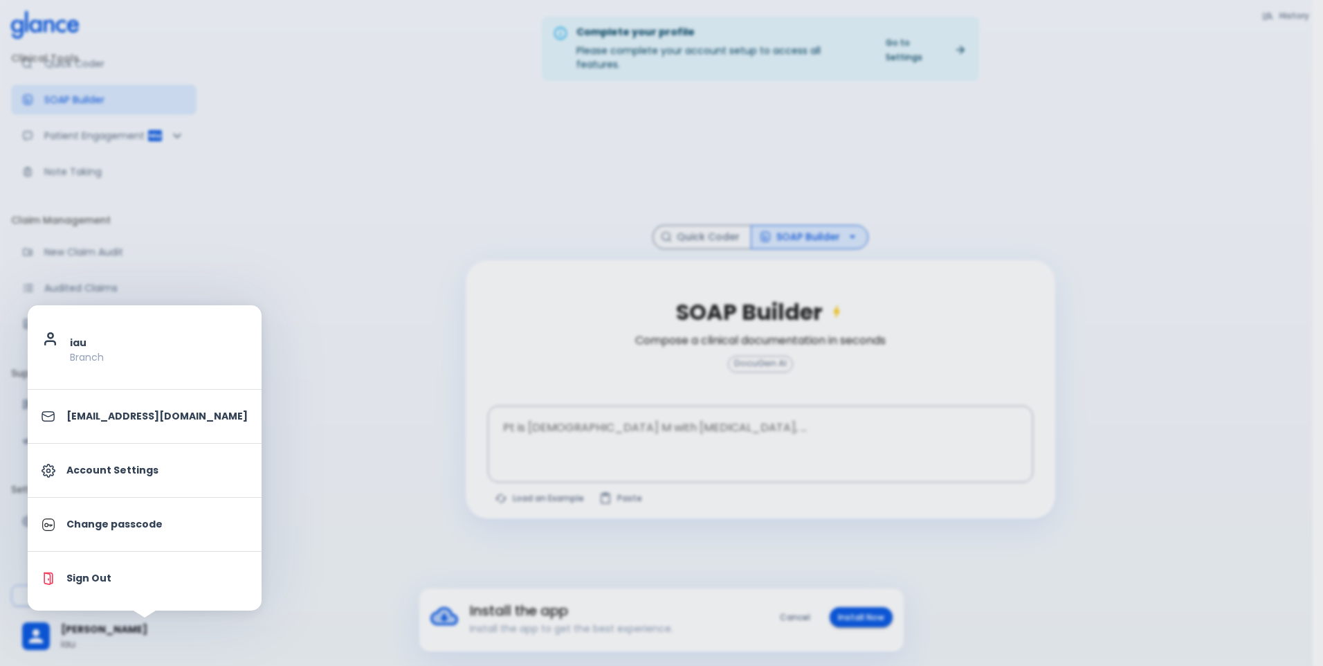
click at [244, 98] on div at bounding box center [661, 333] width 1323 height 666
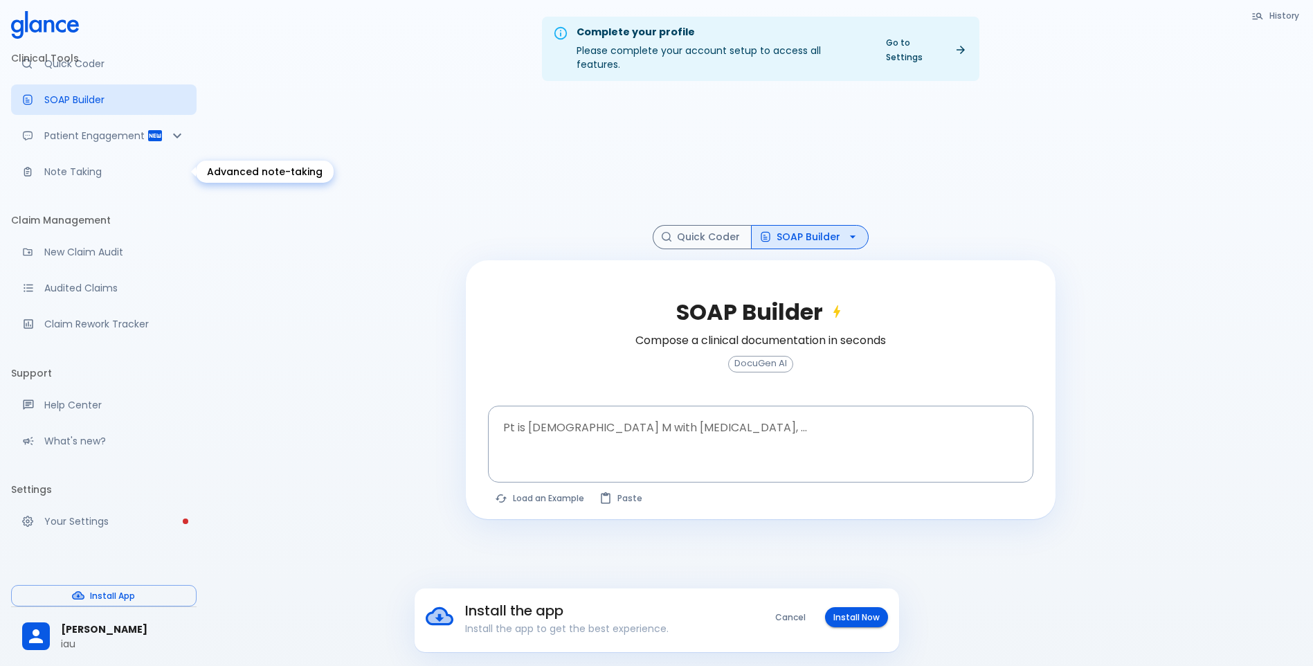
click at [66, 178] on p "Note Taking" at bounding box center [114, 172] width 141 height 14
